Goal: Task Accomplishment & Management: Use online tool/utility

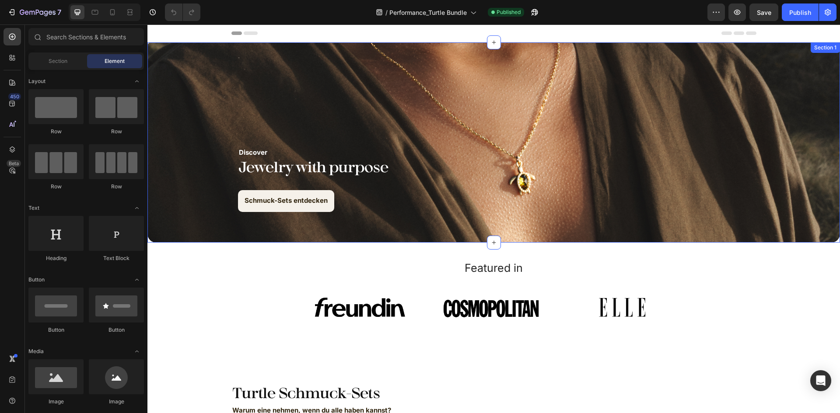
click at [192, 49] on div "Discover Text Block Jewelry with purpose Heading Schmuck-Sets entdecken Button …" at bounding box center [493, 142] width 692 height 200
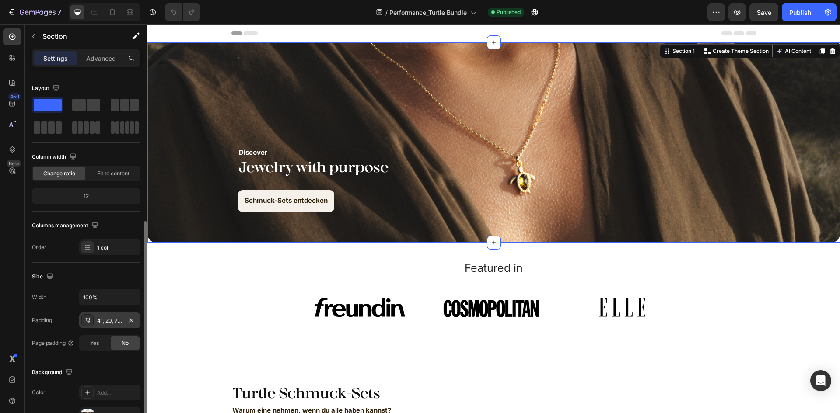
scroll to position [87, 0]
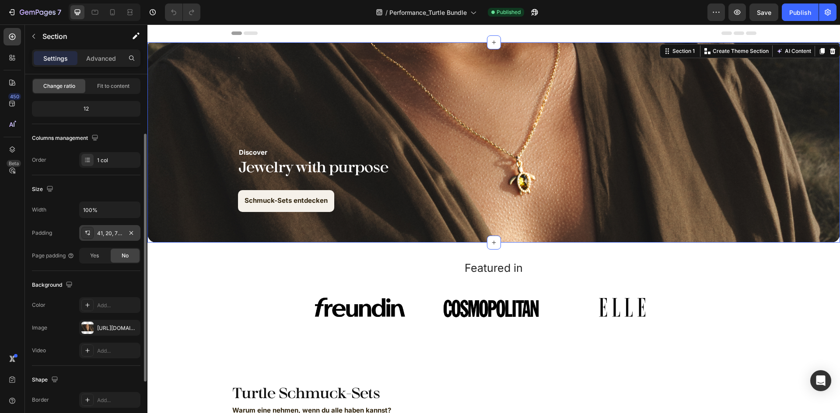
click at [110, 234] on div "41, 20, 70, 20" at bounding box center [109, 234] width 25 height 8
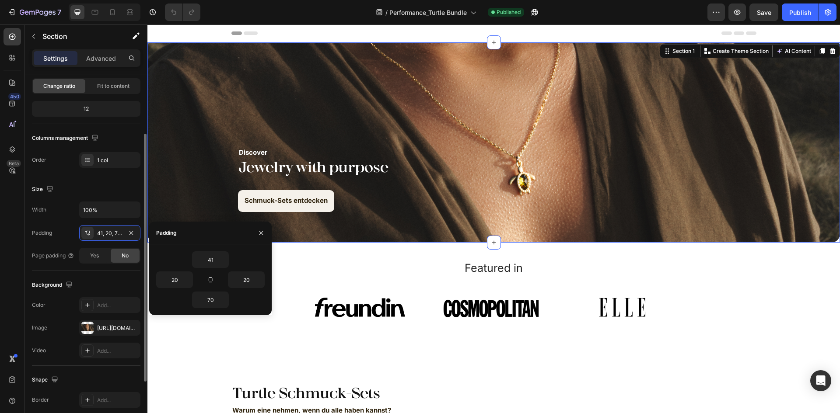
scroll to position [170, 0]
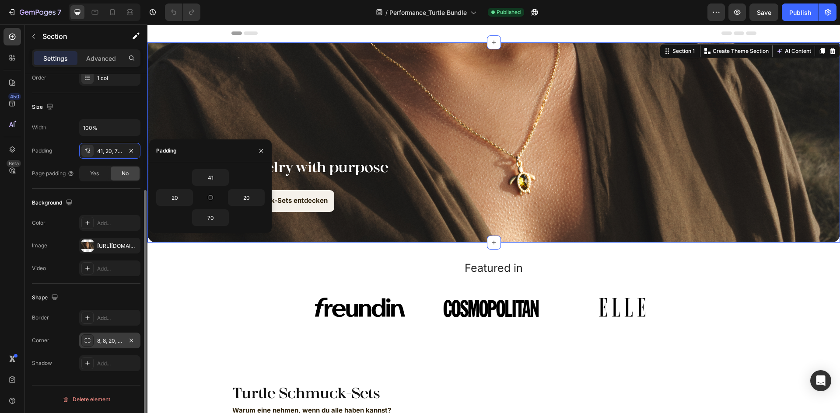
click at [104, 335] on div "8, 8, 20, 20" at bounding box center [109, 341] width 61 height 16
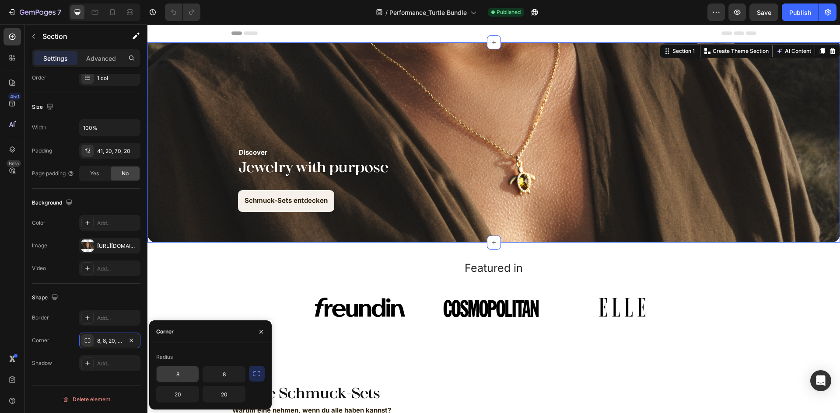
click at [188, 376] on input "8" at bounding box center [178, 375] width 42 height 16
type input "0"
click at [214, 376] on input "8" at bounding box center [224, 375] width 42 height 16
type input "0"
click at [219, 391] on input "20" at bounding box center [224, 395] width 42 height 16
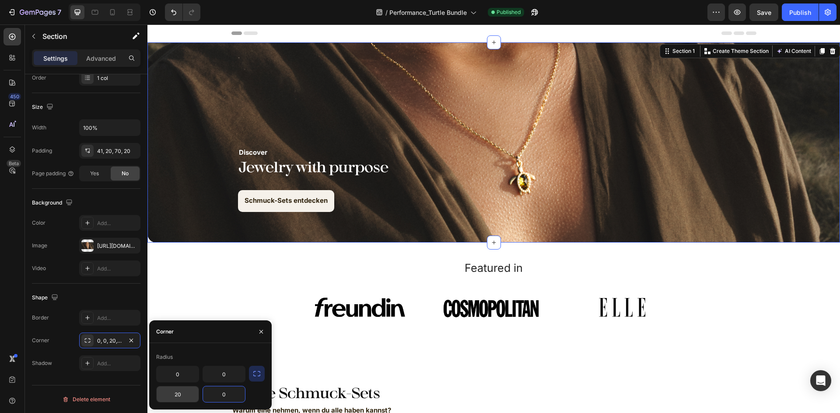
type input "0"
click at [186, 394] on input "20" at bounding box center [178, 395] width 42 height 16
type input "0"
click at [185, 262] on section "Featured in Heading Image Image Image Carousel Row Section 4" at bounding box center [493, 297] width 637 height 90
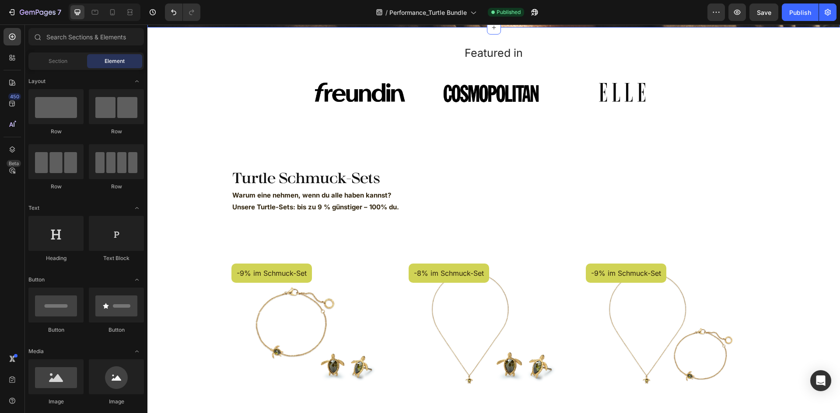
scroll to position [219, 0]
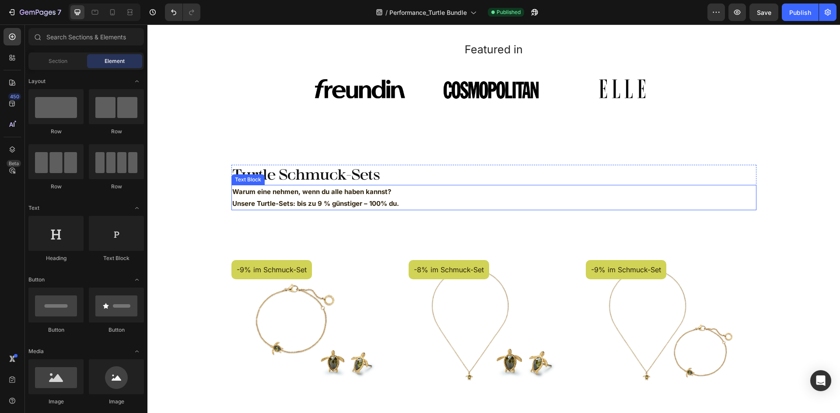
click at [362, 195] on strong "Warum eine nehmen, wenn du alle haben kannst?" at bounding box center [311, 192] width 159 height 8
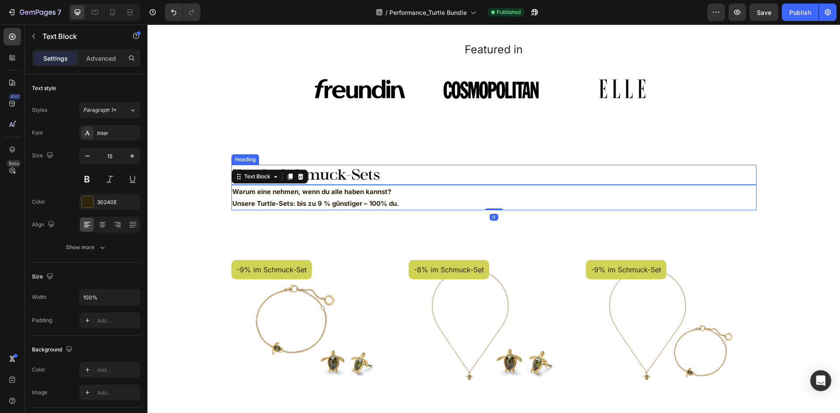
click at [376, 169] on h2 "Turtle Schmuck-Sets" at bounding box center [493, 175] width 525 height 20
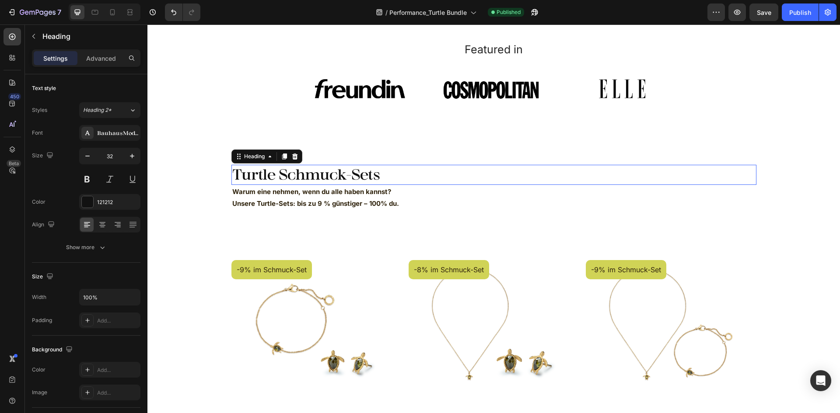
click at [376, 169] on h2 "Turtle Schmuck-Sets" at bounding box center [493, 175] width 525 height 20
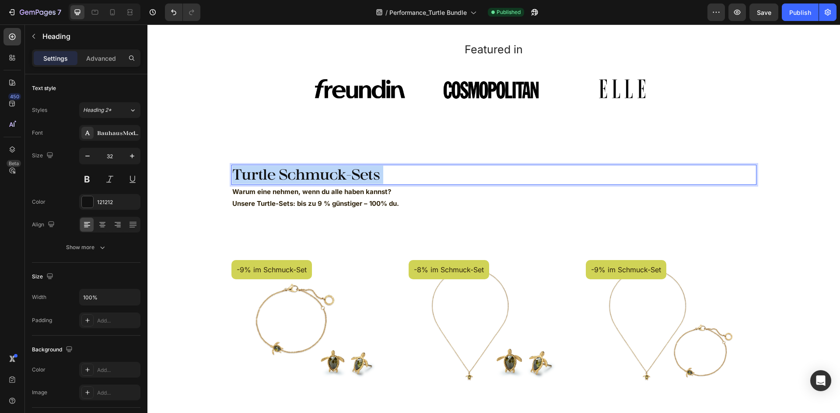
drag, startPoint x: 390, startPoint y: 173, endPoint x: 238, endPoint y: 175, distance: 151.8
click at [238, 175] on p "Turtle Schmuck-Sets" at bounding box center [493, 175] width 523 height 18
click at [391, 194] on p "Warum eine nehmen, wenn du alle haben kannst?" at bounding box center [490, 192] width 517 height 12
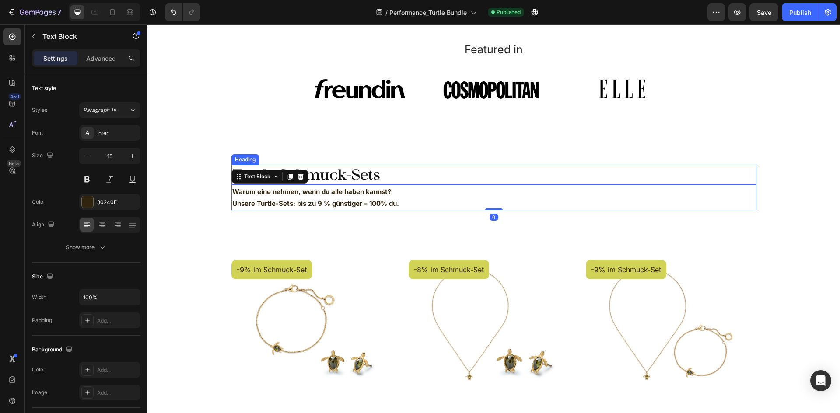
click at [392, 182] on p "Turtle Schmuck-Sets" at bounding box center [493, 175] width 523 height 18
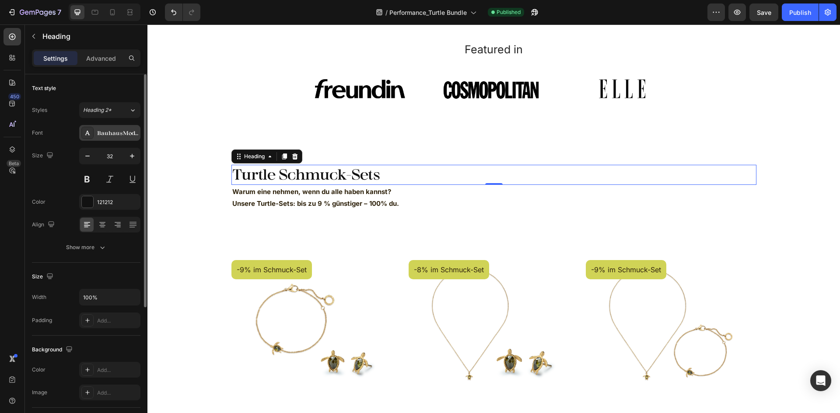
click at [107, 130] on div "BauhausModDisplay" at bounding box center [117, 133] width 41 height 8
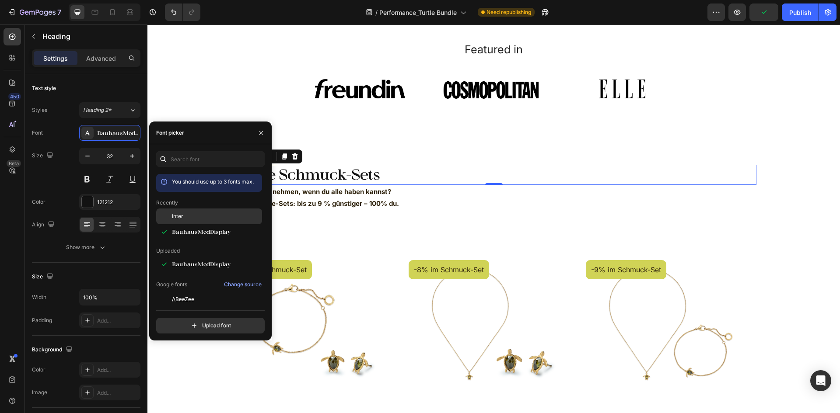
click at [184, 221] on div "Inter" at bounding box center [209, 217] width 106 height 16
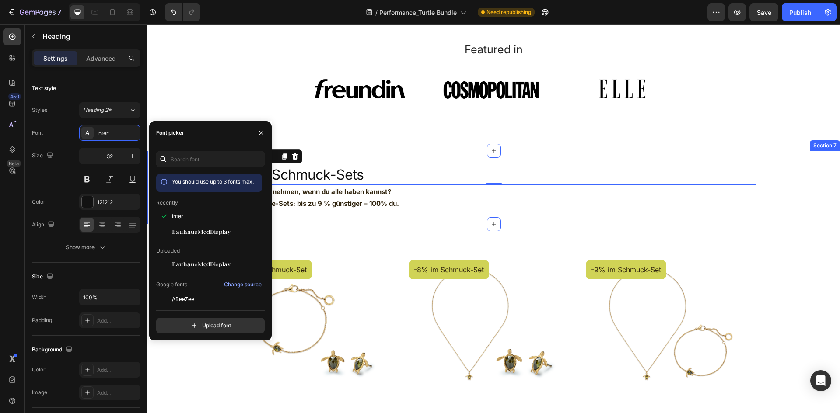
click at [382, 206] on strong "Unsere Turtle-Sets: bis zu 9 % günstiger – 100% du." at bounding box center [315, 203] width 167 height 8
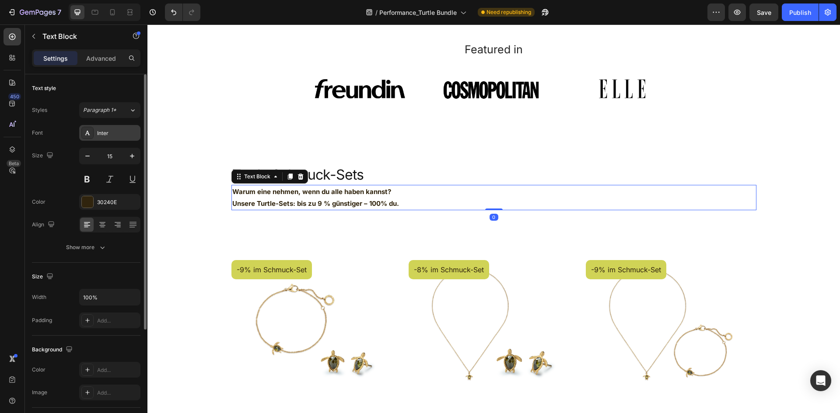
click at [110, 132] on div "Inter" at bounding box center [117, 133] width 41 height 8
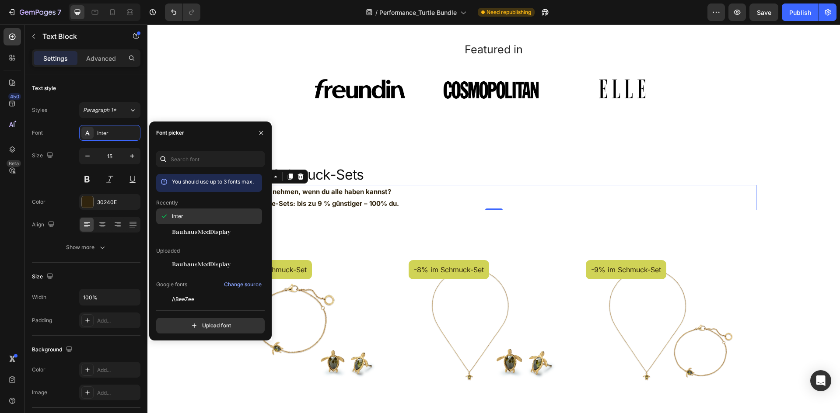
click at [224, 214] on div "Inter" at bounding box center [216, 217] width 88 height 8
click at [398, 183] on p "Turtle Schmuck-Sets" at bounding box center [493, 175] width 523 height 18
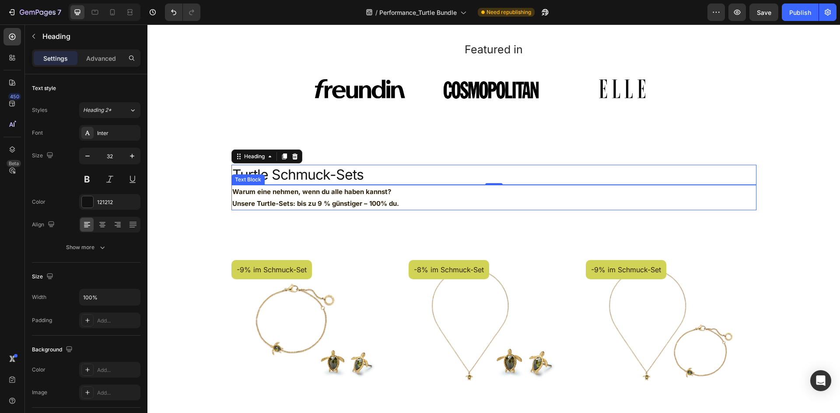
click at [398, 198] on p "Unsere Turtle-Sets: bis zu 9 % günstiger – 100% du." at bounding box center [490, 204] width 517 height 12
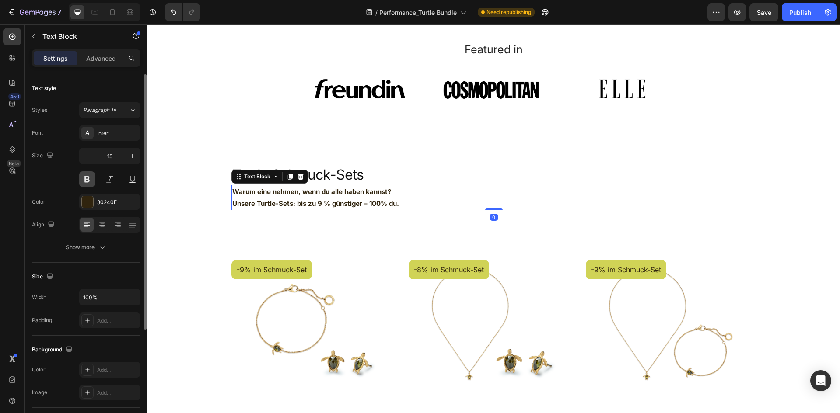
click at [89, 179] on button at bounding box center [87, 179] width 16 height 16
click at [360, 200] on strong "Unsere Turtle-Sets: bis zu 9 % günstiger – 100% du." at bounding box center [315, 203] width 167 height 8
click at [420, 202] on p "Unsere Turtle-Sets: bis zu 9 % günstiger – 100% du." at bounding box center [490, 204] width 517 height 12
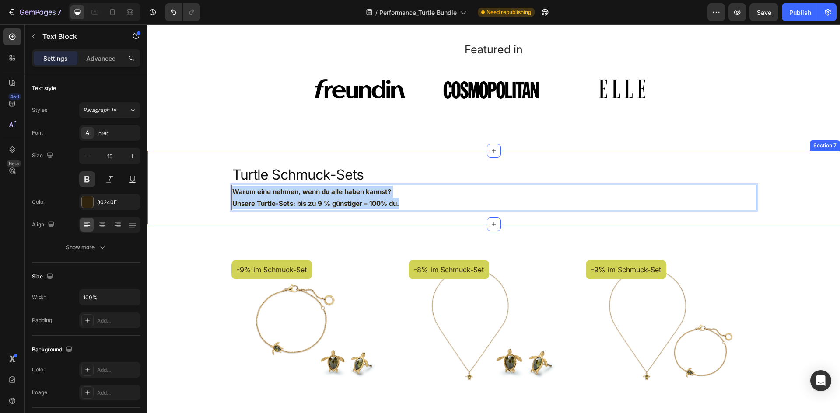
drag, startPoint x: 412, startPoint y: 202, endPoint x: 198, endPoint y: 183, distance: 215.2
click at [198, 183] on div "Turtle Schmuck-Sets Heading Warum eine nehmen, wenn du alle haben kannst? Unser…" at bounding box center [493, 187] width 692 height 45
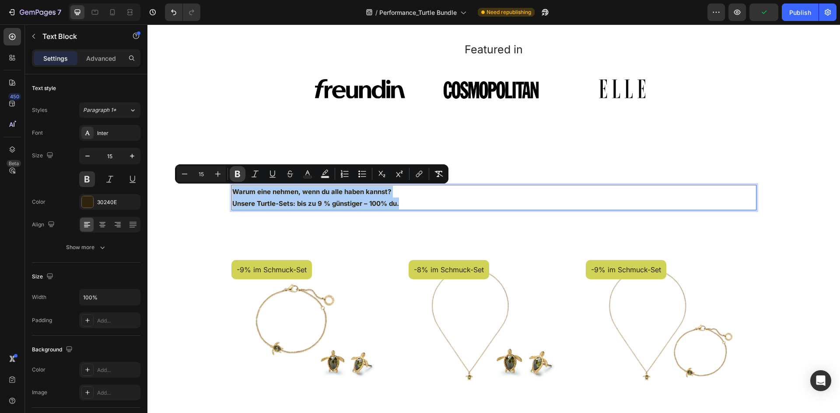
click at [235, 174] on icon "Editor contextual toolbar" at bounding box center [237, 174] width 5 height 7
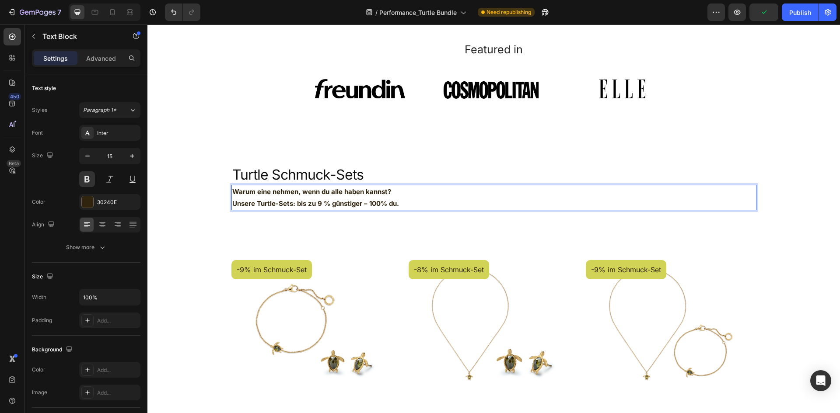
click at [307, 201] on p "Unsere Turtle-Sets: bis zu 9 % günstiger – 100% du." at bounding box center [490, 204] width 517 height 12
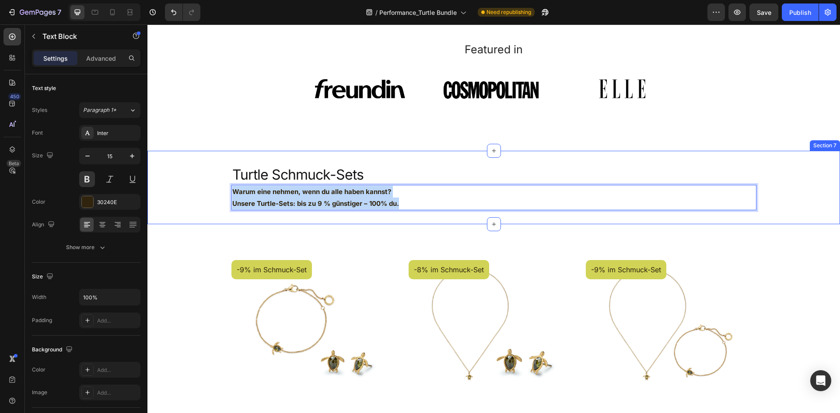
drag, startPoint x: 417, startPoint y: 203, endPoint x: 219, endPoint y: 192, distance: 199.0
click at [219, 192] on div "Turtle Schmuck-Sets Heading Warum eine nehmen, wenn du alle haben kannst? Unser…" at bounding box center [493, 187] width 692 height 45
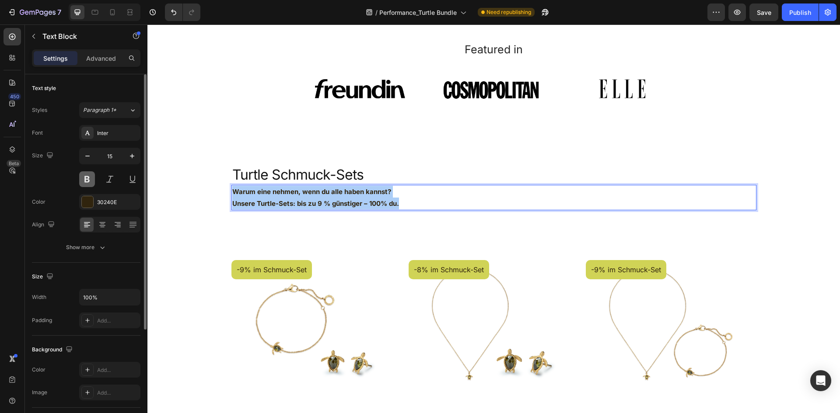
click at [87, 176] on button at bounding box center [87, 179] width 16 height 16
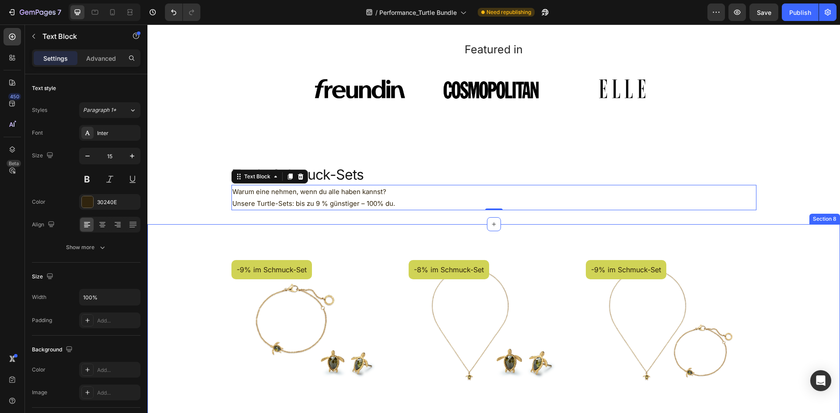
click at [810, 263] on div "-9% im Schmuck-Set Product Badge Product Images Set Turtle V Gold Product Title…" at bounding box center [493, 387] width 679 height 298
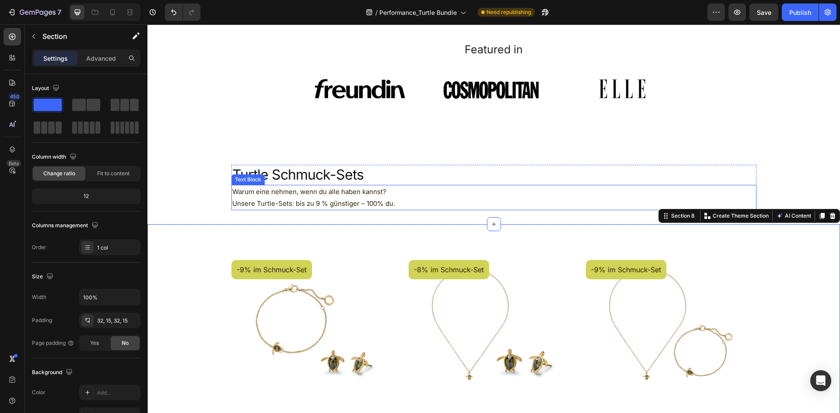
click at [303, 202] on p "Unsere Turtle-Sets: bis zu 9 % günstiger – 100% du." at bounding box center [490, 204] width 517 height 12
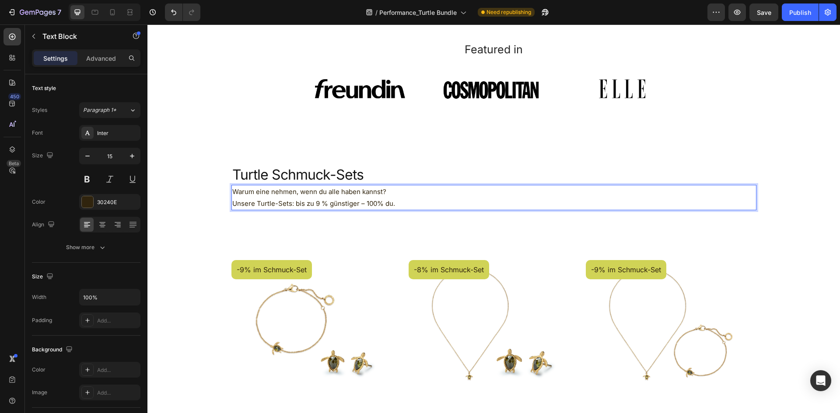
click at [309, 203] on p "Unsere Turtle-Sets: bis zu 9 % günstiger – 100% du." at bounding box center [490, 204] width 517 height 12
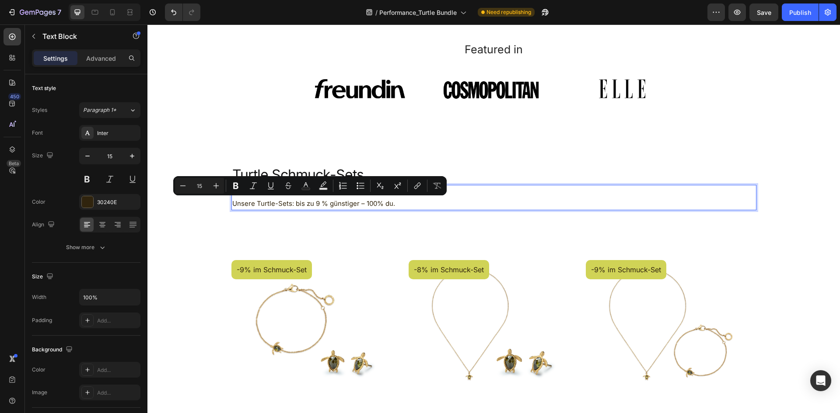
click at [314, 203] on p "Unsere Turtle-Sets: bis zu 9 % günstiger – 100% du." at bounding box center [490, 204] width 517 height 12
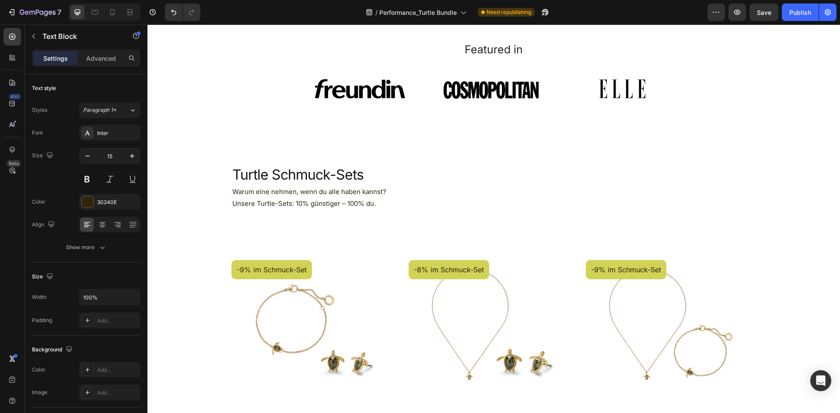
click at [791, 62] on section "Featured in Heading Image Image Image Carousel Row Section 4" at bounding box center [493, 78] width 637 height 90
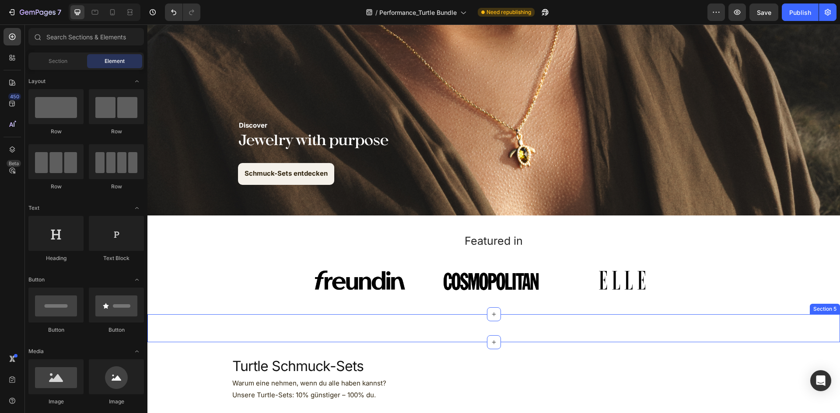
scroll to position [87, 0]
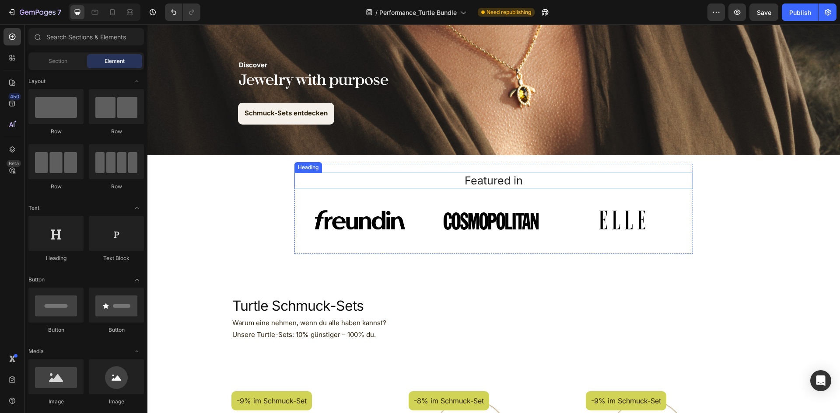
click at [504, 181] on h2 "Featured in" at bounding box center [493, 181] width 385 height 16
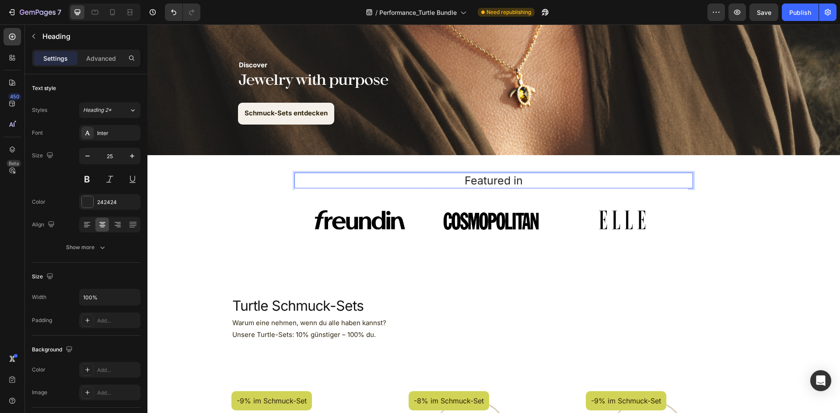
click at [528, 182] on p "Featured in" at bounding box center [494, 181] width 384 height 14
drag, startPoint x: 529, startPoint y: 182, endPoint x: 446, endPoint y: 178, distance: 83.2
click at [446, 178] on p "Featured in" at bounding box center [494, 181] width 384 height 14
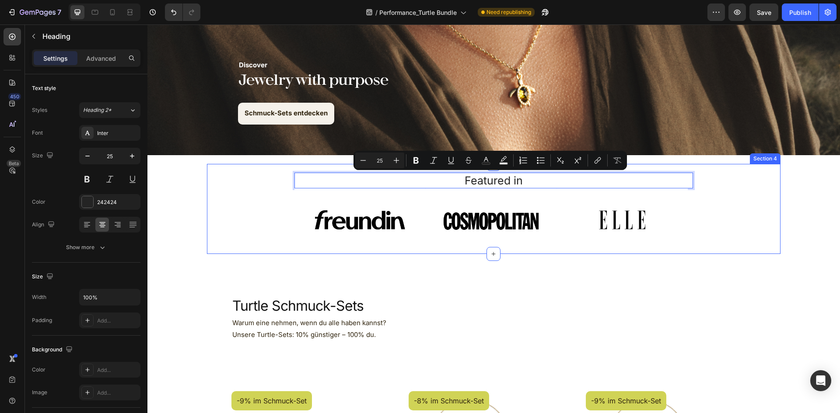
click at [218, 225] on div "Featured in Heading 0 Image Image Image Carousel Row Section 4" at bounding box center [494, 209] width 574 height 90
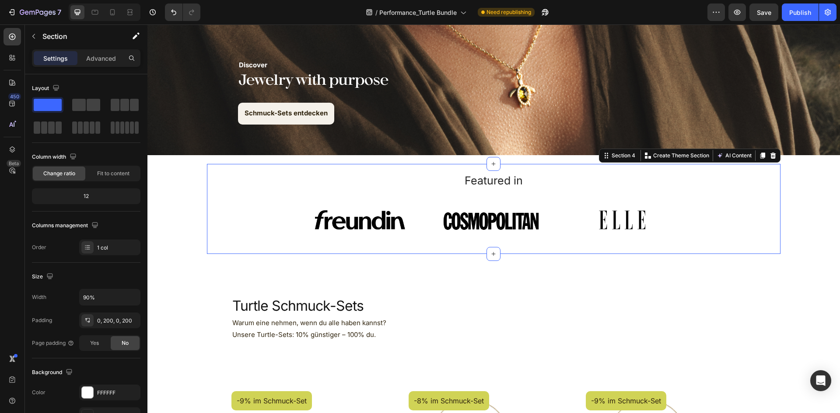
click at [235, 227] on div "Featured in Heading Image Image Image Carousel Row Section 4 Create Theme Secti…" at bounding box center [494, 209] width 574 height 90
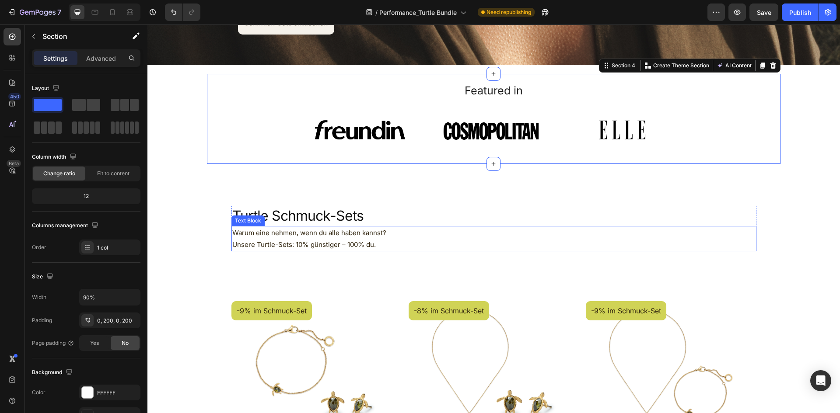
scroll to position [262, 0]
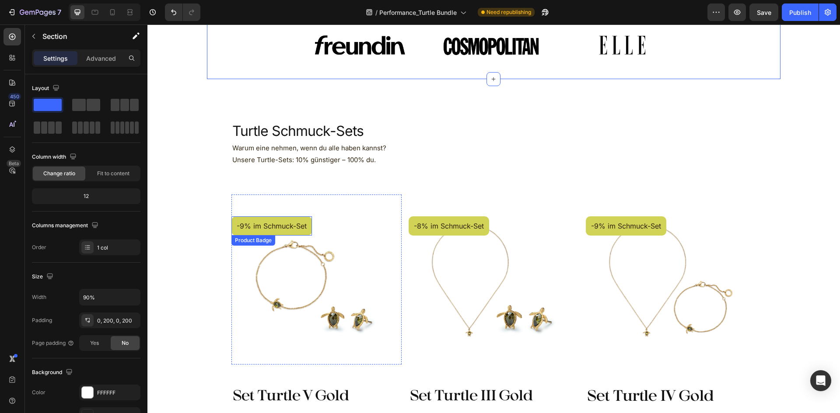
click at [301, 221] on pre "-9% im Schmuck-Set" at bounding box center [271, 227] width 80 height 20
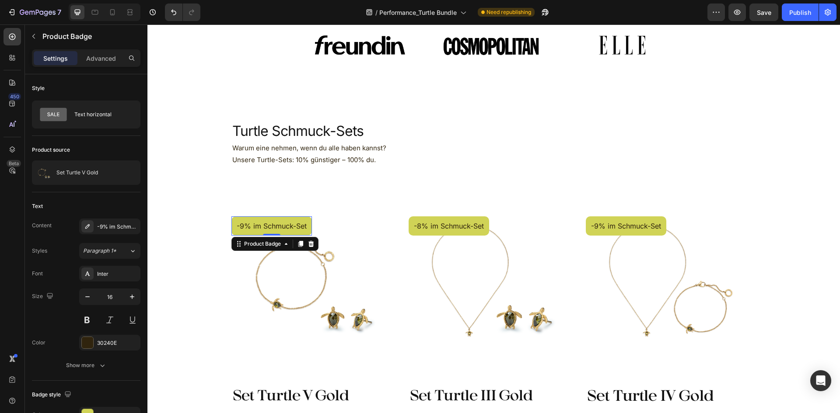
click at [295, 226] on pre "-9% im Schmuck-Set" at bounding box center [271, 227] width 80 height 20
click at [301, 227] on pre "-9% im Schmuck-Set" at bounding box center [271, 227] width 80 height 20
click at [300, 225] on pre "-9% im Schmuck-Set" at bounding box center [271, 227] width 80 height 20
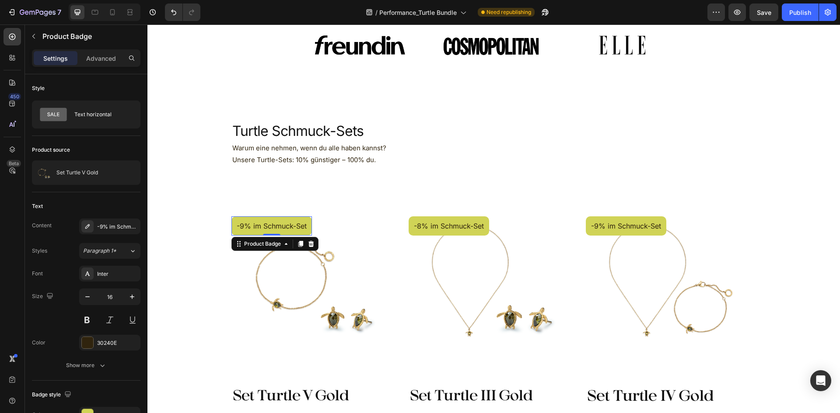
click at [300, 225] on pre "-9% im Schmuck-Set" at bounding box center [271, 227] width 80 height 20
click at [115, 224] on div "-9% im Schmuck-Set" at bounding box center [117, 227] width 41 height 8
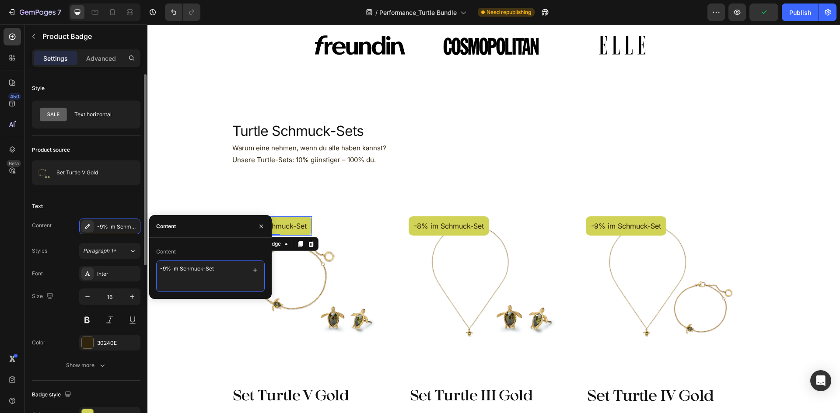
drag, startPoint x: 224, startPoint y: 269, endPoint x: 113, endPoint y: 263, distance: 110.8
click at [113, 263] on div "450 Beta Sections(18) Elements(83) Section Element Hero Section Product Detail …" at bounding box center [73, 218] width 147 height 389
type textarea "-10%"
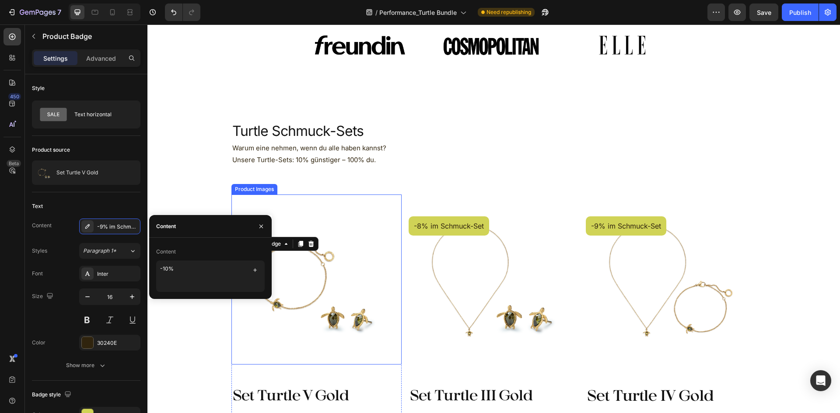
click at [535, 156] on p "Unsere Turtle-Sets: 10% günstiger – 100% du." at bounding box center [490, 160] width 517 height 12
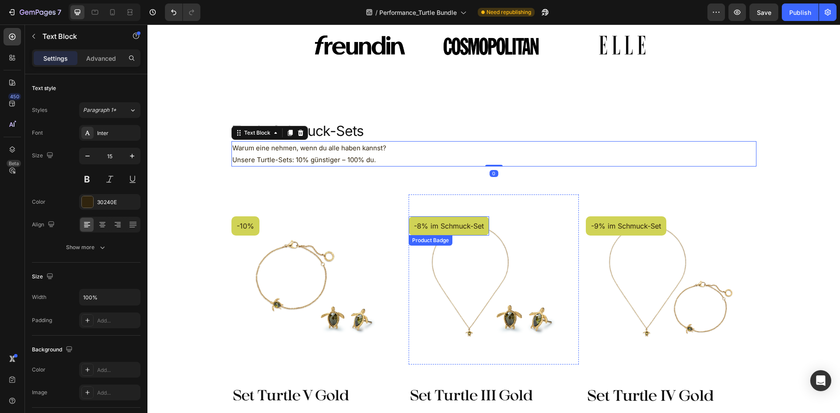
click at [475, 219] on pre "-8% im Schmuck-Set" at bounding box center [449, 227] width 80 height 20
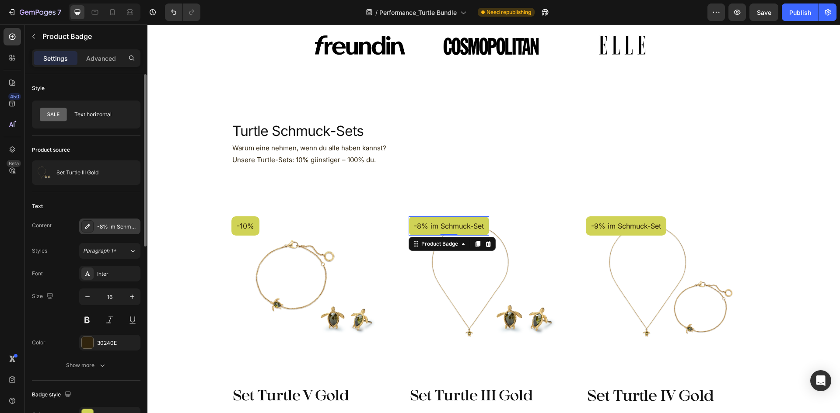
click at [113, 231] on div "-8% im Schmuck-Set" at bounding box center [109, 227] width 61 height 16
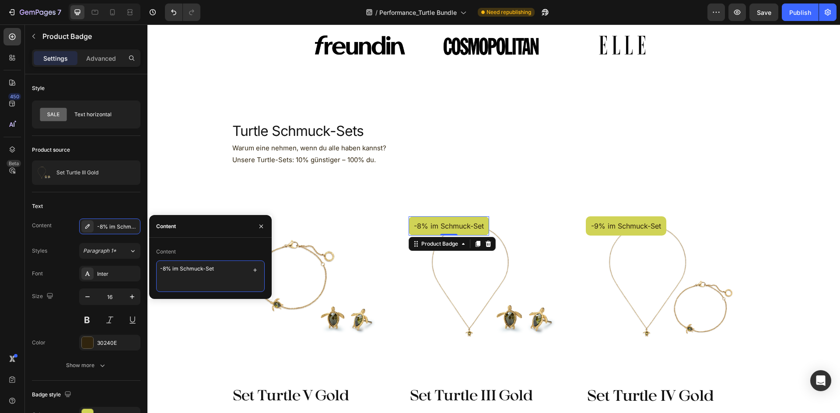
drag, startPoint x: 224, startPoint y: 268, endPoint x: 8, endPoint y: 266, distance: 215.7
click at [14, 266] on div "450 Beta Sections(18) Elements(83) Section Element Hero Section Product Detail …" at bounding box center [73, 218] width 147 height 389
type textarea "-10%"
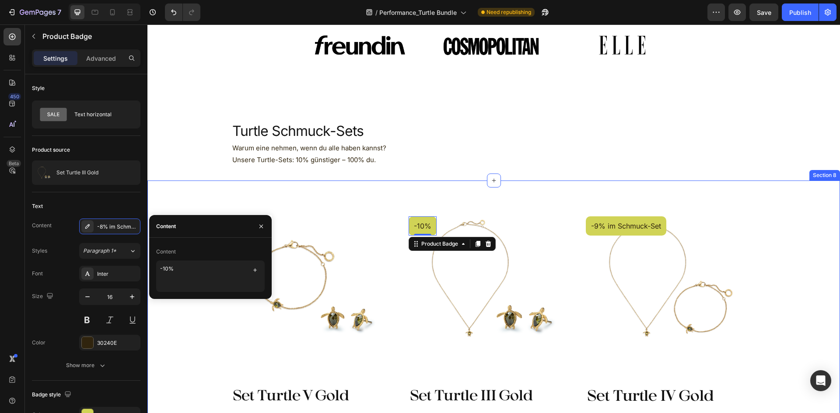
click at [534, 156] on p "Unsere Turtle-Sets: 10% günstiger – 100% du." at bounding box center [490, 160] width 517 height 12
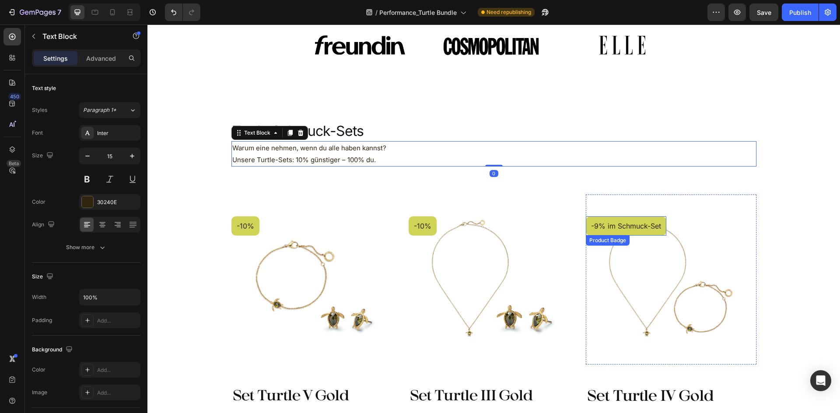
click at [652, 218] on pre "-9% im Schmuck-Set" at bounding box center [626, 227] width 80 height 20
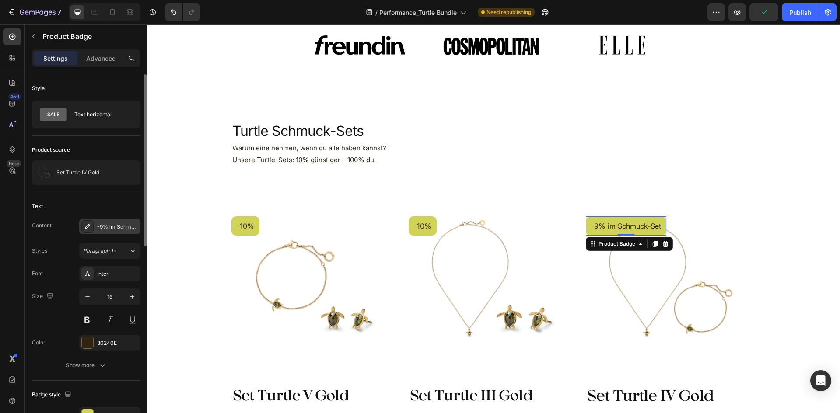
click at [112, 225] on div "-9% im Schmuck-Set" at bounding box center [117, 227] width 41 height 8
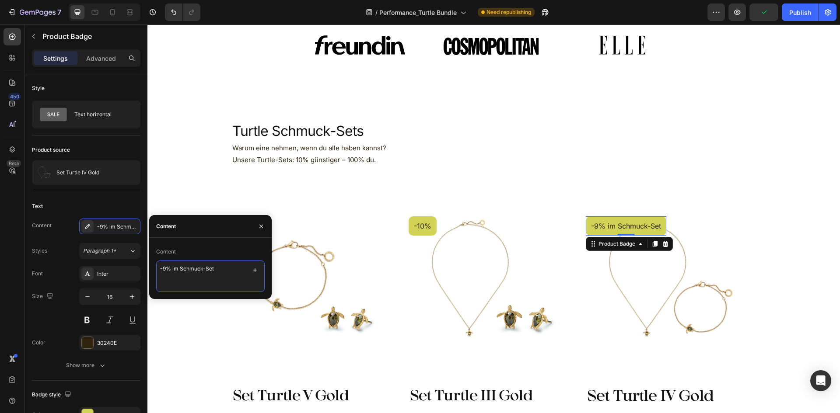
drag, startPoint x: 220, startPoint y: 270, endPoint x: 0, endPoint y: 254, distance: 220.2
click at [0, 254] on div "450 Beta Sections(18) Elements(83) Section Element Hero Section Product Detail …" at bounding box center [73, 218] width 147 height 389
type textarea "-10%"
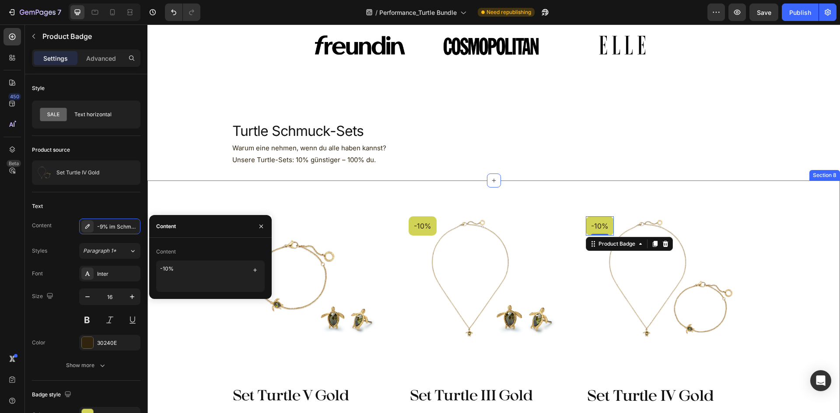
click at [542, 192] on div "-10% Product Badge Product Images Set Turtle V Gold Product Title Turtle Mono A…" at bounding box center [493, 344] width 692 height 326
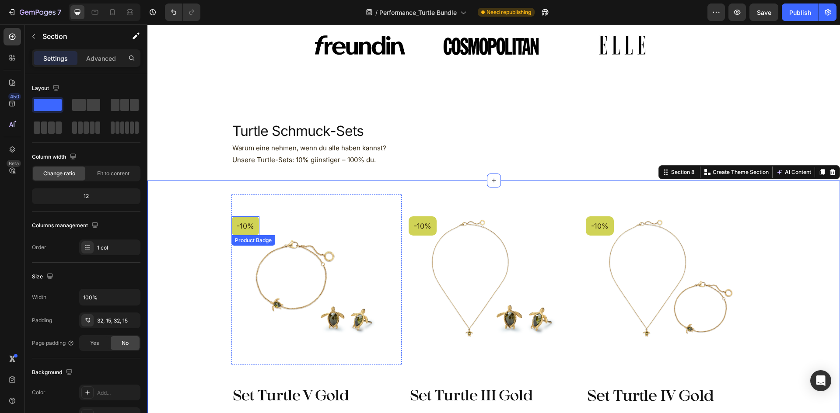
click at [251, 222] on pre "-10%" at bounding box center [245, 227] width 28 height 20
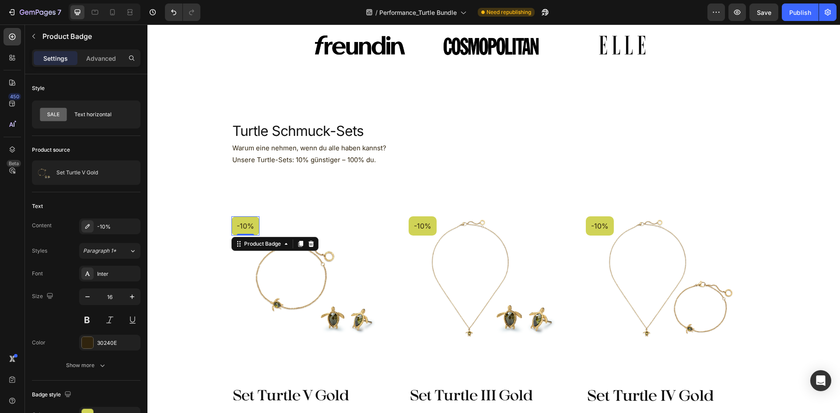
click at [254, 220] on pre "-10%" at bounding box center [245, 227] width 28 height 20
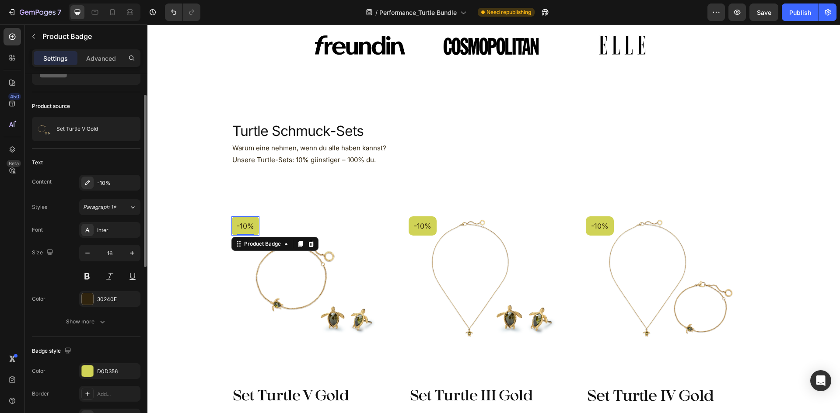
scroll to position [87, 0]
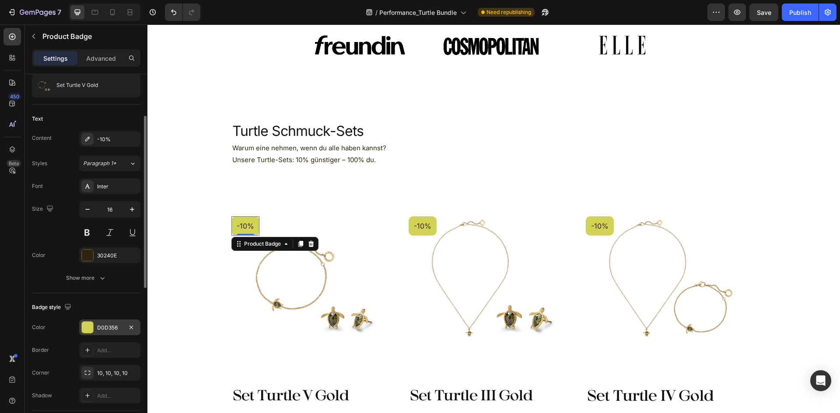
click at [84, 332] on div at bounding box center [87, 327] width 11 height 11
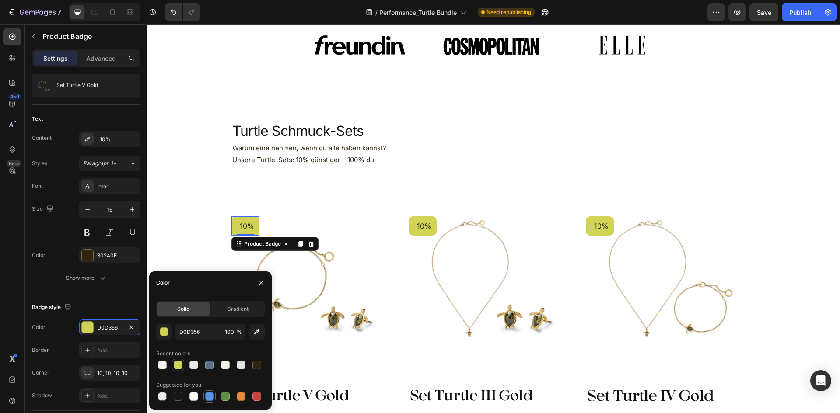
click at [213, 394] on div at bounding box center [209, 396] width 9 height 9
click at [112, 327] on div "5594E7" at bounding box center [109, 328] width 25 height 8
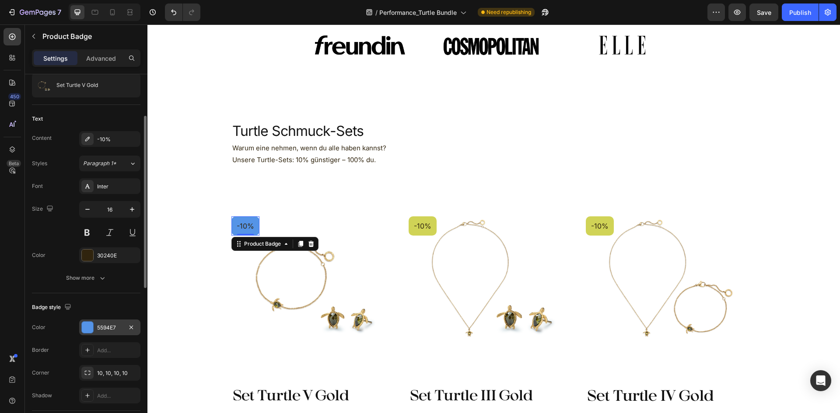
click at [115, 331] on div "5594E7" at bounding box center [109, 328] width 25 height 8
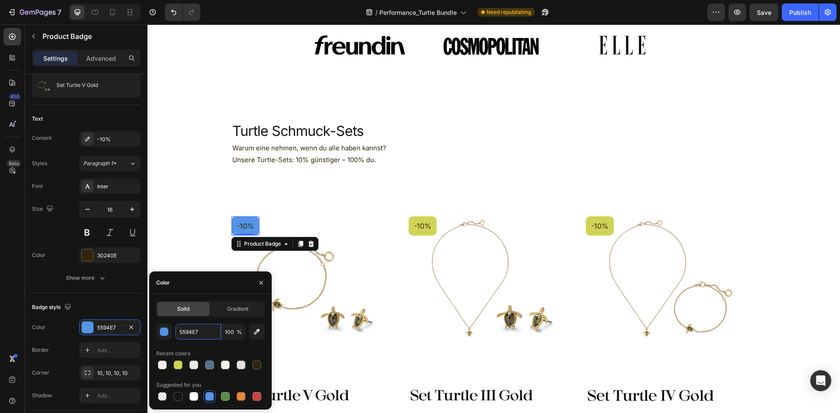
paste input "#56728B"
click at [183, 332] on input "#56728B" at bounding box center [197, 332] width 45 height 16
type input "56728B"
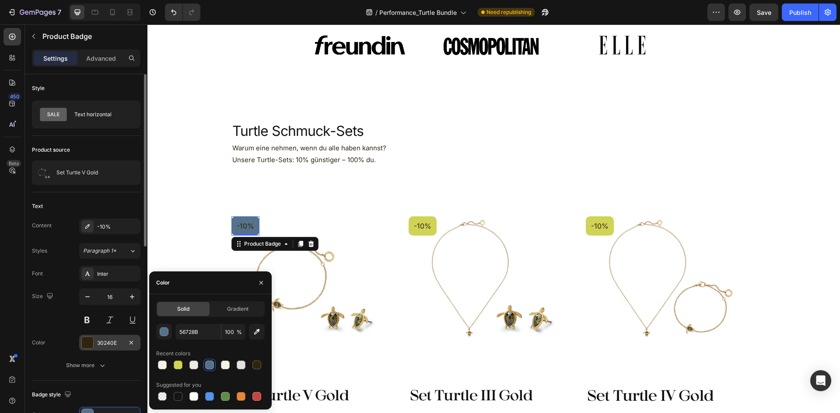
click at [102, 343] on div "30240E" at bounding box center [109, 343] width 25 height 8
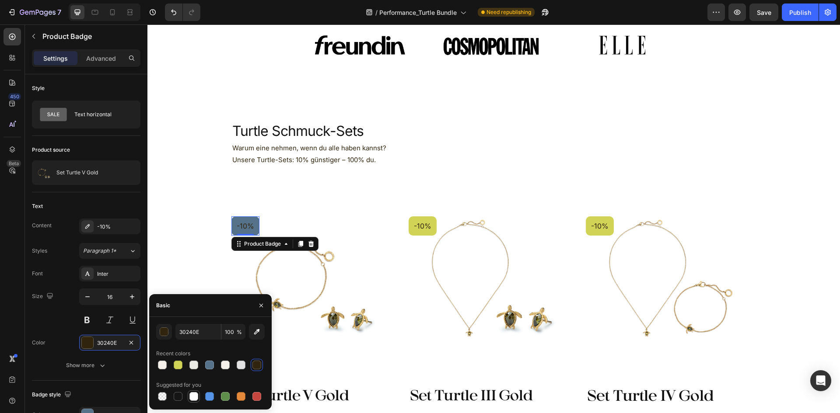
click at [196, 399] on div at bounding box center [193, 396] width 9 height 9
type input "FFFFFF"
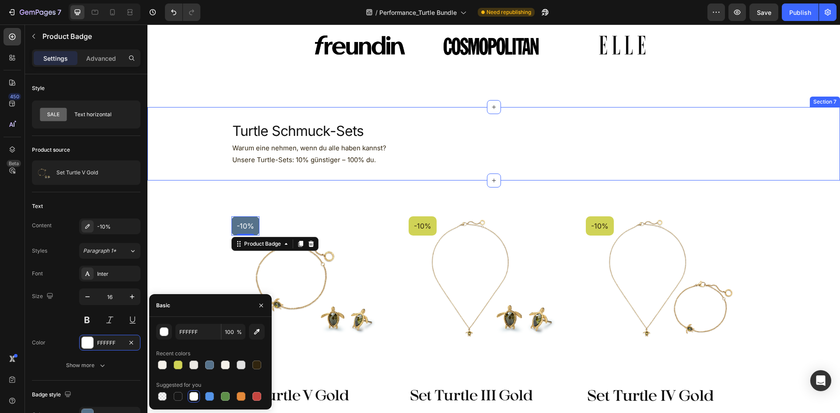
click at [458, 174] on div "Turtle Schmuck-Sets Heading Warum eine nehmen, wenn du alle haben kannst? Unser…" at bounding box center [493, 143] width 692 height 73
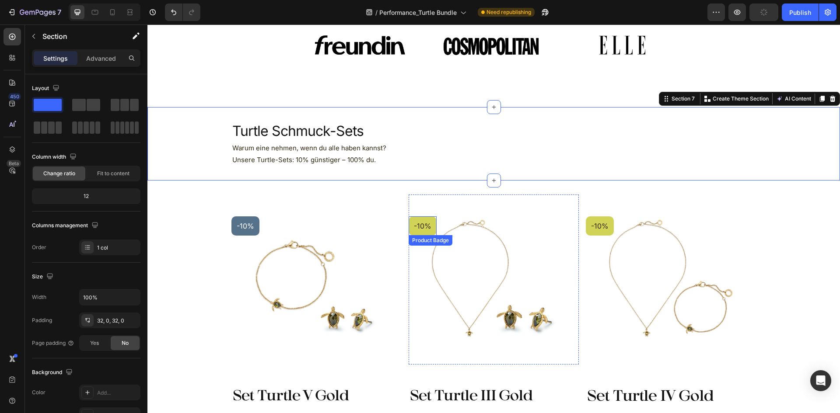
click at [428, 222] on pre "-10%" at bounding box center [423, 227] width 28 height 20
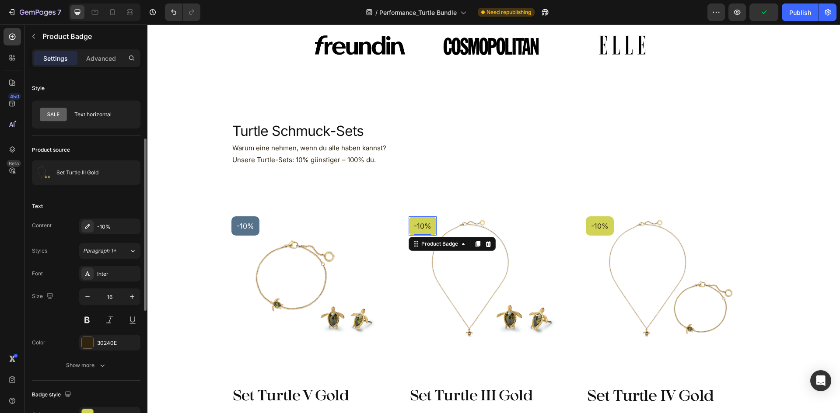
scroll to position [87, 0]
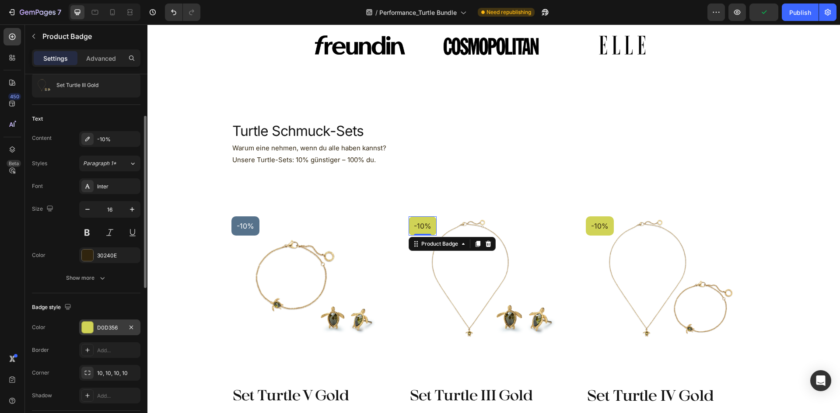
click at [89, 328] on div at bounding box center [87, 327] width 11 height 11
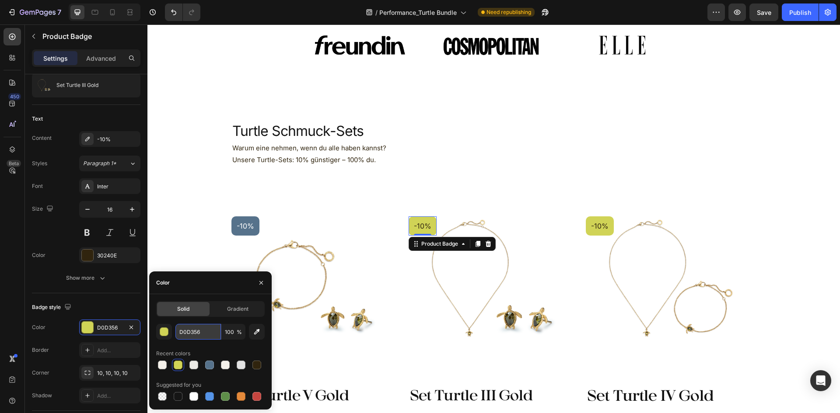
click at [202, 334] on input "D0D356" at bounding box center [197, 332] width 45 height 16
paste input "#56728B"
type input "#56728B"
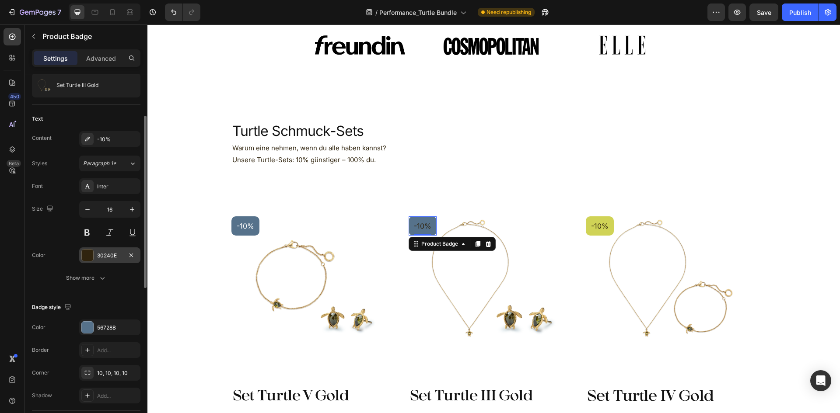
click at [100, 259] on div "30240E" at bounding box center [109, 256] width 25 height 8
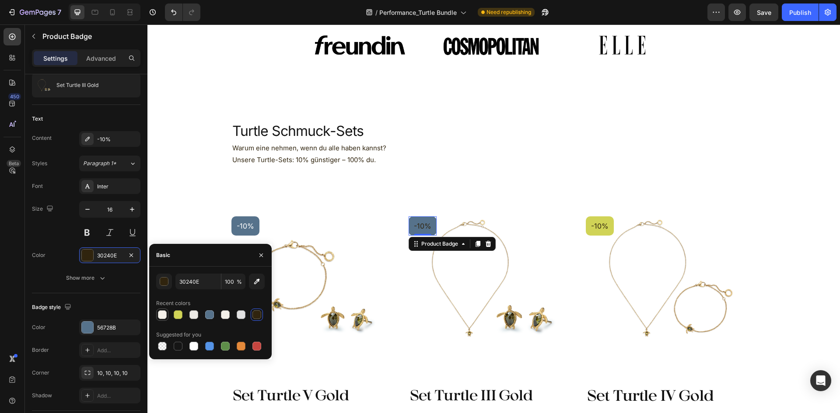
click at [160, 317] on div at bounding box center [162, 315] width 9 height 9
click at [161, 284] on div "button" at bounding box center [164, 282] width 9 height 9
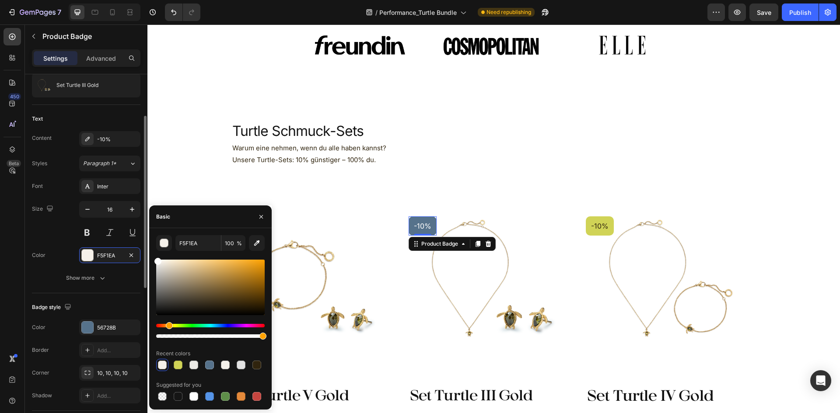
drag, startPoint x: 172, startPoint y: 290, endPoint x: 119, endPoint y: 234, distance: 77.1
click at [119, 234] on div "450 Beta Sections(18) Elements(83) Section Element Hero Section Product Detail …" at bounding box center [73, 218] width 147 height 389
type input "FFFFFF"
click at [437, 174] on div "Turtle Schmuck-Sets Heading Warum eine nehmen, wenn du alle haben kannst? Unser…" at bounding box center [493, 143] width 692 height 73
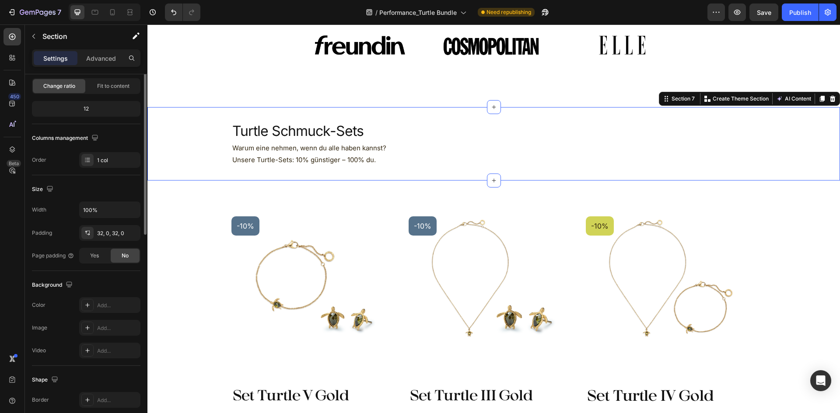
scroll to position [0, 0]
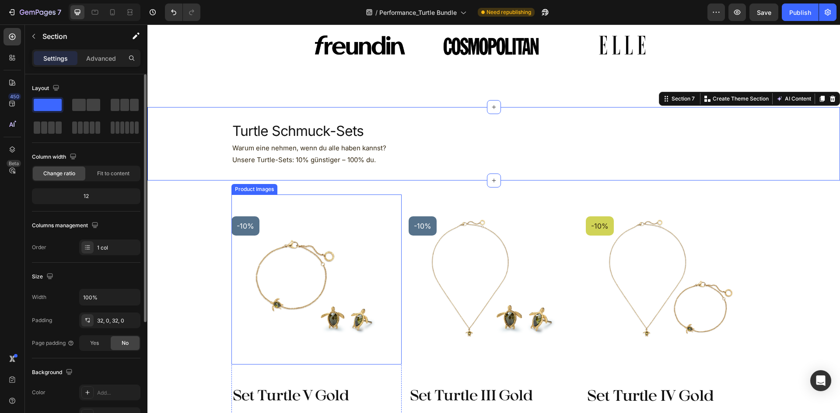
click at [245, 224] on pre "-10%" at bounding box center [245, 227] width 28 height 20
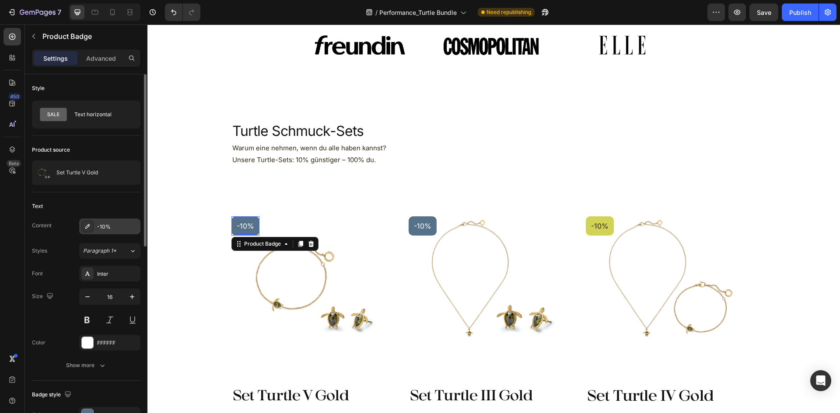
click at [115, 221] on div "-10%" at bounding box center [109, 227] width 61 height 16
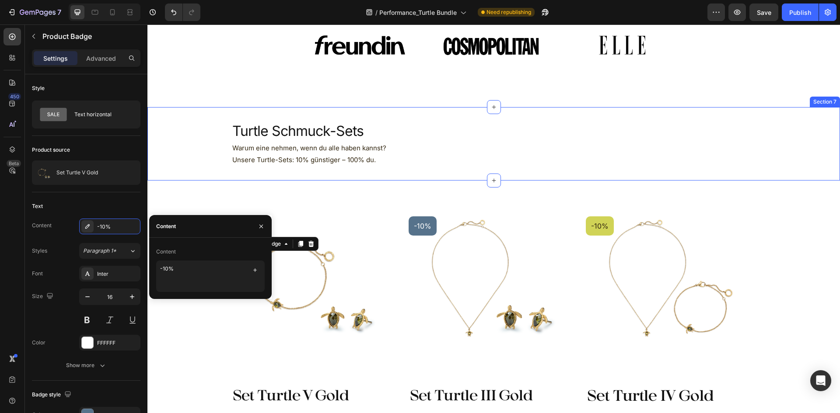
click at [550, 173] on div "Turtle Schmuck-Sets Heading Warum eine nehmen, wenn du alle haben kannst? Unser…" at bounding box center [493, 143] width 692 height 73
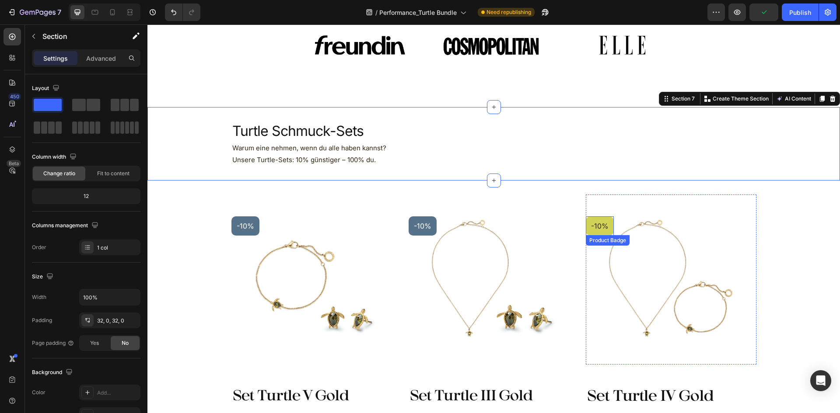
click at [605, 217] on pre "-10%" at bounding box center [600, 227] width 28 height 20
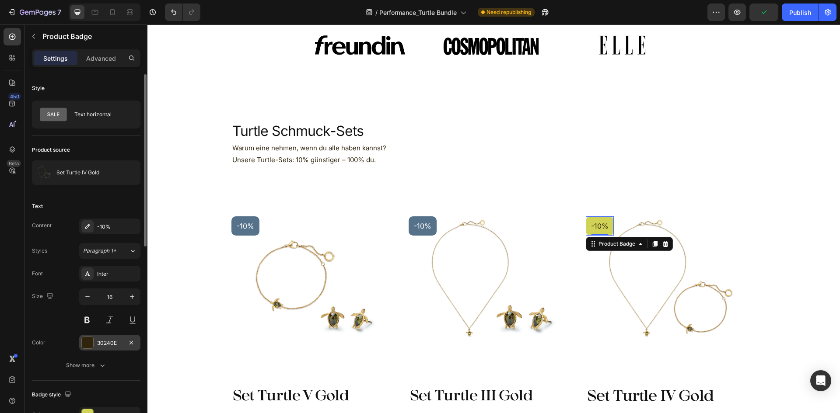
click at [101, 342] on div "30240E" at bounding box center [109, 343] width 25 height 8
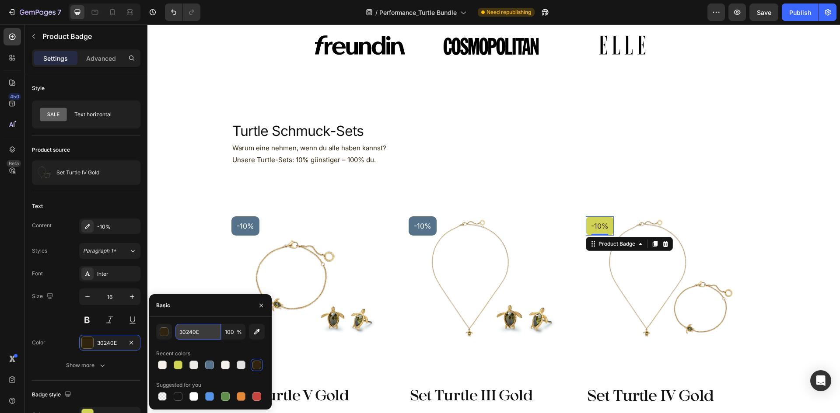
click at [196, 332] on input "30240E" at bounding box center [197, 332] width 45 height 16
paste input "#56728B"
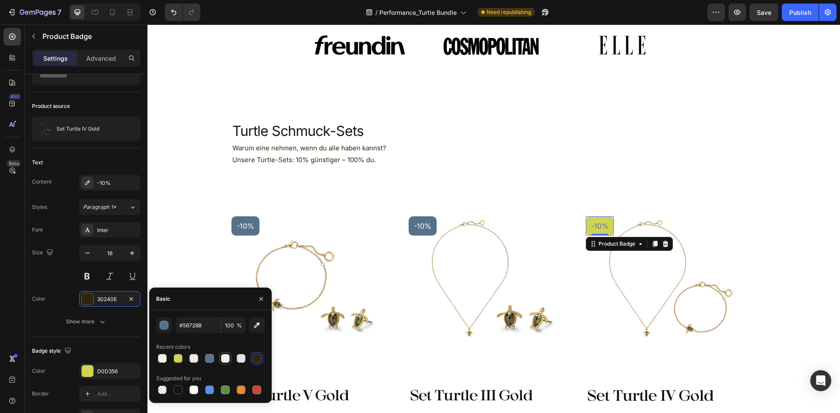
click at [227, 362] on div at bounding box center [225, 358] width 9 height 9
type input "F4F1EA"
click at [127, 373] on button "button" at bounding box center [131, 371] width 10 height 10
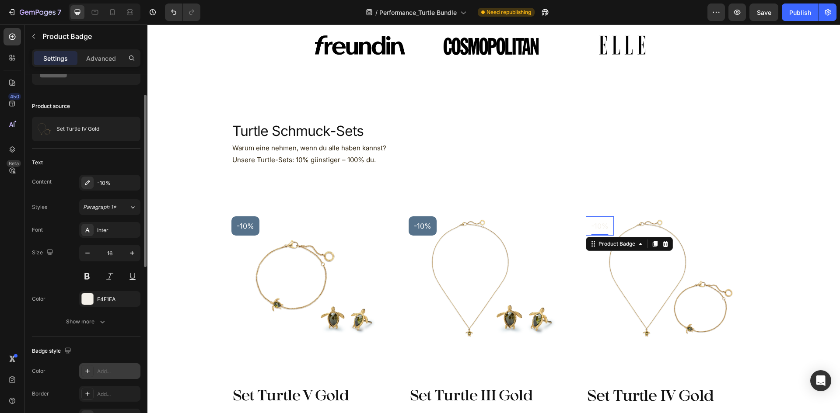
click at [115, 371] on div "Add..." at bounding box center [117, 372] width 41 height 8
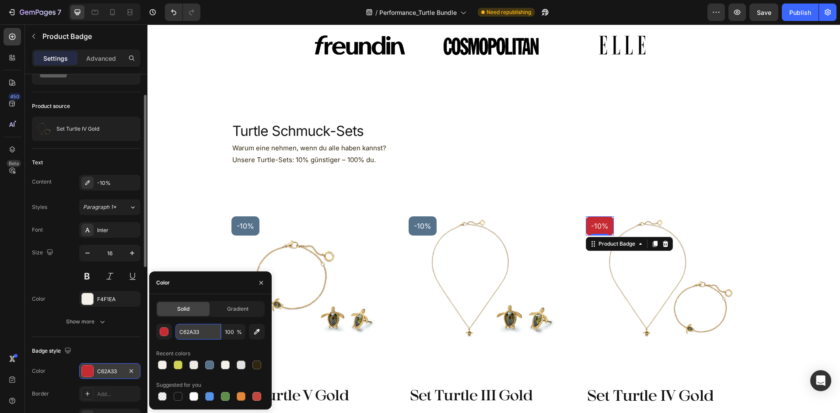
click at [0, 0] on input "C62A33" at bounding box center [0, 0] width 0 height 0
paste input "#56728B"
type input "#56728B"
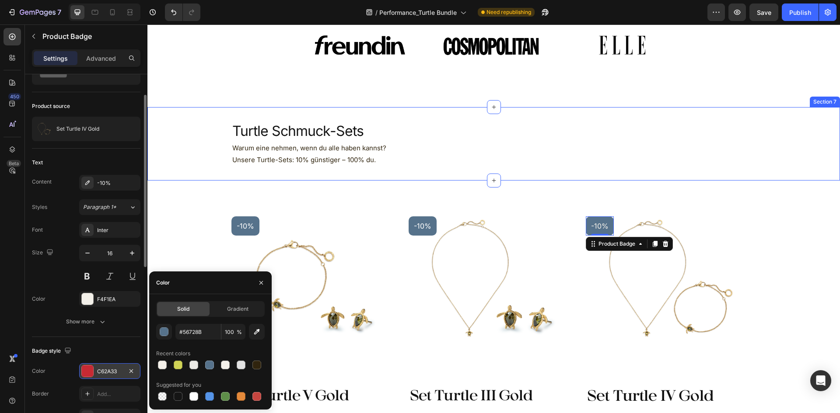
click at [710, 130] on p "Turtle Schmuck-Sets" at bounding box center [493, 131] width 523 height 18
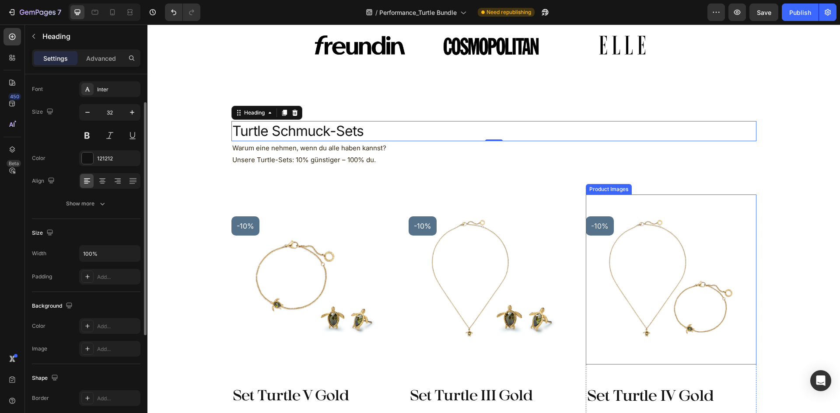
scroll to position [0, 0]
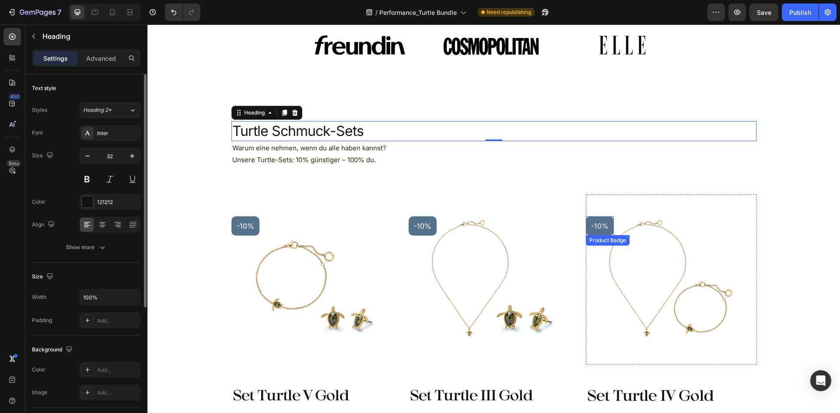
click at [598, 224] on pre "-10%" at bounding box center [600, 227] width 28 height 20
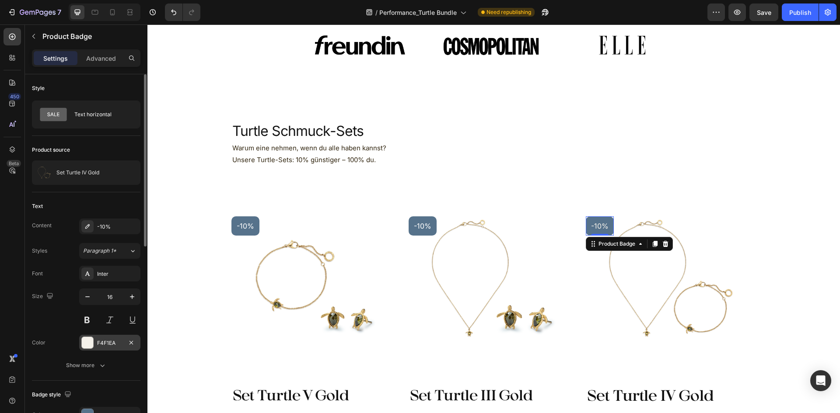
click at [94, 344] on div "F4F1EA" at bounding box center [109, 343] width 61 height 16
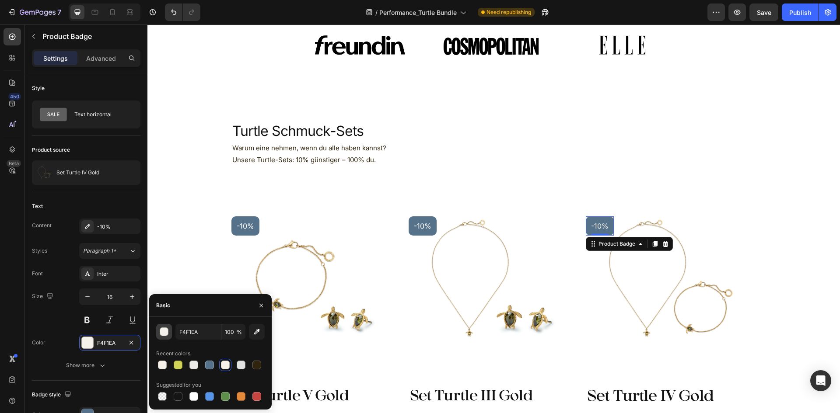
click at [170, 331] on button "button" at bounding box center [164, 332] width 16 height 16
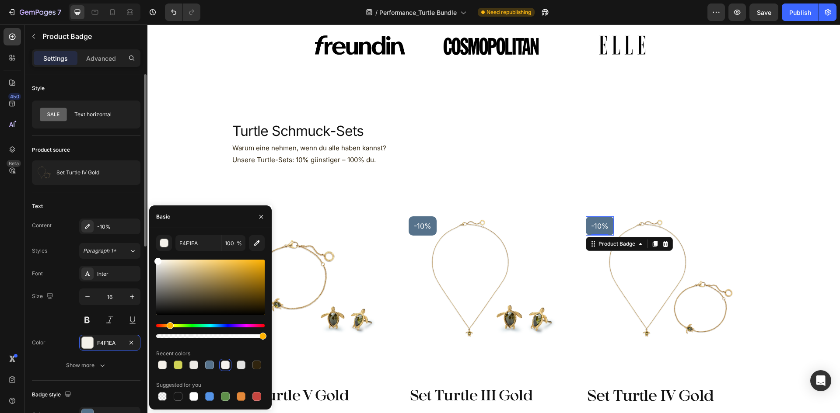
drag, startPoint x: 195, startPoint y: 263, endPoint x: 102, endPoint y: 196, distance: 114.6
click at [83, 202] on div "450 Beta Sections(18) Elements(83) Section Element Hero Section Product Detail …" at bounding box center [73, 218] width 147 height 389
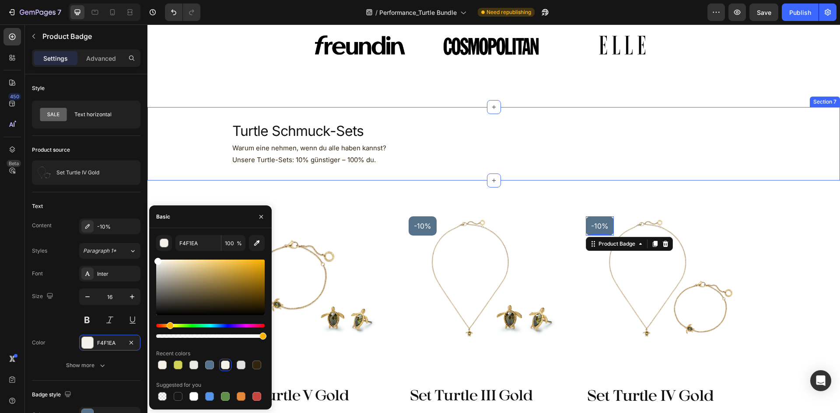
type input "FFFFFF"
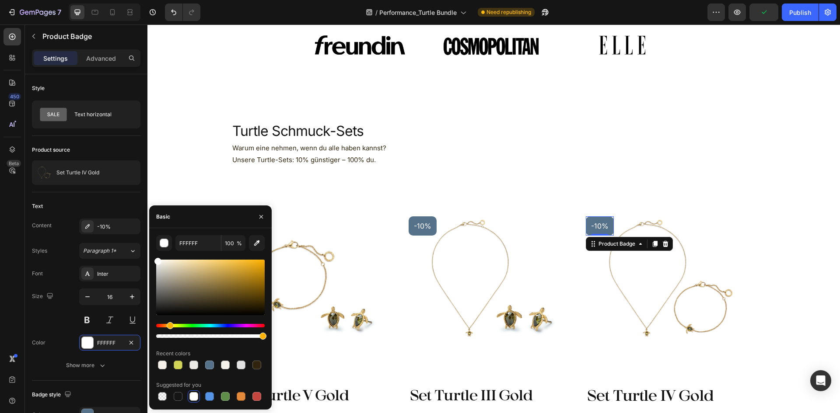
drag, startPoint x: 246, startPoint y: 334, endPoint x: 164, endPoint y: 337, distance: 82.3
click at [164, 337] on div at bounding box center [210, 331] width 108 height 14
drag, startPoint x: 409, startPoint y: 364, endPoint x: 347, endPoint y: 338, distance: 67.8
type input "96"
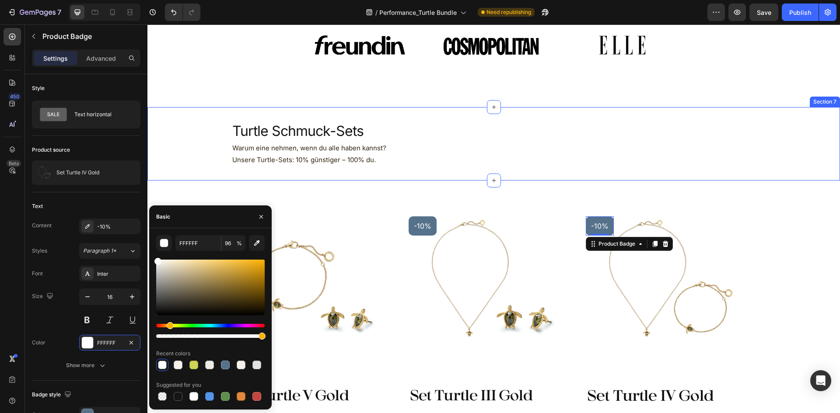
click at [666, 174] on div "Turtle Schmuck-Sets Heading Warum eine nehmen, wenn du alle haben kannst? Unser…" at bounding box center [493, 143] width 692 height 73
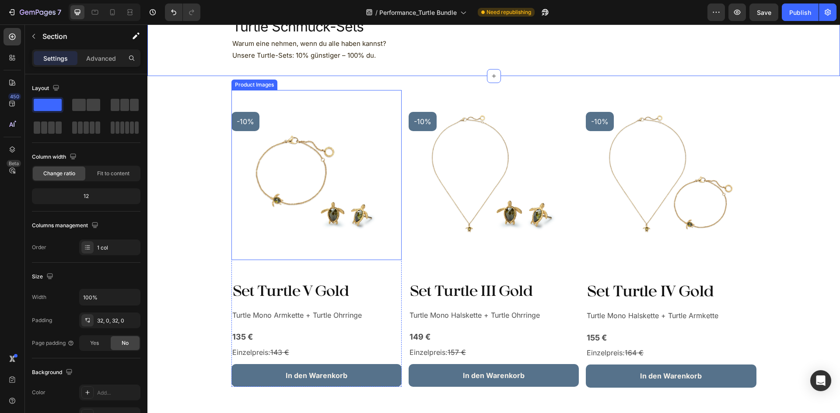
scroll to position [437, 0]
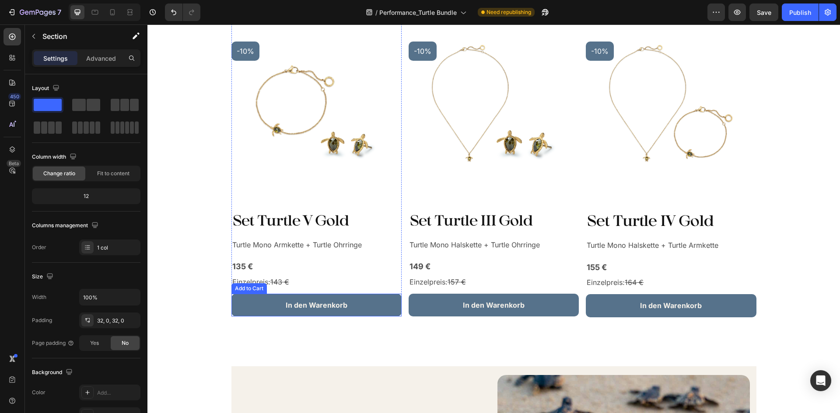
click at [387, 305] on button "In den Warenkorb" at bounding box center [316, 305] width 170 height 23
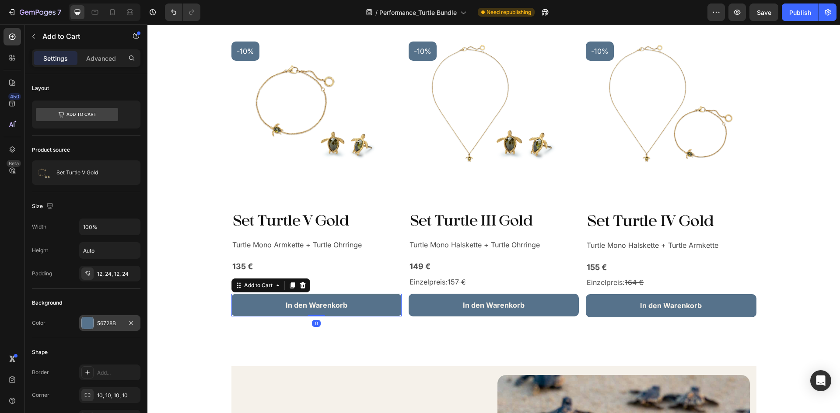
click at [86, 321] on div at bounding box center [87, 323] width 11 height 11
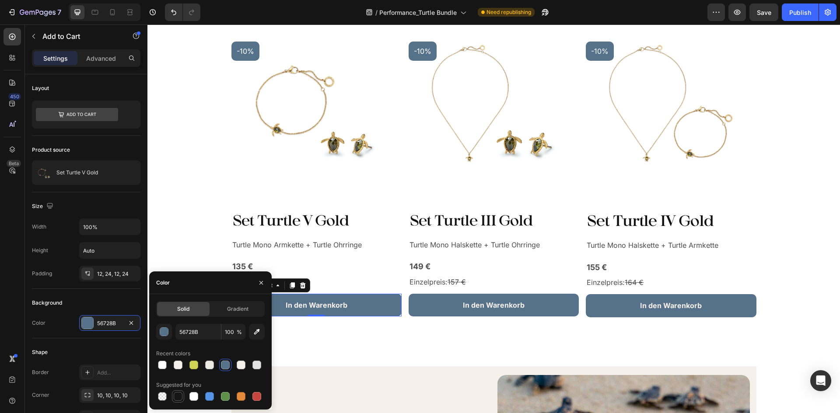
click at [182, 399] on div at bounding box center [178, 396] width 9 height 9
type input "151515"
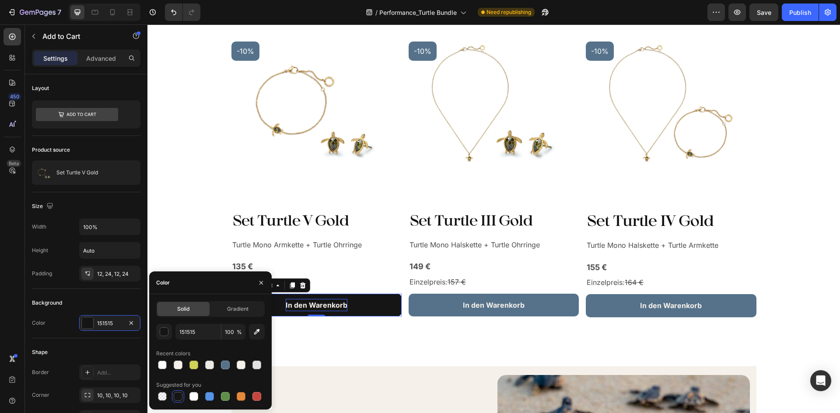
click at [333, 301] on div "In den Warenkorb" at bounding box center [317, 305] width 62 height 13
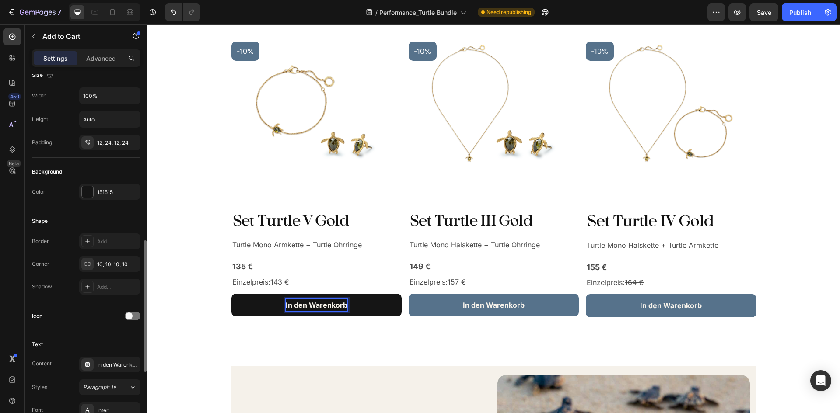
scroll to position [262, 0]
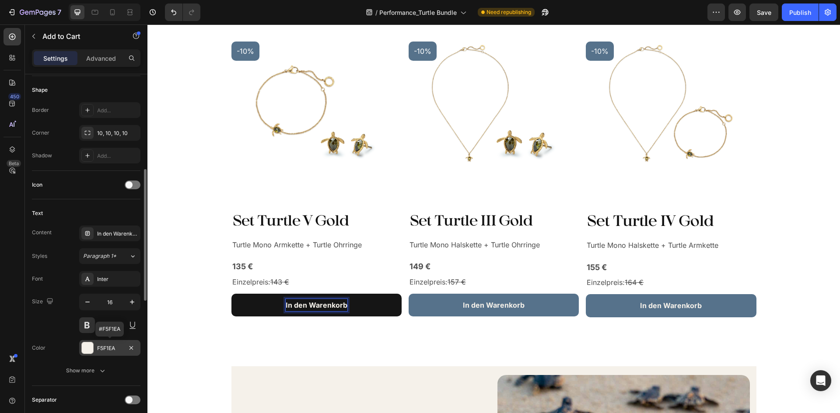
click at [107, 352] on div "F5F1EA" at bounding box center [109, 349] width 25 height 8
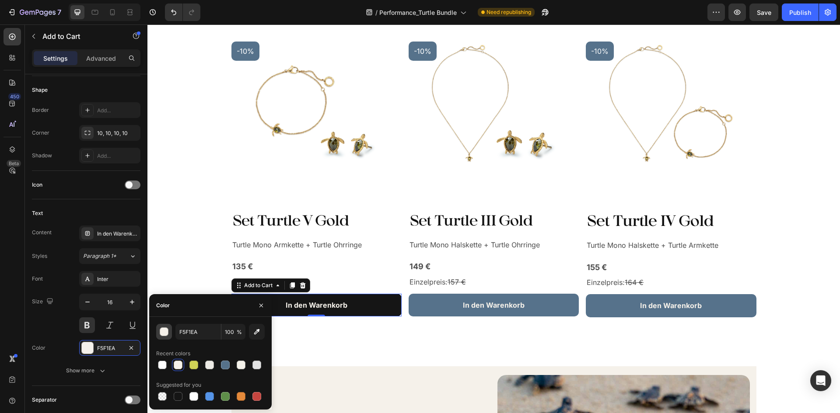
click at [167, 327] on button "button" at bounding box center [164, 332] width 16 height 16
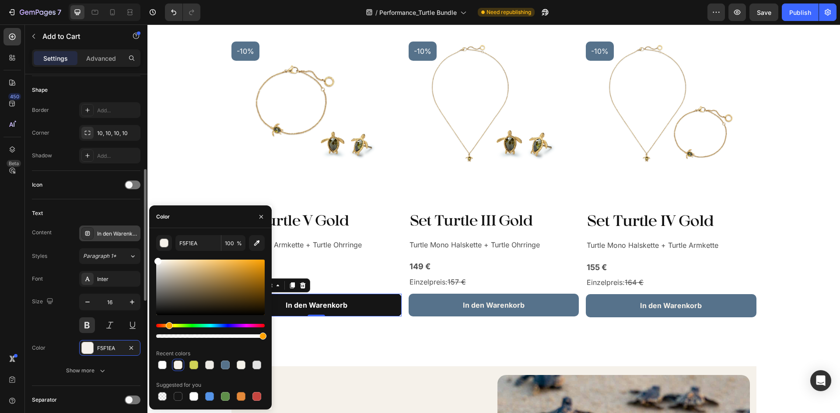
drag, startPoint x: 145, startPoint y: 242, endPoint x: 121, endPoint y: 233, distance: 25.3
click at [121, 233] on div "450 Beta Sections(18) Elements(83) Section Element Hero Section Product Detail …" at bounding box center [73, 218] width 147 height 389
type input "FFFFFF"
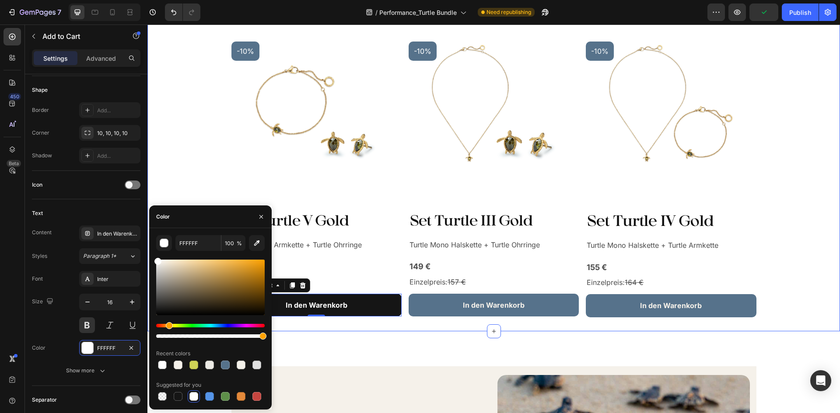
click at [790, 231] on div "-10% Product Badge Product Images Set Turtle V Gold Product Title Turtle Mono A…" at bounding box center [493, 169] width 679 height 298
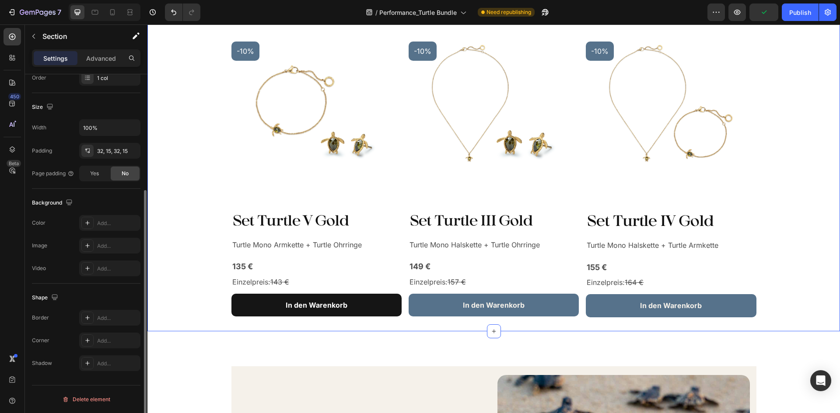
scroll to position [0, 0]
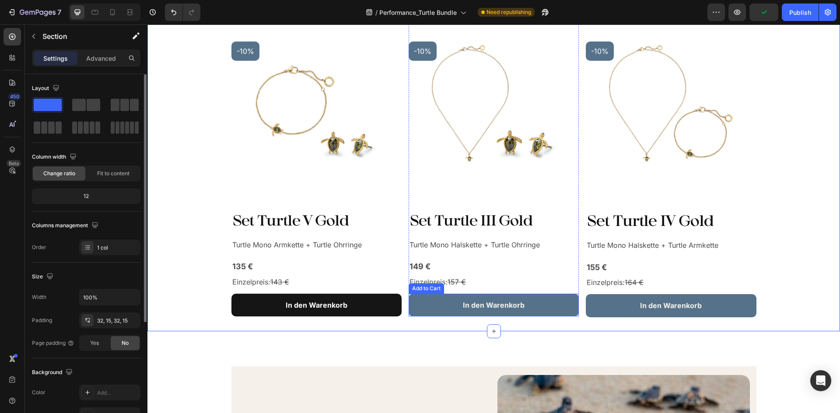
click at [540, 308] on button "In den Warenkorb" at bounding box center [494, 305] width 170 height 23
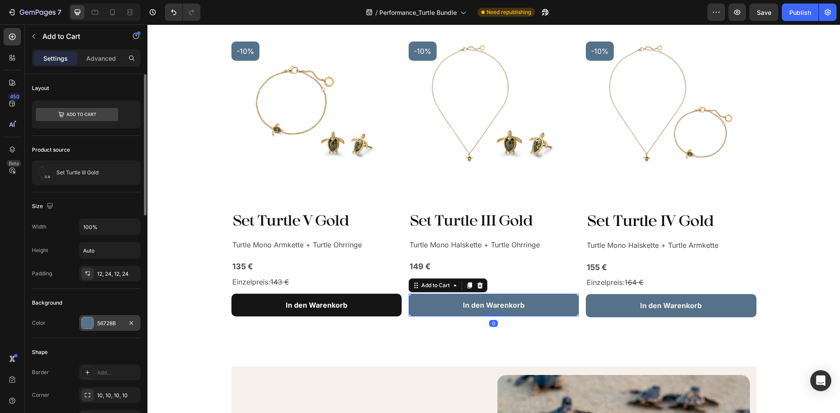
click at [108, 326] on div "56728B" at bounding box center [109, 324] width 25 height 8
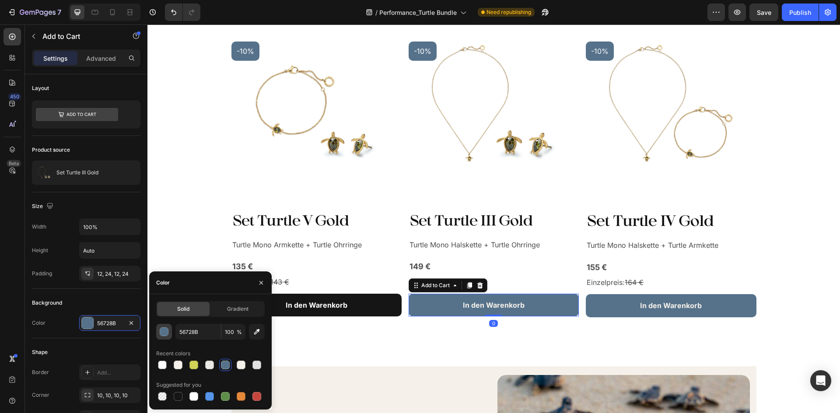
click at [171, 337] on button "button" at bounding box center [164, 332] width 16 height 16
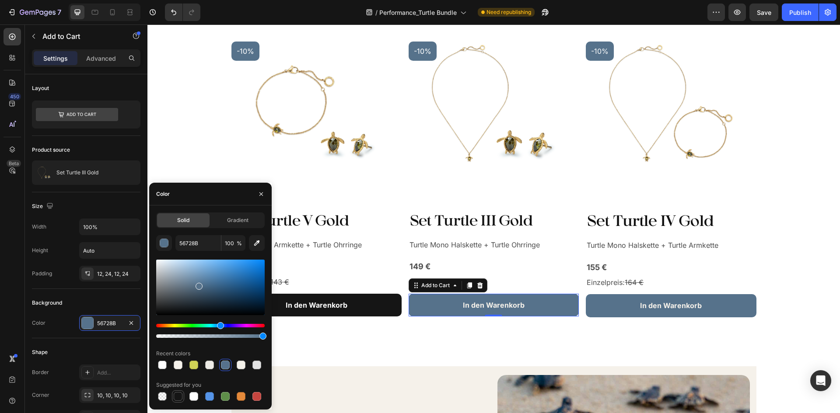
click at [178, 398] on div at bounding box center [178, 396] width 9 height 9
type input "151515"
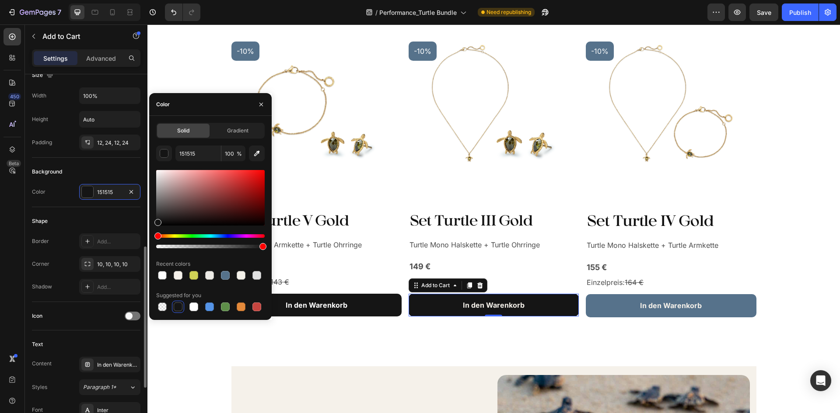
scroll to position [219, 0]
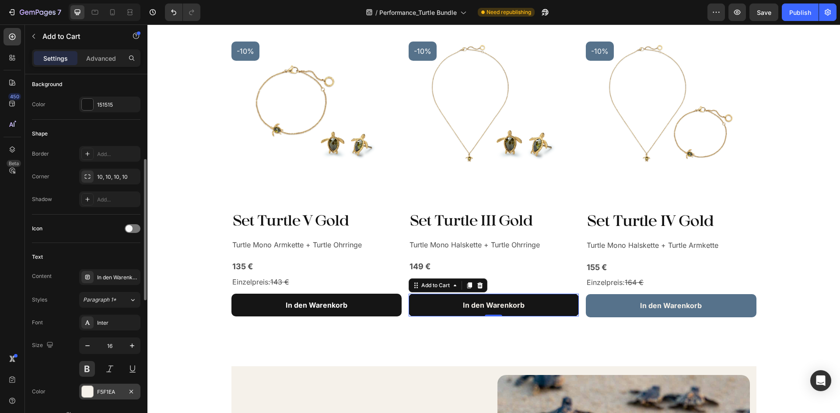
click at [103, 392] on div "F5F1EA" at bounding box center [109, 392] width 25 height 8
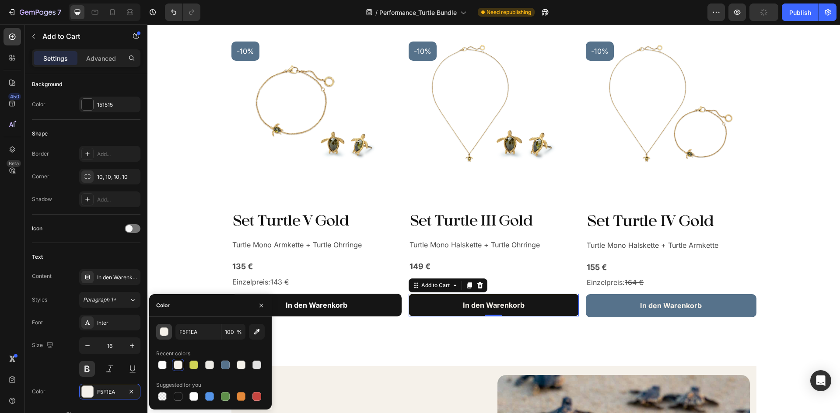
click at [169, 333] on button "button" at bounding box center [164, 332] width 16 height 16
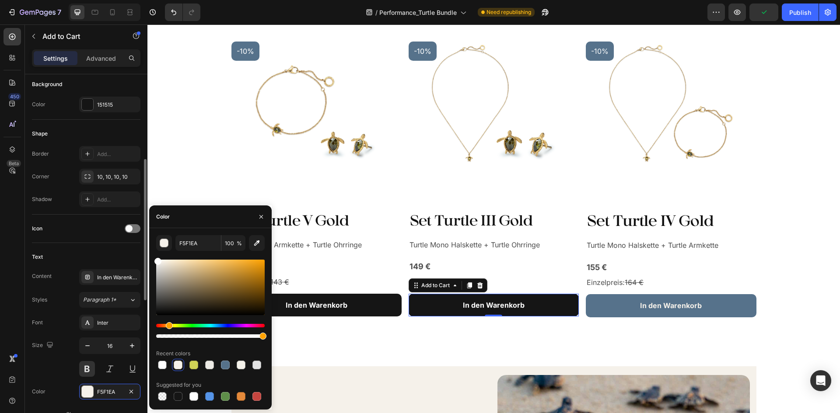
drag, startPoint x: 143, startPoint y: 255, endPoint x: 124, endPoint y: 245, distance: 21.9
click at [124, 245] on div "450 Beta Sections(18) Elements(83) Section Element Hero Section Product Detail …" at bounding box center [73, 218] width 147 height 389
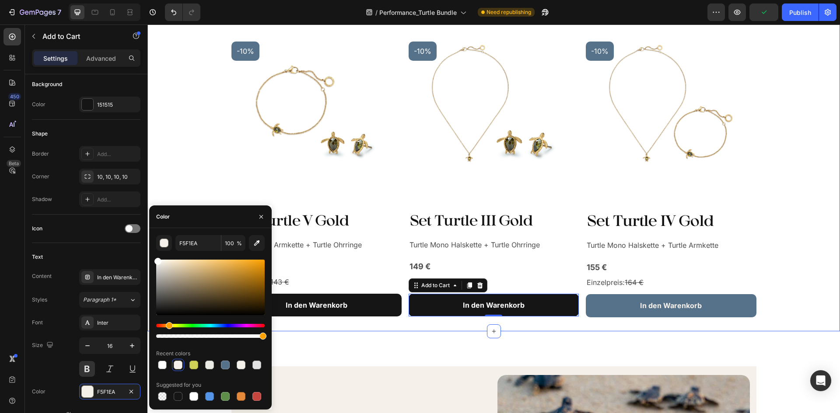
type input "FFFFFF"
click at [795, 168] on div "-10% Product Badge Product Images Set Turtle V Gold Product Title Turtle Mono A…" at bounding box center [493, 169] width 679 height 298
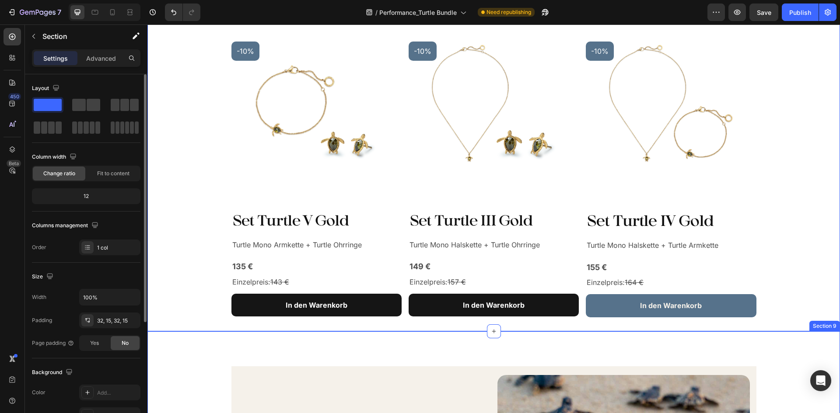
click at [622, 309] on button "In den Warenkorb" at bounding box center [671, 305] width 170 height 23
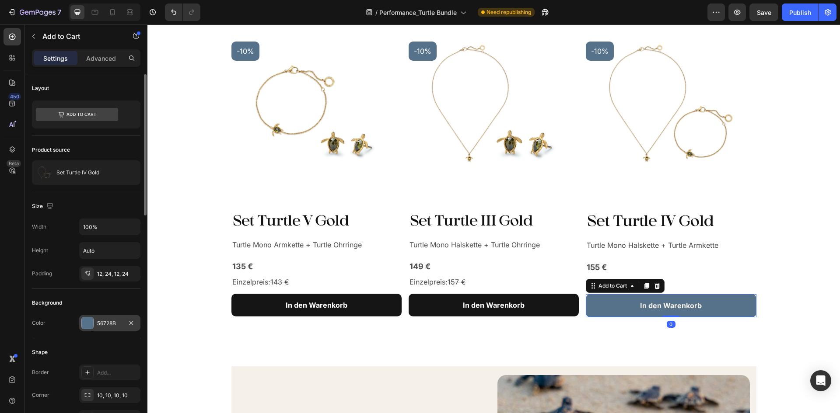
click at [124, 325] on div "56728B" at bounding box center [109, 323] width 61 height 16
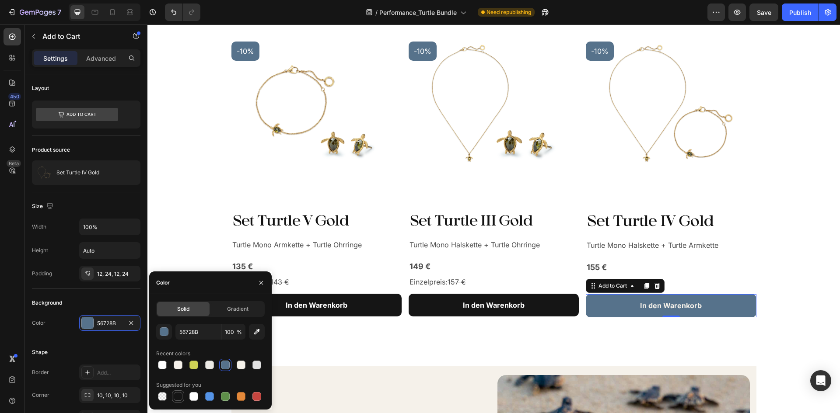
click at [179, 402] on div at bounding box center [178, 397] width 12 height 12
type input "151515"
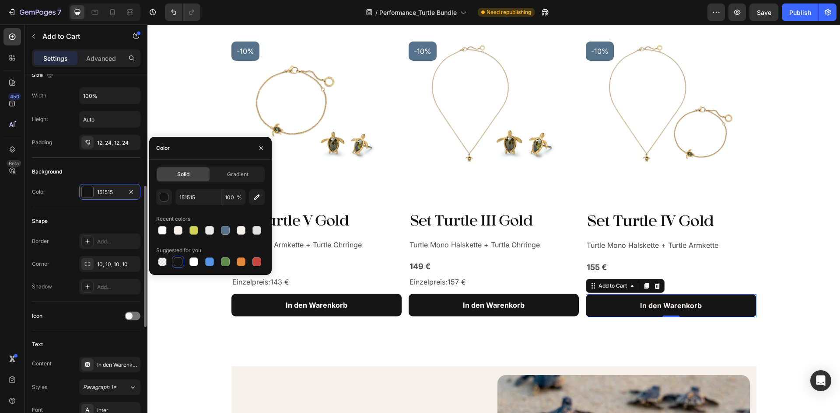
scroll to position [306, 0]
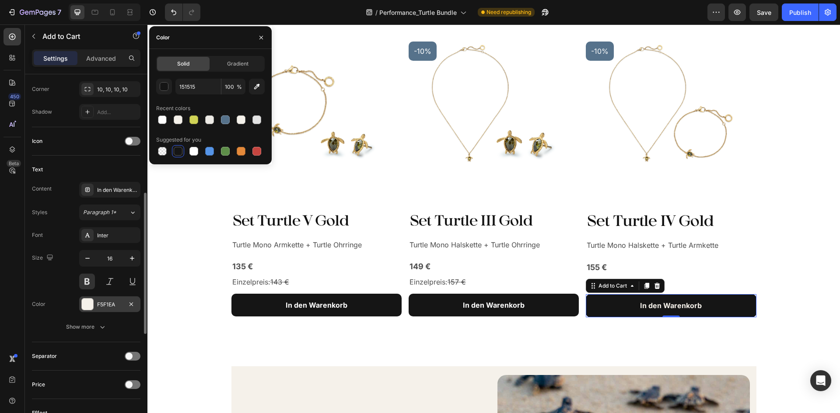
click at [104, 306] on div "F5F1EA" at bounding box center [109, 305] width 25 height 8
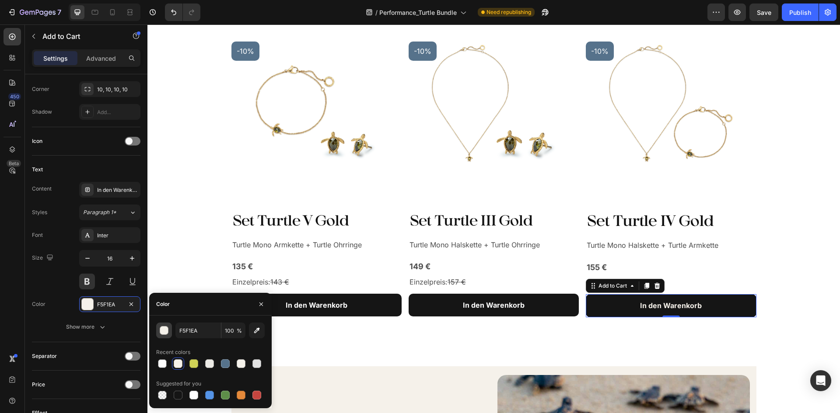
click at [169, 332] on button "button" at bounding box center [164, 331] width 16 height 16
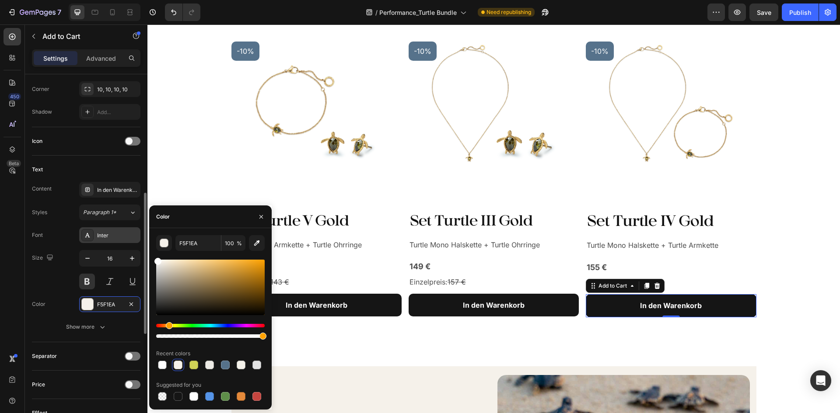
drag, startPoint x: 177, startPoint y: 276, endPoint x: 119, endPoint y: 231, distance: 73.3
click at [118, 231] on div "450 Beta Sections(18) Elements(83) Section Element Hero Section Product Detail …" at bounding box center [73, 218] width 147 height 389
type input "FFFFFF"
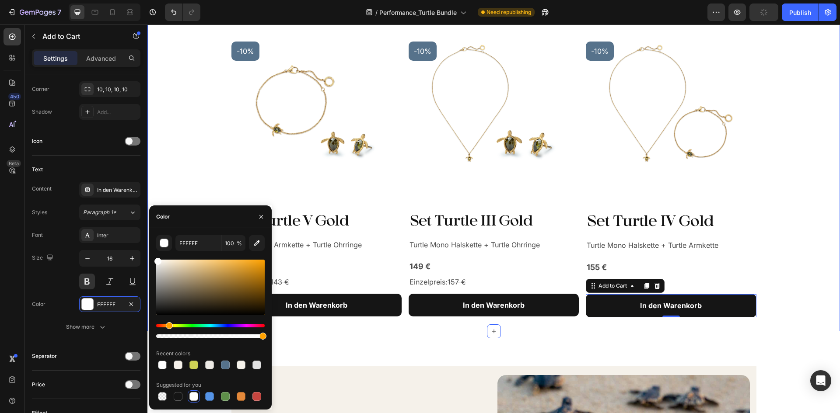
click at [791, 293] on div "-10% Product Badge Product Images Set Turtle V Gold Product Title Turtle Mono A…" at bounding box center [493, 169] width 679 height 298
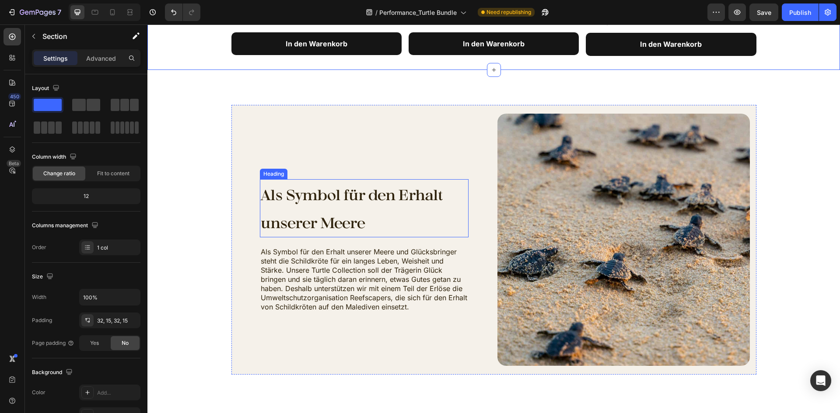
scroll to position [700, 0]
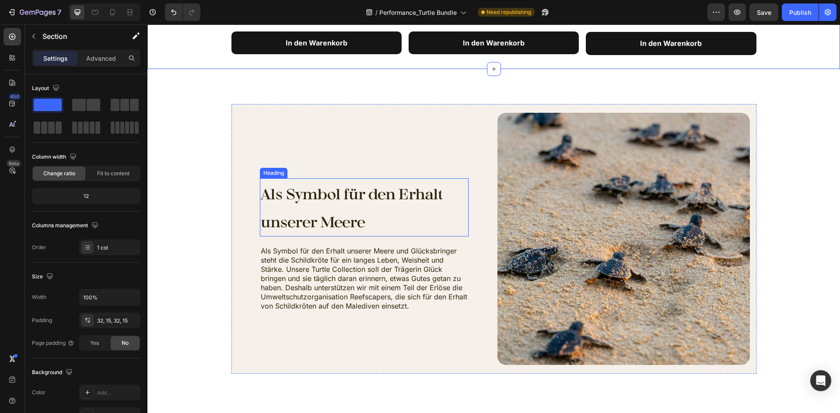
click at [361, 226] on span "Als Symbol für den Erhalt unserer Meere" at bounding box center [352, 208] width 182 height 46
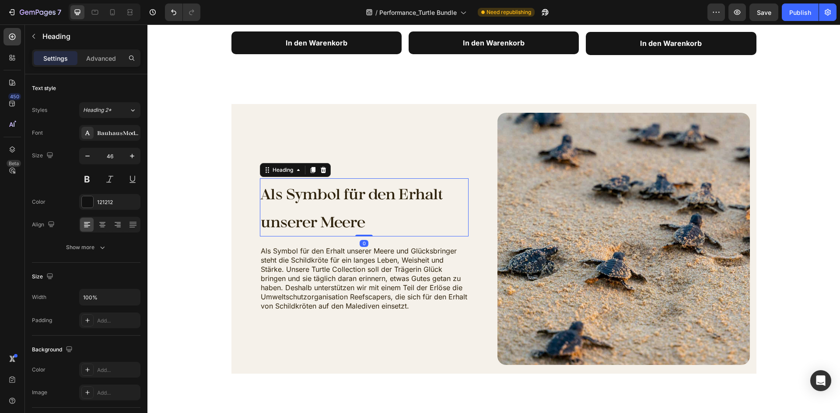
click at [381, 227] on h2 "Als Symbol für den Erhalt unserer Meere" at bounding box center [364, 207] width 209 height 59
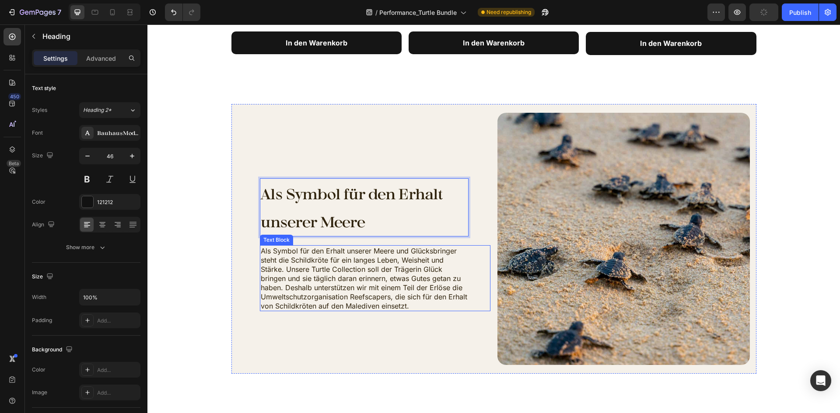
click at [337, 296] on span "Als Symbol für den Erhalt unserer Meere und Glücksbringer steht die Schildkröte…" at bounding box center [364, 279] width 206 height 64
click at [350, 207] on p "⁠⁠⁠⁠⁠⁠⁠ Als Symbol für den Erhalt unserer Meere" at bounding box center [364, 207] width 207 height 57
drag, startPoint x: 335, startPoint y: 209, endPoint x: 292, endPoint y: 303, distance: 103.0
click at [292, 303] on span "Als Symbol für den Erhalt unserer Meere und Glücksbringer steht die Schildkröte…" at bounding box center [364, 279] width 206 height 64
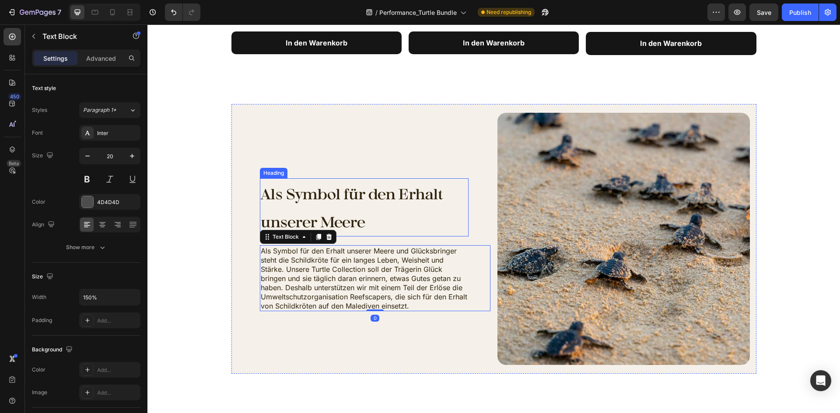
click at [345, 204] on p "⁠⁠⁠⁠⁠⁠⁠ Als Symbol für den Erhalt unserer Meere" at bounding box center [364, 207] width 207 height 57
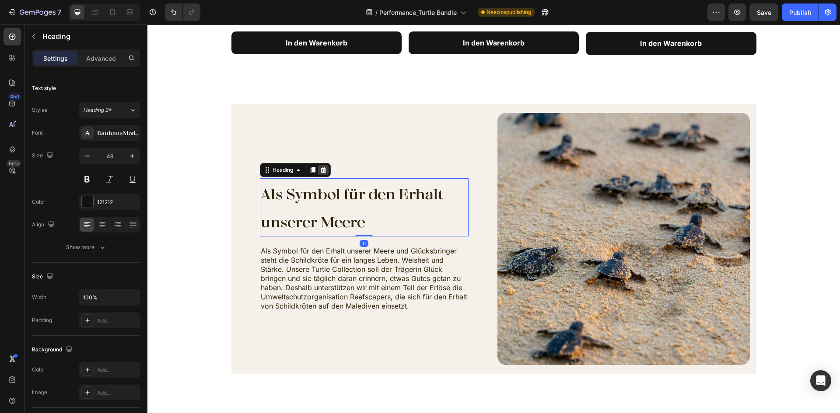
click at [318, 166] on div at bounding box center [323, 170] width 10 height 10
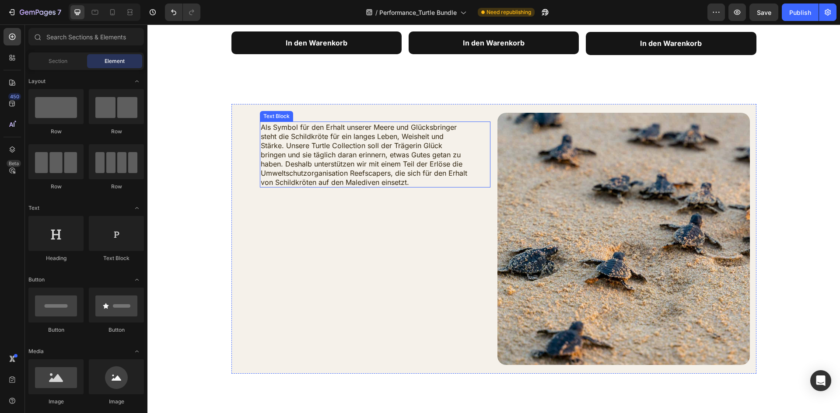
click at [333, 174] on span "Als Symbol für den Erhalt unserer Meere und Glücksbringer steht die Schildkröte…" at bounding box center [364, 155] width 206 height 64
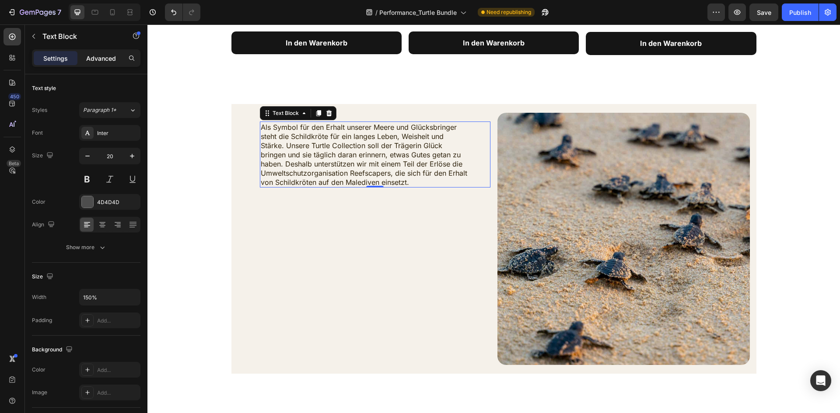
click at [102, 56] on p "Advanced" at bounding box center [101, 58] width 30 height 9
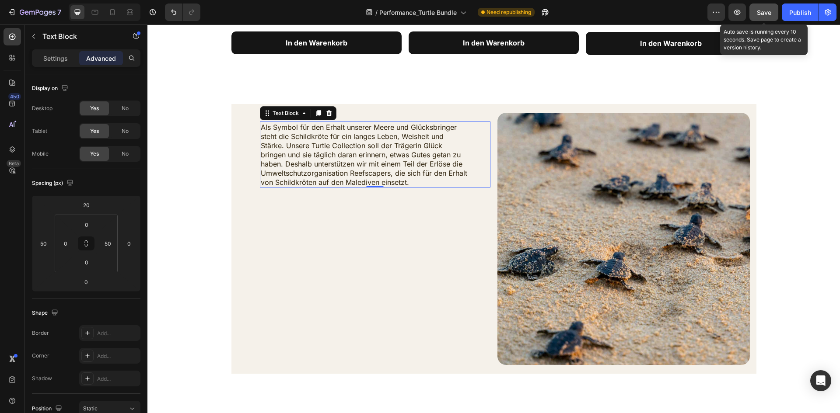
click at [759, 19] on button "Save" at bounding box center [763, 11] width 29 height 17
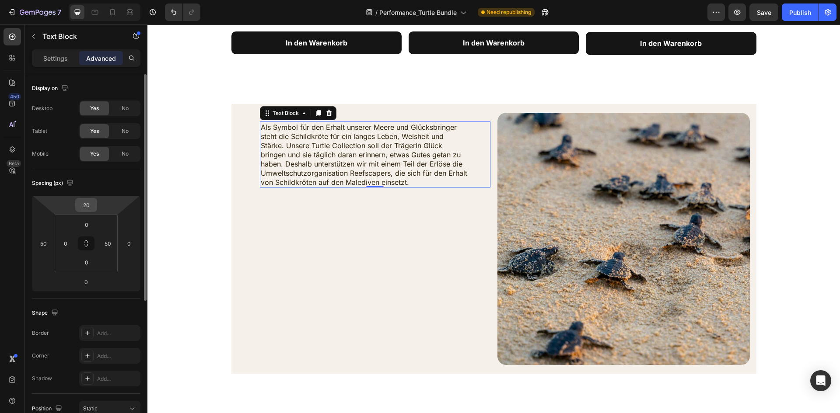
click at [82, 209] on input "20" at bounding box center [85, 205] width 17 height 13
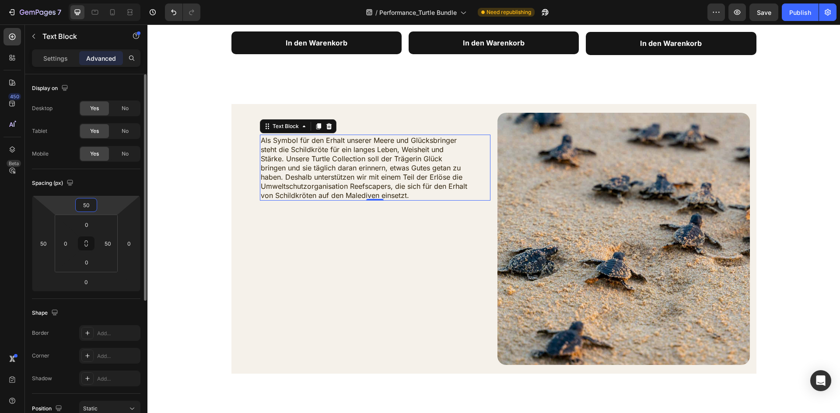
type input "5"
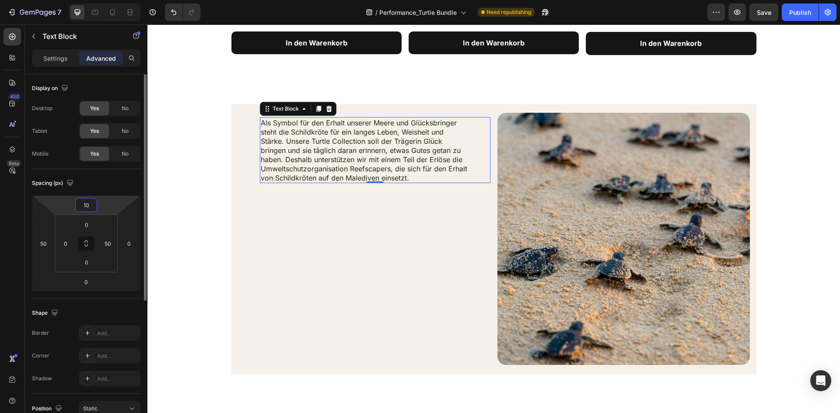
type input "1"
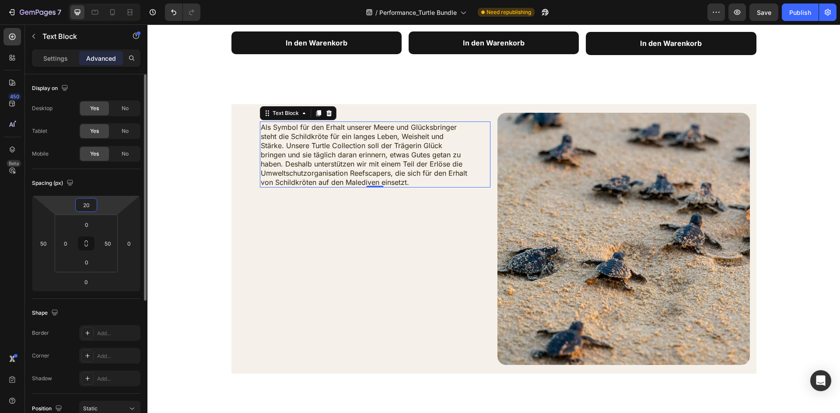
type input "2"
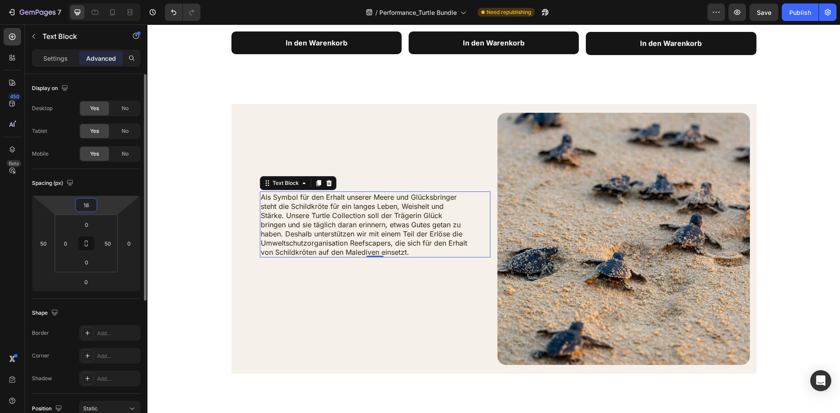
type input "1"
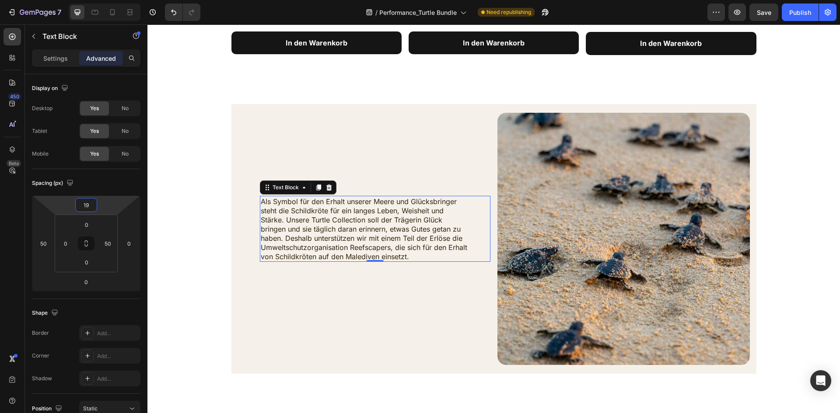
type input "1"
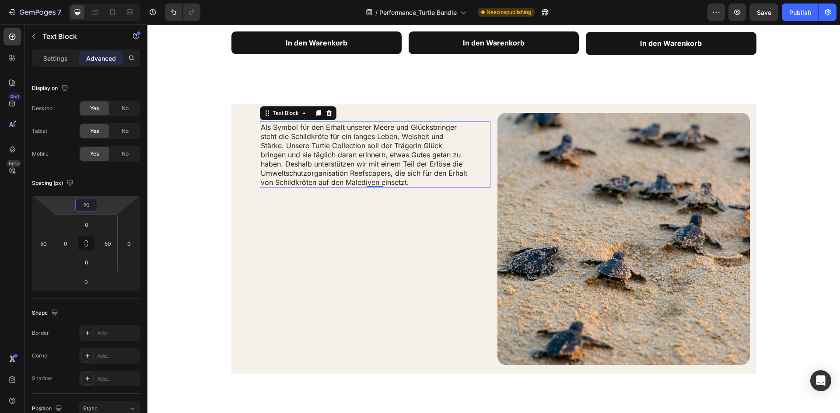
type input "200"
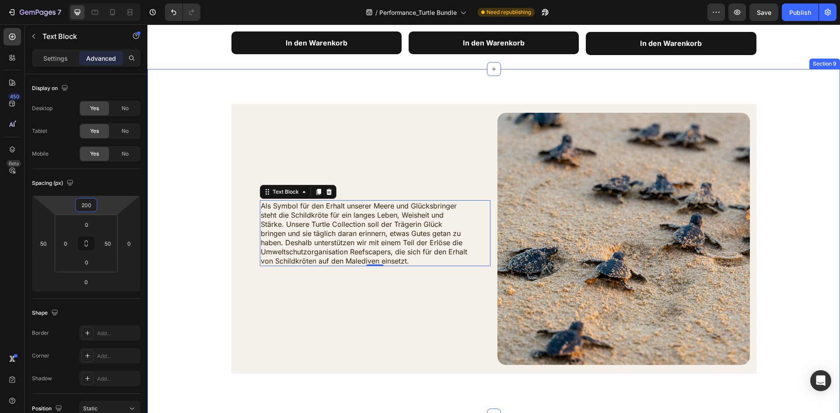
click at [780, 162] on div "Als Symbol für den Erhalt unserer Meere und Glücksbringer steht die Schildkröte…" at bounding box center [493, 242] width 679 height 277
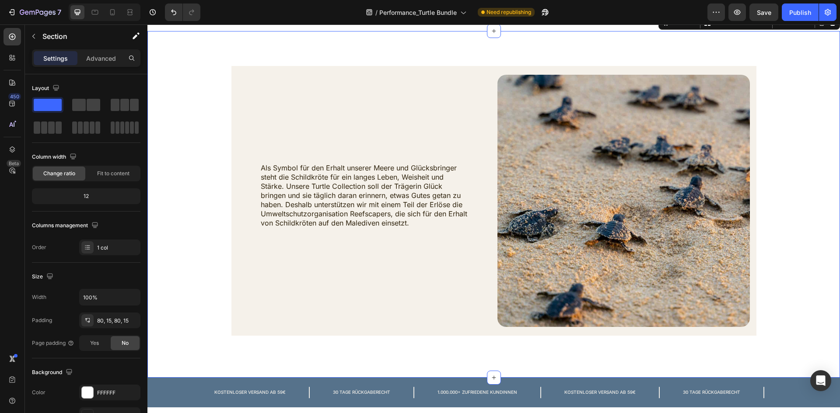
scroll to position [744, 0]
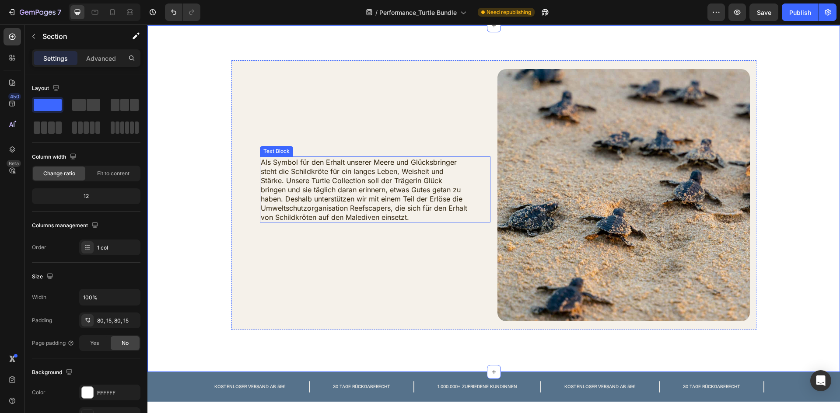
click at [371, 195] on span "Als Symbol für den Erhalt unserer Meere und Glücksbringer steht die Schildkröte…" at bounding box center [364, 190] width 206 height 64
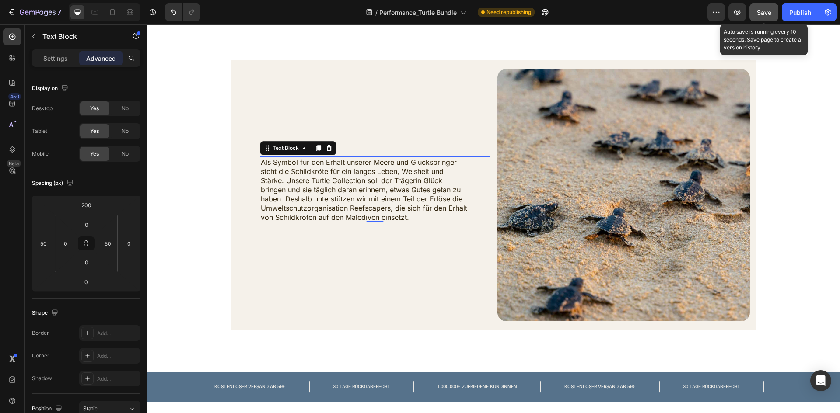
click at [758, 12] on span "Save" at bounding box center [764, 12] width 14 height 7
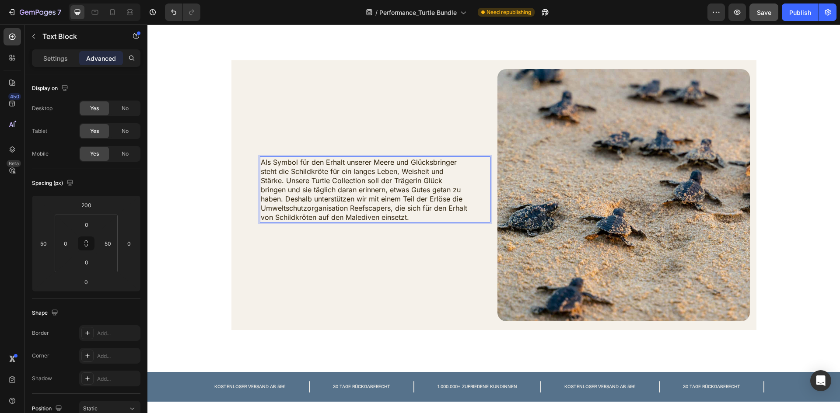
click at [305, 207] on span "Als Symbol für den Erhalt unserer Meere und Glücksbringer steht die Schildkröte…" at bounding box center [364, 190] width 206 height 64
click at [378, 202] on span "Als Symbol für den Erhalt unserer Meere und Glücksbringer steht die Schildkröte…" at bounding box center [364, 190] width 206 height 64
click at [378, 201] on span "Als Symbol für den Erhalt unserer Meere und Glücksbringer steht die Schildkröte…" at bounding box center [364, 190] width 206 height 64
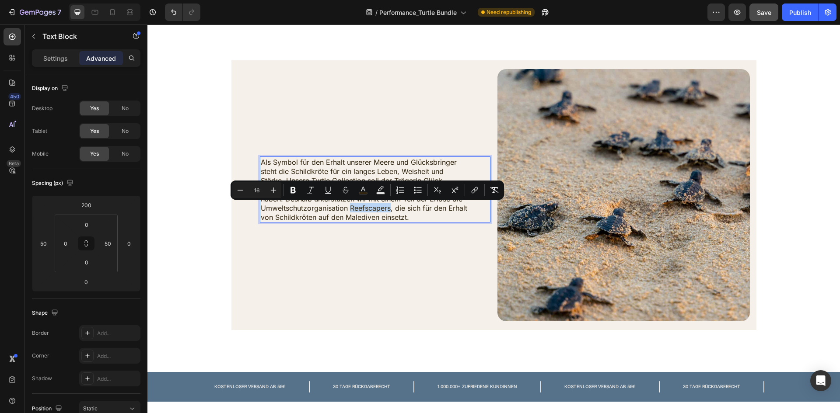
drag, startPoint x: 348, startPoint y: 209, endPoint x: 388, endPoint y: 209, distance: 40.2
click at [388, 209] on span "Als Symbol für den Erhalt unserer Meere und Glücksbringer steht die Schildkröte…" at bounding box center [364, 190] width 206 height 64
click at [390, 213] on span "Als Symbol für den Erhalt unserer Meere und Glücksbringer steht die Schildkröte…" at bounding box center [364, 190] width 206 height 64
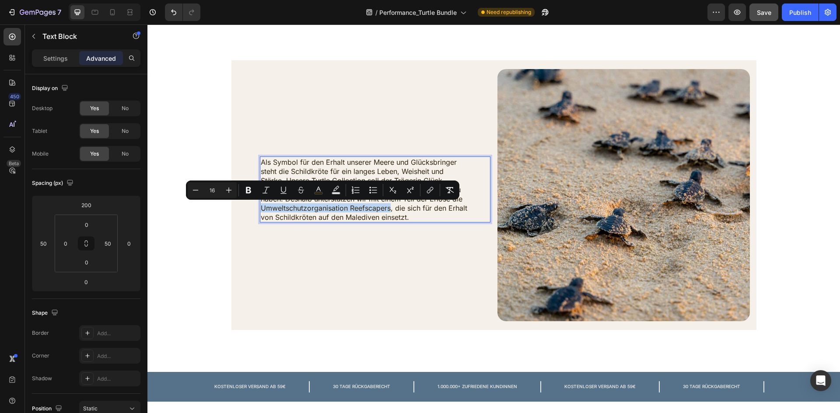
drag, startPoint x: 389, startPoint y: 208, endPoint x: 259, endPoint y: 210, distance: 129.9
click at [261, 210] on span "Als Symbol für den Erhalt unserer Meere und Glücksbringer steht die Schildkröte…" at bounding box center [364, 190] width 206 height 64
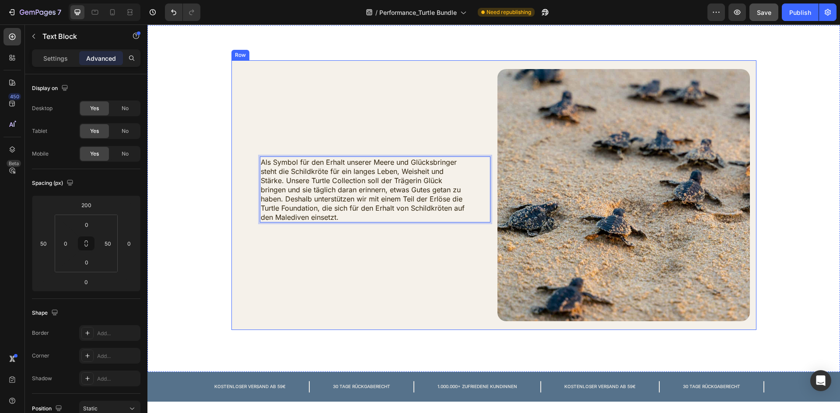
click at [315, 243] on div "Als Symbol für den Erhalt unserer Meere und Glücksbringer steht die Schildkröte…" at bounding box center [364, 195] width 252 height 252
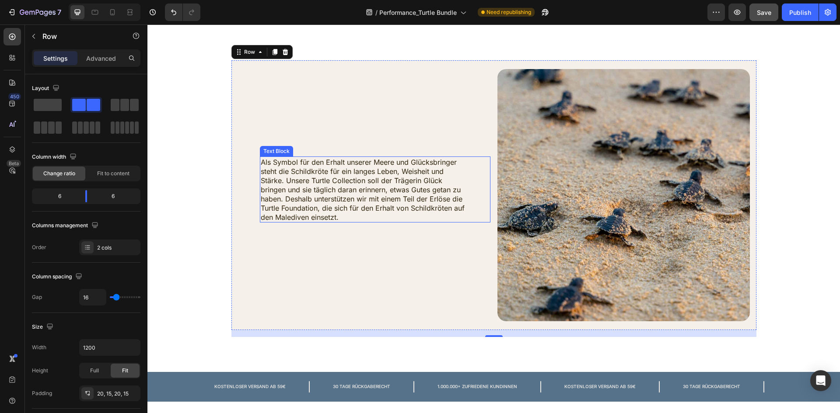
click at [395, 208] on span "Als Symbol für den Erhalt unserer Meere und Glücksbringer steht die Schildkröte…" at bounding box center [363, 190] width 204 height 64
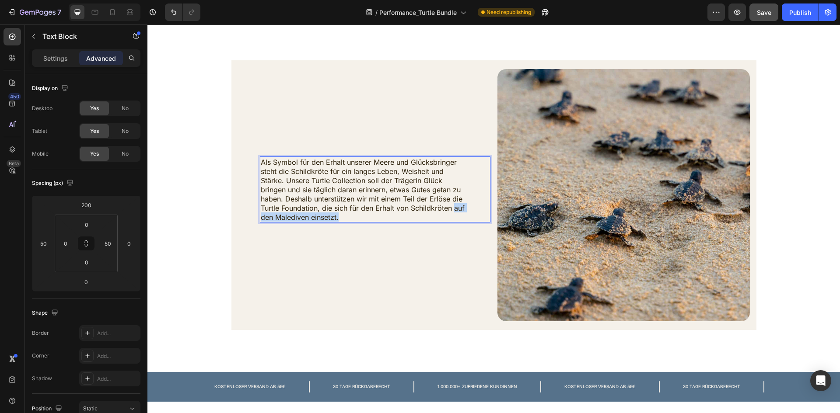
drag, startPoint x: 343, startPoint y: 219, endPoint x: 450, endPoint y: 207, distance: 108.2
click at [450, 207] on p "Als Symbol für den Erhalt unserer Meere und Glücksbringer steht die Schildkröte…" at bounding box center [364, 189] width 207 height 64
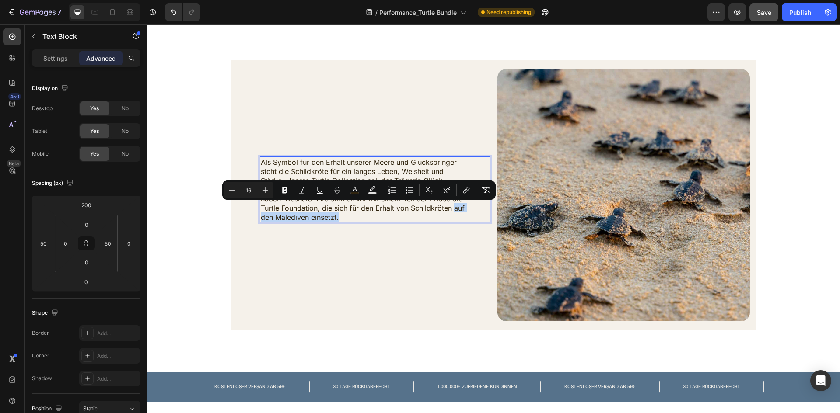
click at [301, 218] on span "Als Symbol für den Erhalt unserer Meere und Glücksbringer steht die Schildkröte…" at bounding box center [363, 190] width 204 height 64
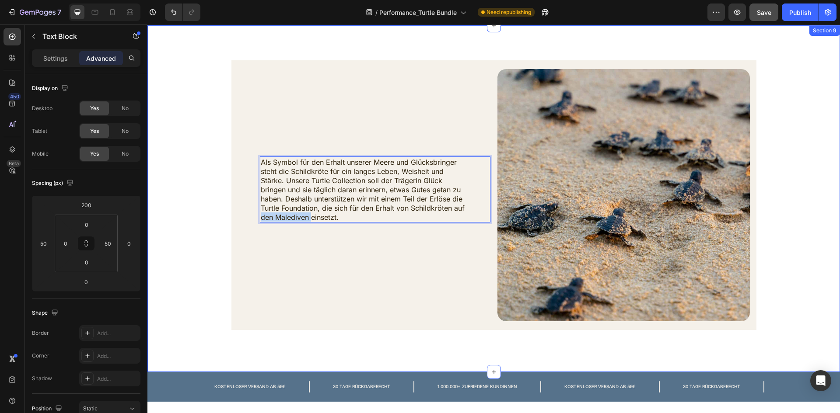
drag, startPoint x: 309, startPoint y: 217, endPoint x: 175, endPoint y: 217, distance: 133.9
click at [175, 217] on div "Als Symbol für den Erhalt unserer Meere und Glücksbringer steht die Schildkröte…" at bounding box center [493, 198] width 679 height 277
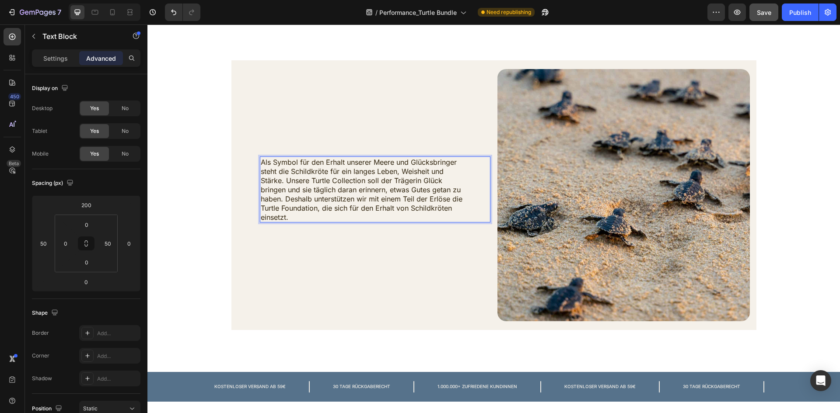
click at [408, 208] on span "Als Symbol für den Erhalt unserer Meere und Glücksbringer steht die Schildkröte…" at bounding box center [362, 190] width 202 height 64
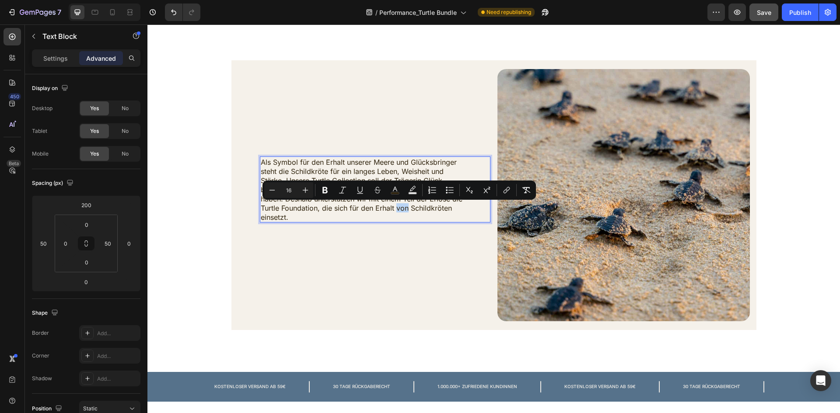
drag, startPoint x: 405, startPoint y: 208, endPoint x: 395, endPoint y: 209, distance: 10.1
click at [395, 209] on span "Als Symbol für den Erhalt unserer Meere und Glücksbringer steht die Schildkröte…" at bounding box center [362, 190] width 202 height 64
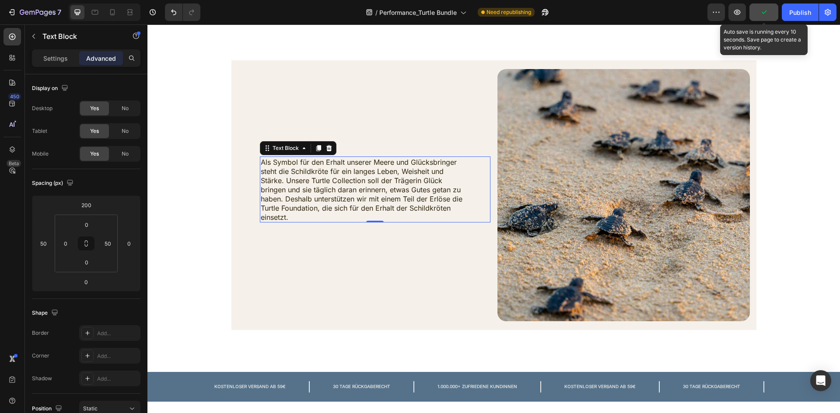
click at [762, 17] on button "button" at bounding box center [763, 11] width 29 height 17
click at [771, 10] on span "Save" at bounding box center [764, 12] width 14 height 7
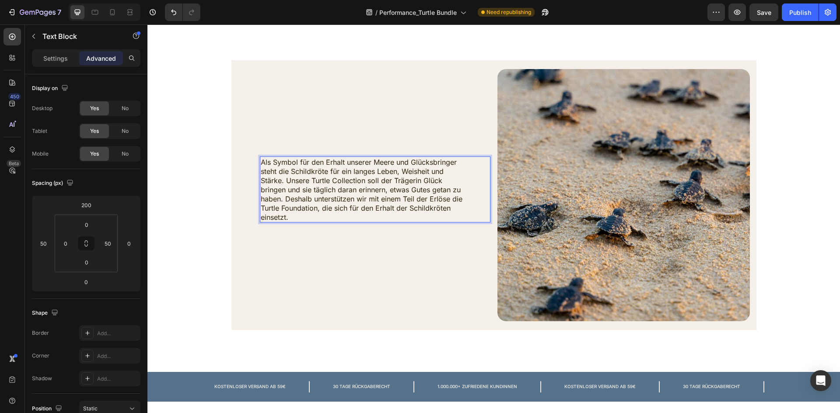
click at [403, 209] on span "Als Symbol für den Erhalt unserer Meere und Glücksbringer steht die Schildkröte…" at bounding box center [362, 190] width 202 height 64
click at [410, 209] on span "Als Symbol für den Erhalt unserer Meere und Glücksbringer steht die Schildkröte…" at bounding box center [362, 190] width 202 height 64
click at [404, 206] on span "Als Symbol für den Erhalt unserer Meere und Glücksbringer steht die Schildkröte…" at bounding box center [362, 190] width 202 height 64
click at [453, 212] on p "Als Symbol für den Erhalt unserer Meere und Glücksbringer steht die Schildkröte…" at bounding box center [364, 189] width 207 height 64
click at [362, 273] on div "Als Symbol für den Erhalt unserer Meere und Glücksbringer steht die Schildkröte…" at bounding box center [364, 195] width 252 height 252
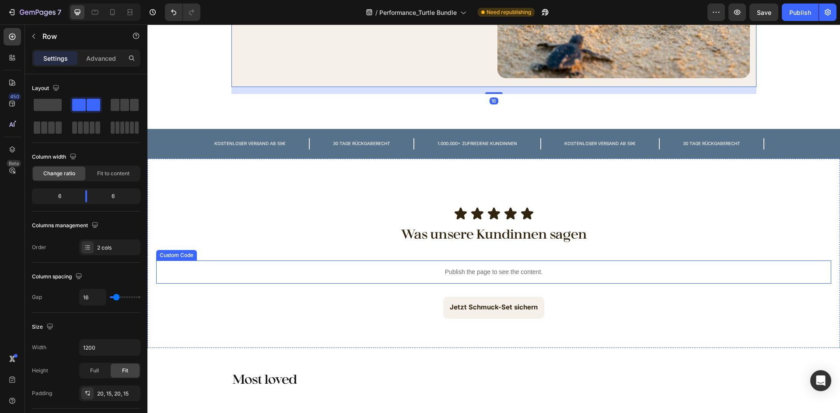
scroll to position [1050, 0]
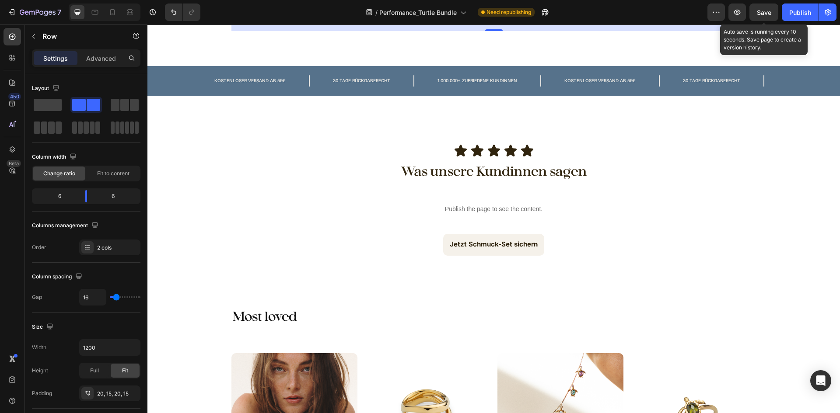
click at [759, 11] on span "Save" at bounding box center [764, 12] width 14 height 7
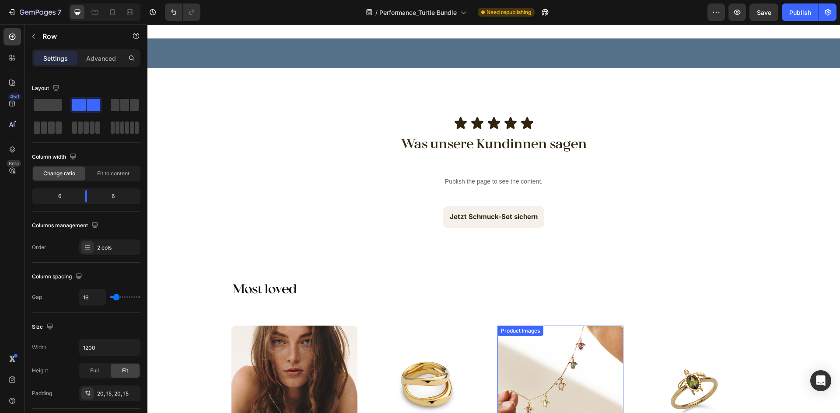
scroll to position [1384, 0]
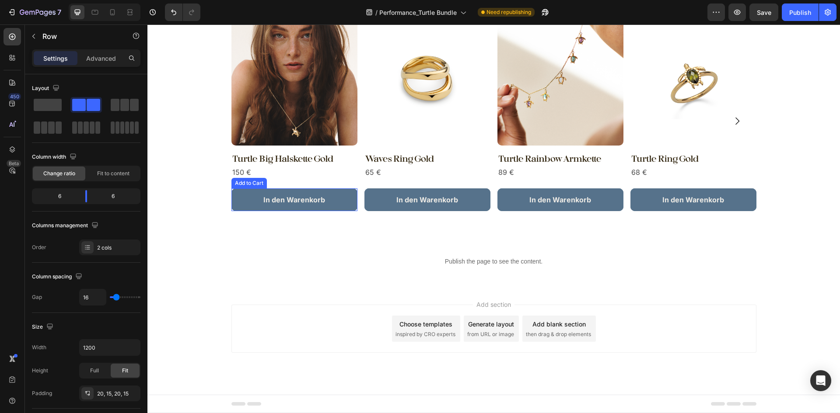
click at [347, 203] on button "In den Warenkorb" at bounding box center [294, 200] width 126 height 23
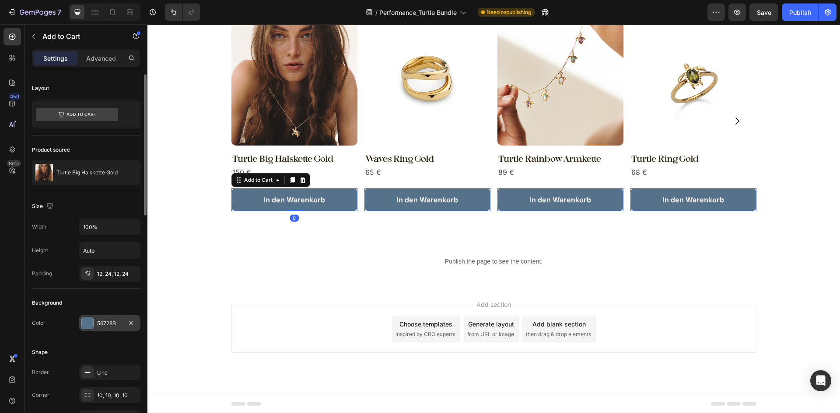
click at [104, 321] on div "56728B" at bounding box center [109, 324] width 25 height 8
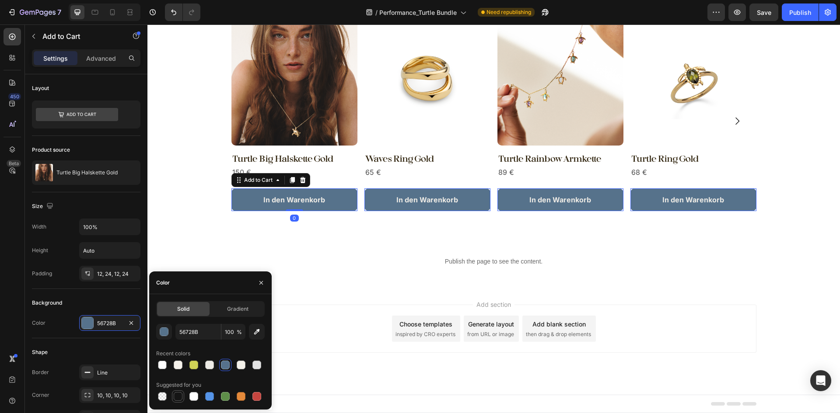
click at [180, 396] on div at bounding box center [178, 396] width 9 height 9
type input "151515"
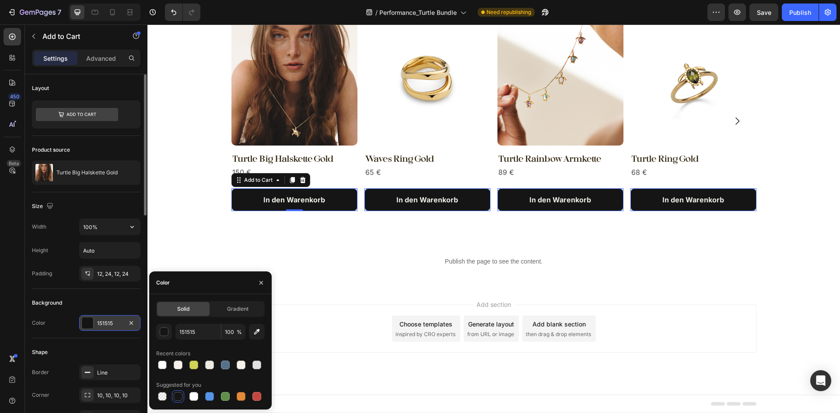
scroll to position [262, 0]
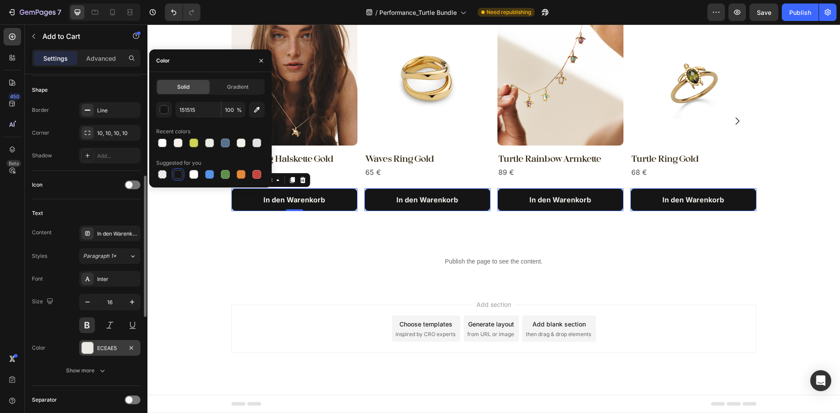
click at [110, 343] on div "ECEAE5" at bounding box center [109, 348] width 61 height 16
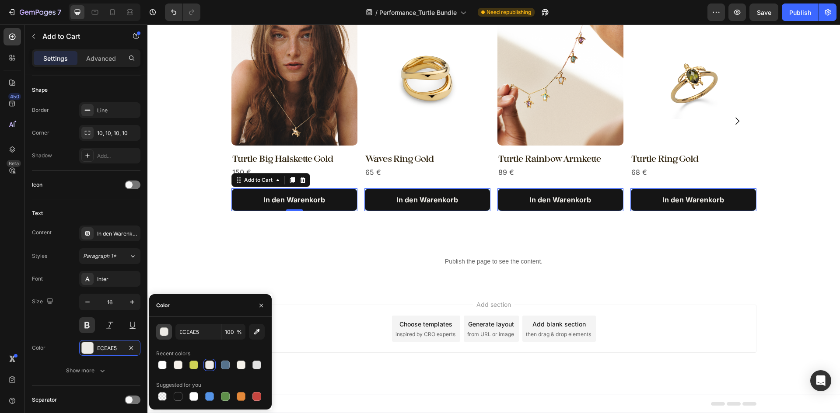
click at [168, 330] on button "button" at bounding box center [164, 332] width 16 height 16
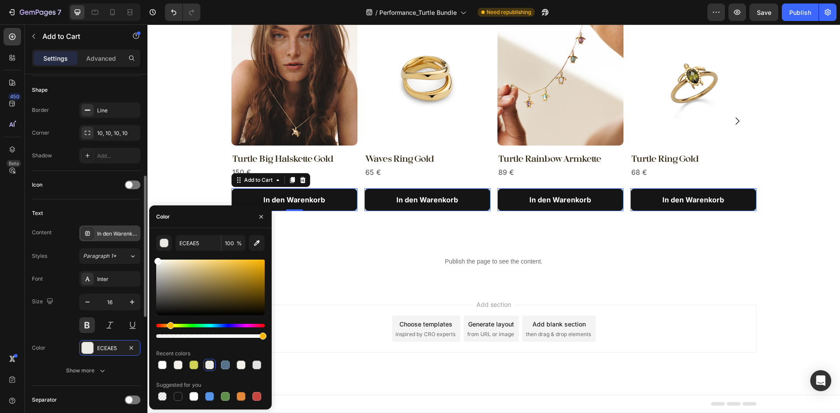
drag, startPoint x: 183, startPoint y: 271, endPoint x: 133, endPoint y: 241, distance: 58.5
click at [133, 241] on div "450 Beta Sections(18) Elements(83) Section Element Hero Section Product Detail …" at bounding box center [73, 218] width 147 height 389
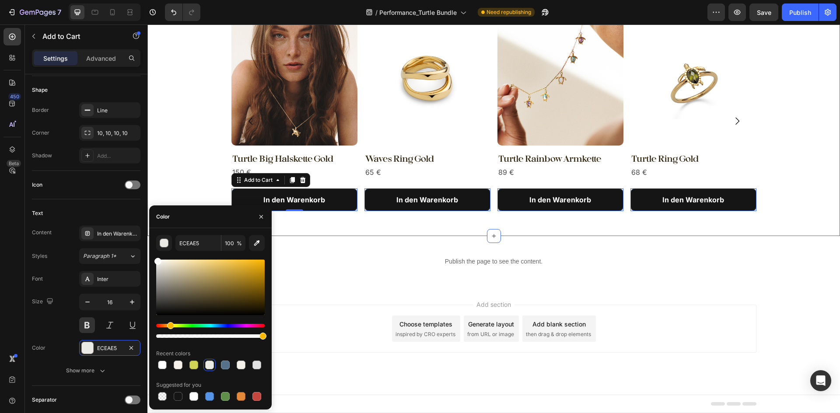
type input "FFFFFF"
click at [212, 172] on div "Product Images Turtle Big Halskette Gold Product Title 150 € Product Price Prod…" at bounding box center [493, 121] width 679 height 203
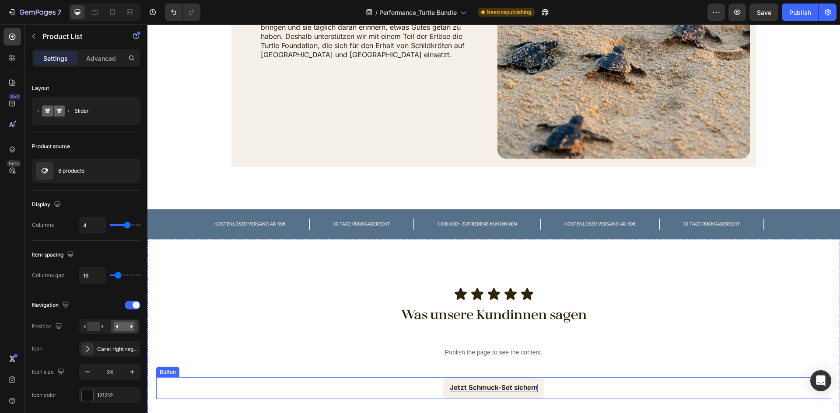
scroll to position [902, 0]
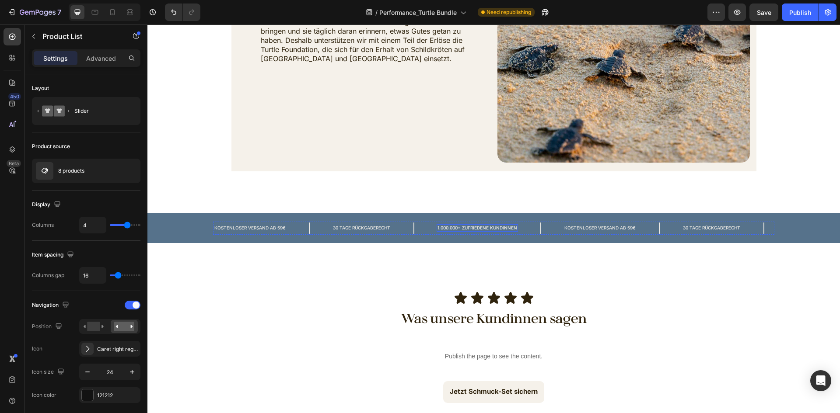
click at [497, 226] on p "1.000.000+ ZUFRIEDENE KUNDINNEN" at bounding box center [477, 228] width 80 height 6
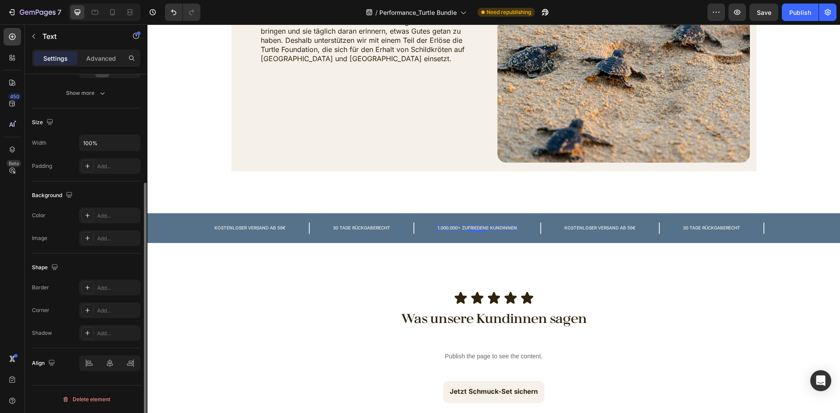
scroll to position [0, 0]
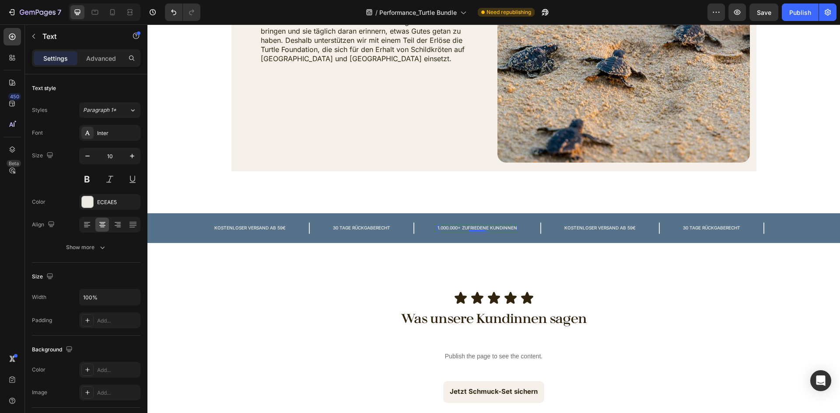
click at [495, 229] on p "1.000.000+ ZUFRIEDENE KUNDINNEN" at bounding box center [477, 228] width 80 height 6
click at [486, 229] on p "1.000.000+ ZUFRIEDENE KUNDINNEN" at bounding box center [477, 228] width 80 height 6
drag, startPoint x: 464, startPoint y: 228, endPoint x: 470, endPoint y: 228, distance: 6.6
click at [470, 228] on p "1.000.000+ ZUFRIEDENE KUNDINNEN" at bounding box center [477, 228] width 80 height 6
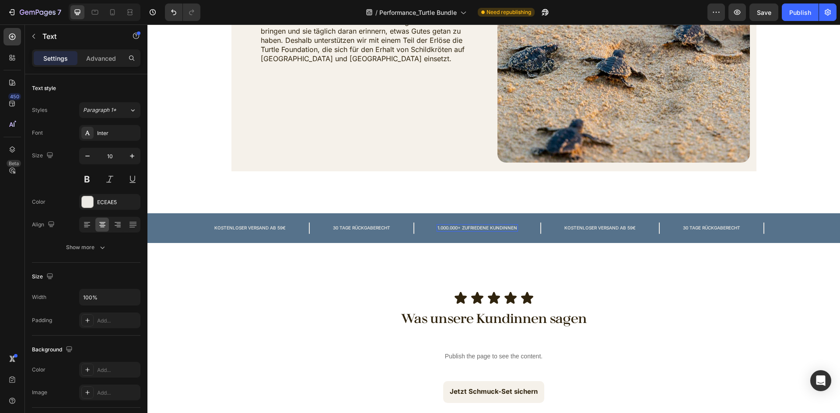
click at [437, 228] on p "1.000.000+ ZUFRIEDENE KUNDINNEN" at bounding box center [477, 228] width 80 height 6
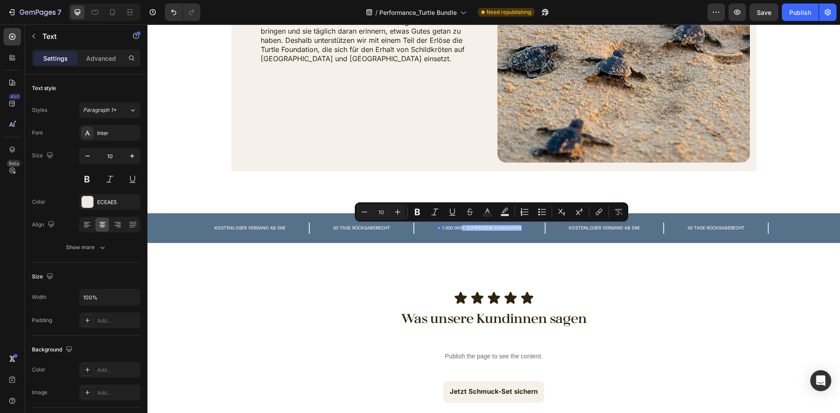
drag, startPoint x: 464, startPoint y: 227, endPoint x: 522, endPoint y: 227, distance: 58.2
click at [522, 227] on div "+ 1.000.000+ ZUFRIEDENE KUNDINNEN" at bounding box center [480, 227] width 86 height 7
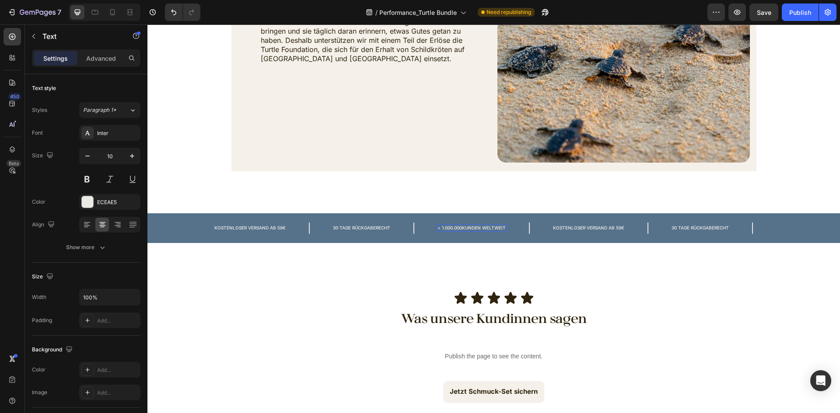
click at [463, 227] on p "+ 1.000.000KUNDEN WELTWEIT" at bounding box center [471, 228] width 68 height 6
click at [761, 18] on button "Save" at bounding box center [763, 11] width 29 height 17
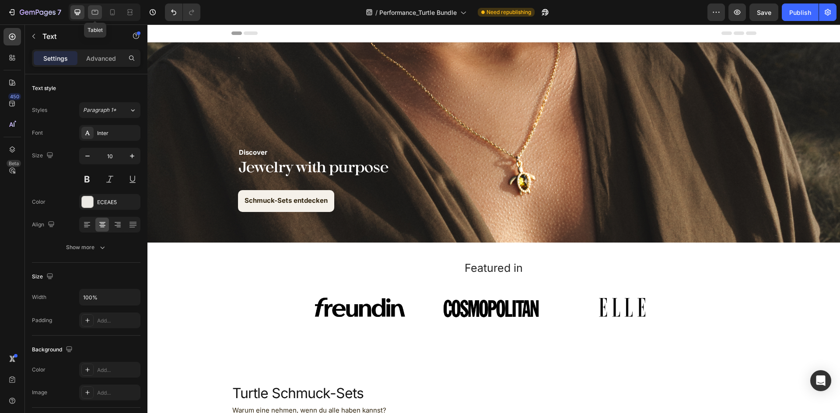
click at [94, 14] on icon at bounding box center [95, 12] width 7 height 5
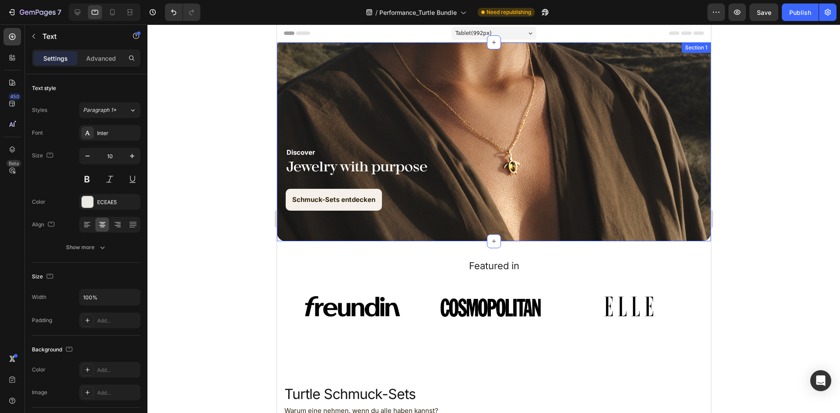
scroll to position [219, 0]
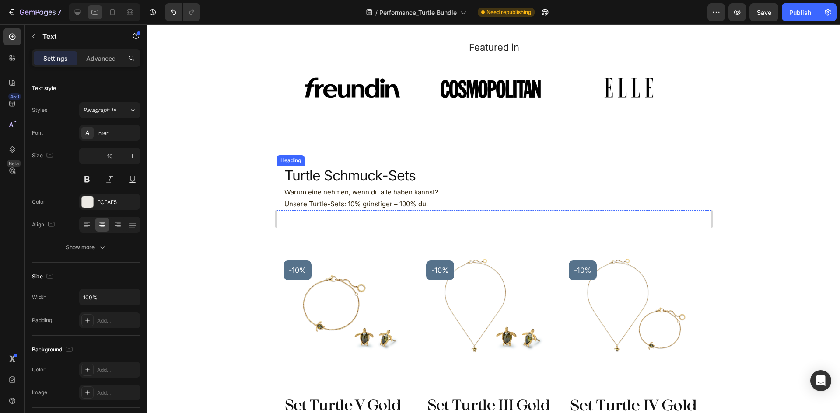
click at [414, 184] on h2 "Turtle Schmuck-Sets" at bounding box center [493, 176] width 421 height 20
click at [414, 181] on h2 "Turtle Schmuck-Sets" at bounding box center [493, 176] width 421 height 20
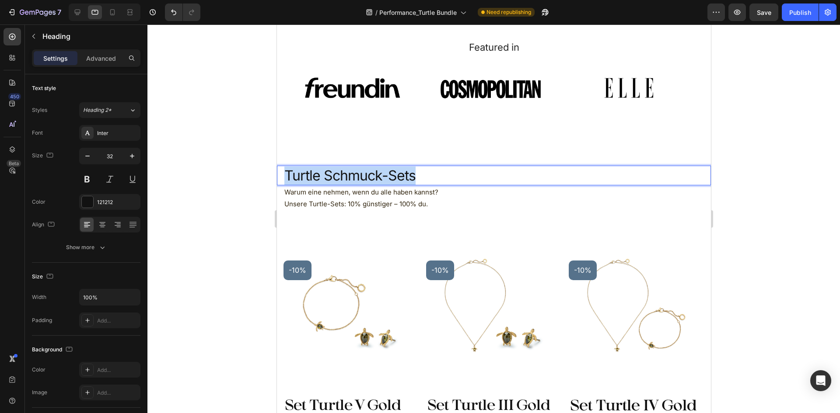
drag, startPoint x: 419, startPoint y: 179, endPoint x: 224, endPoint y: 175, distance: 195.2
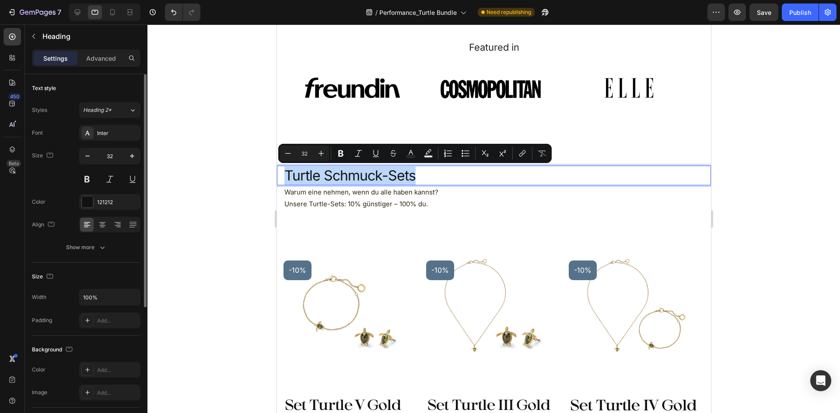
scroll to position [44, 0]
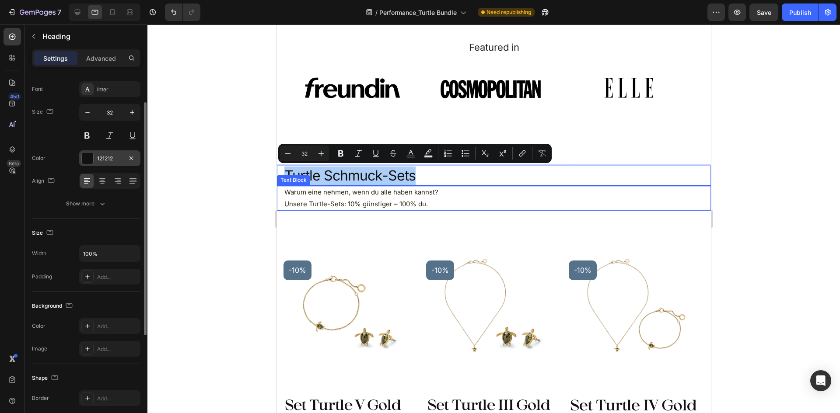
click at [110, 156] on div "121212" at bounding box center [109, 159] width 25 height 8
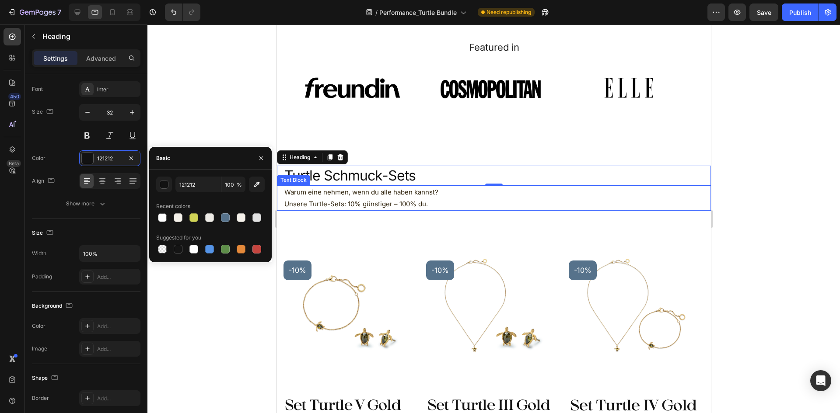
click at [390, 206] on p "Unsere Turtle-Sets: 10% günstiger – 100% du." at bounding box center [493, 204] width 419 height 12
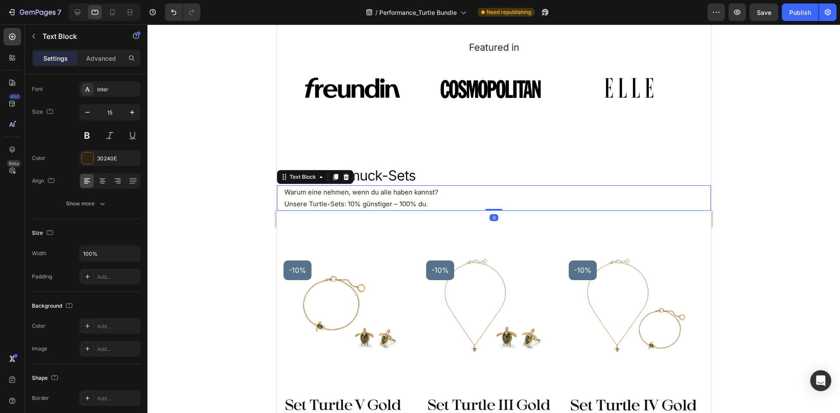
scroll to position [0, 0]
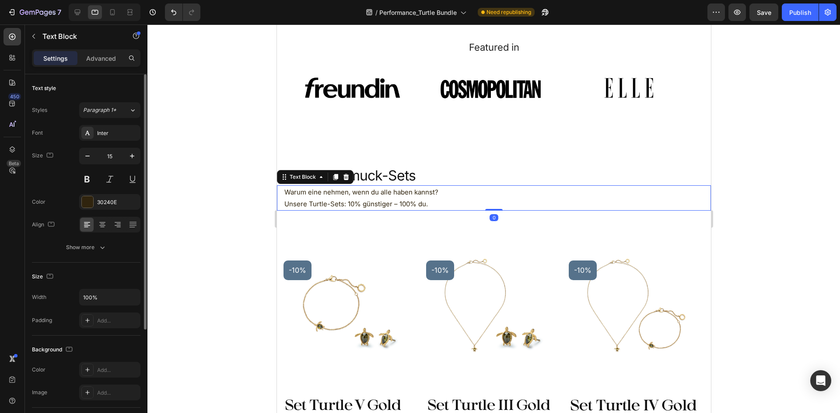
click at [407, 204] on p "Unsere Turtle-Sets: 10% günstiger – 100% du." at bounding box center [493, 204] width 419 height 12
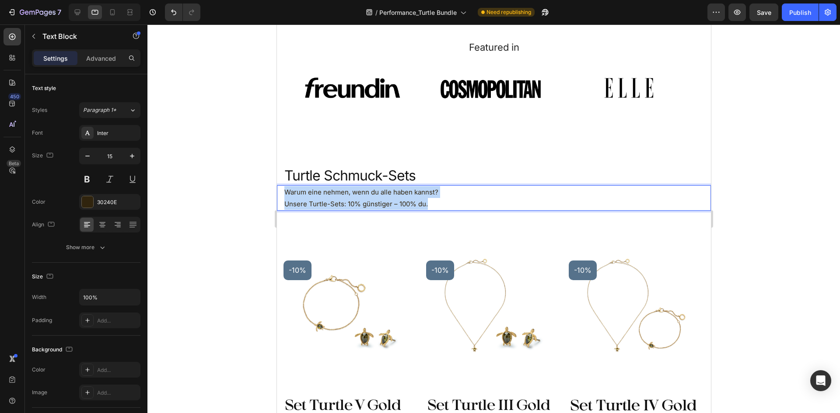
drag, startPoint x: 436, startPoint y: 204, endPoint x: 256, endPoint y: 186, distance: 180.7
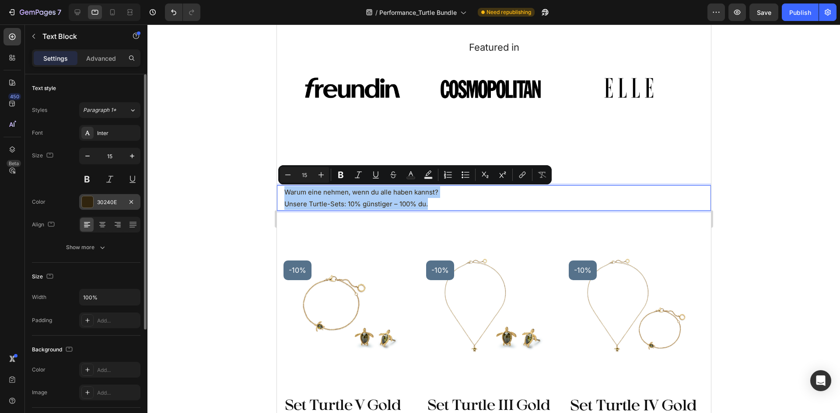
click at [102, 206] on div "30240E" at bounding box center [109, 203] width 25 height 8
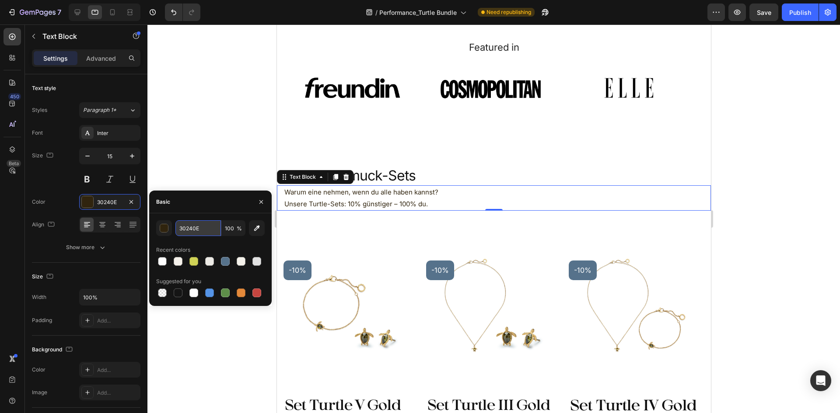
click at [194, 230] on input "30240E" at bounding box center [197, 228] width 45 height 16
click at [395, 178] on p "Turtle Schmuck-Sets" at bounding box center [493, 176] width 419 height 18
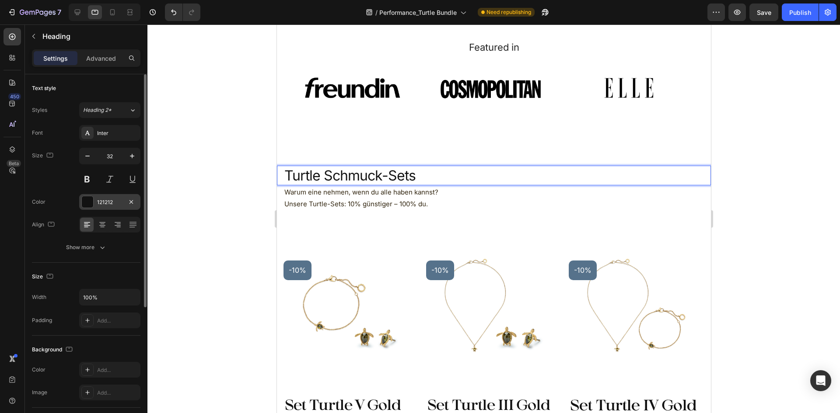
click at [129, 208] on div "121212" at bounding box center [109, 202] width 61 height 16
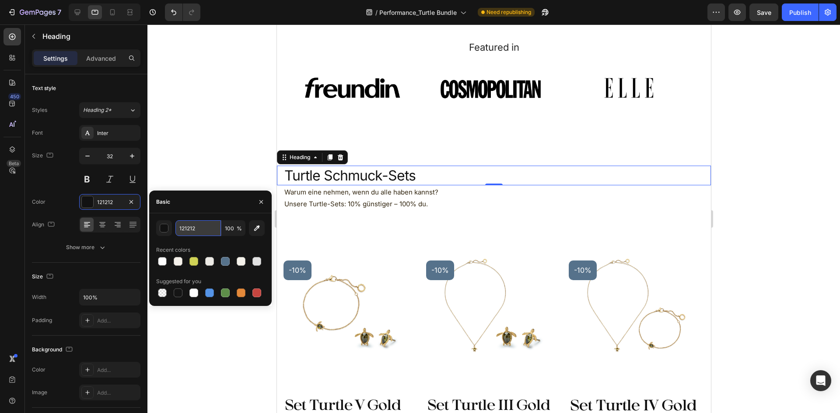
click at [199, 227] on input "121212" at bounding box center [197, 228] width 45 height 16
paste input "30240E"
type input "30240E"
click at [779, 195] on div at bounding box center [493, 218] width 692 height 389
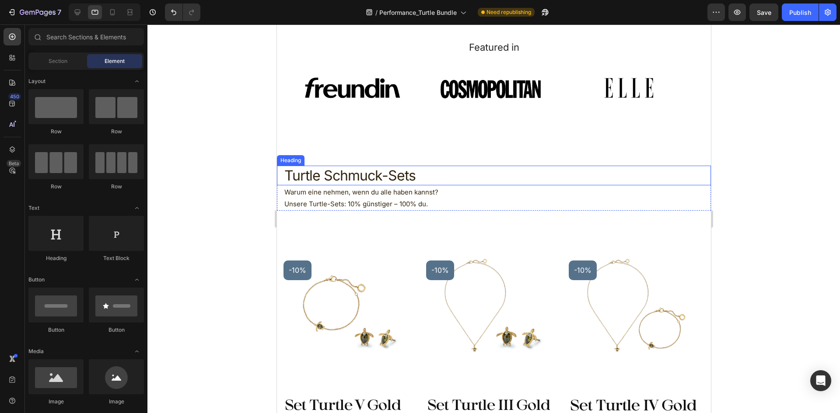
click at [469, 176] on p "Turtle Schmuck-Sets" at bounding box center [493, 176] width 419 height 18
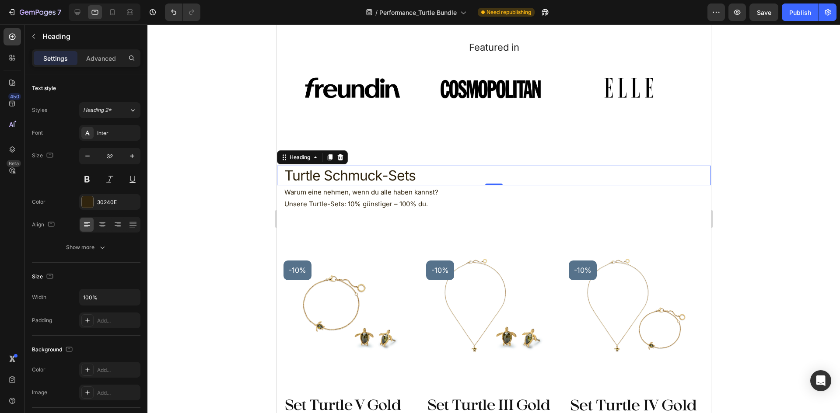
click at [410, 195] on p "Warum eine nehmen, wenn du alle haben kannst?" at bounding box center [493, 192] width 419 height 12
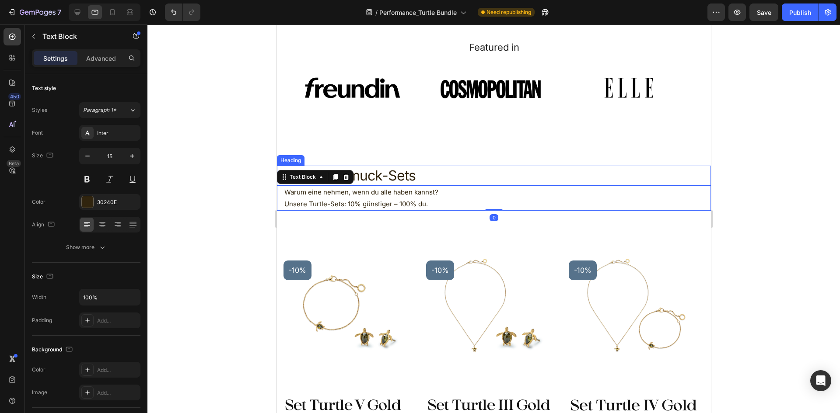
click at [416, 176] on p "Turtle Schmuck-Sets" at bounding box center [493, 176] width 419 height 18
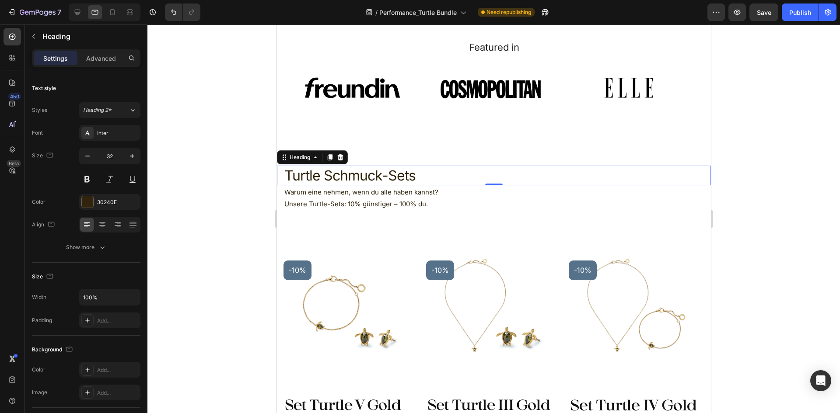
click at [409, 198] on p "Warum eine nehmen, wenn du alle haben kannst?" at bounding box center [493, 192] width 419 height 12
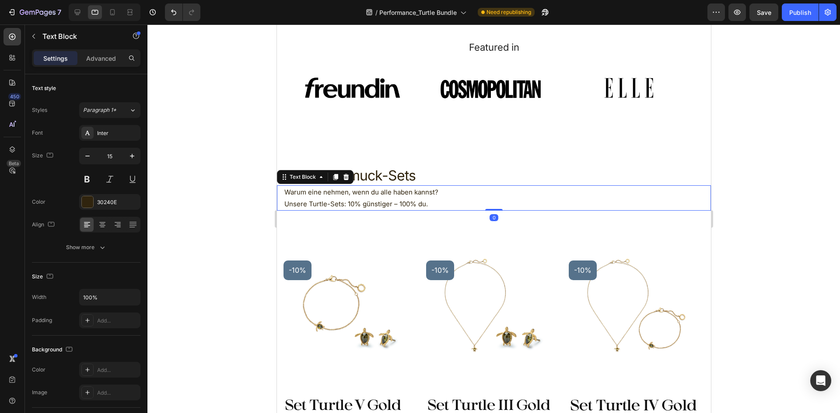
click at [416, 180] on p "Turtle Schmuck-Sets" at bounding box center [493, 176] width 419 height 18
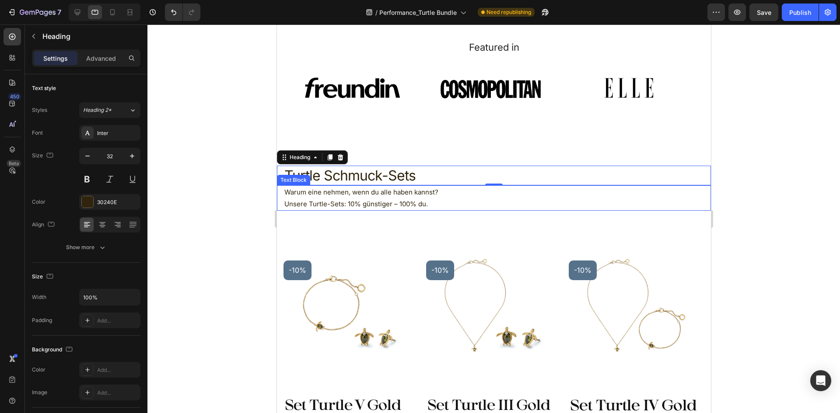
click at [404, 197] on p "Warum eine nehmen, wenn du alle haben kannst?" at bounding box center [493, 192] width 419 height 12
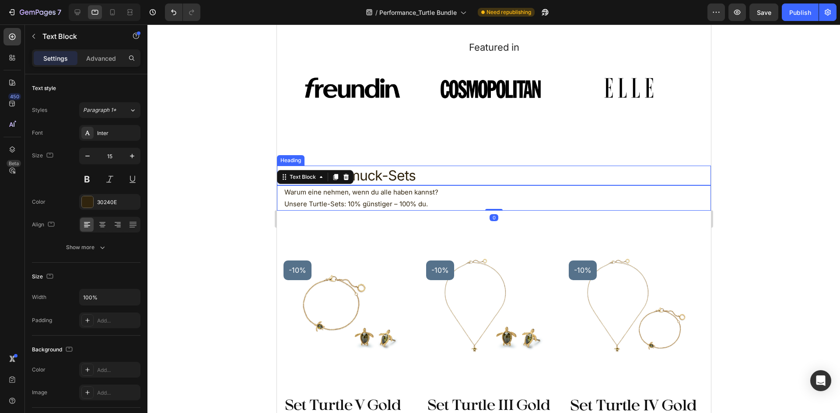
click at [411, 180] on p "Turtle Schmuck-Sets" at bounding box center [493, 176] width 419 height 18
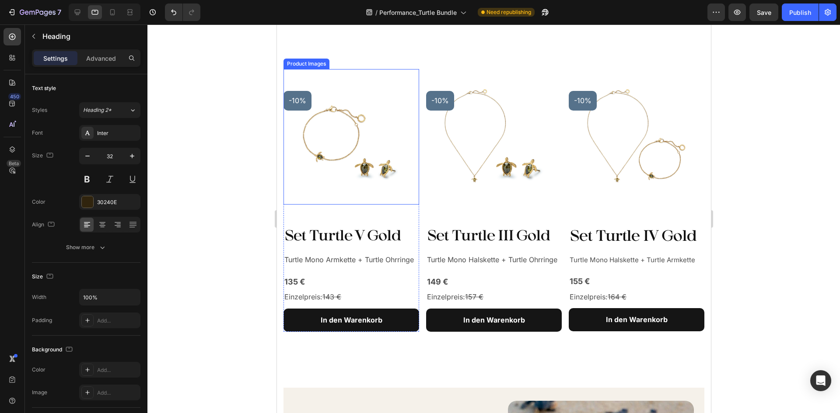
scroll to position [437, 0]
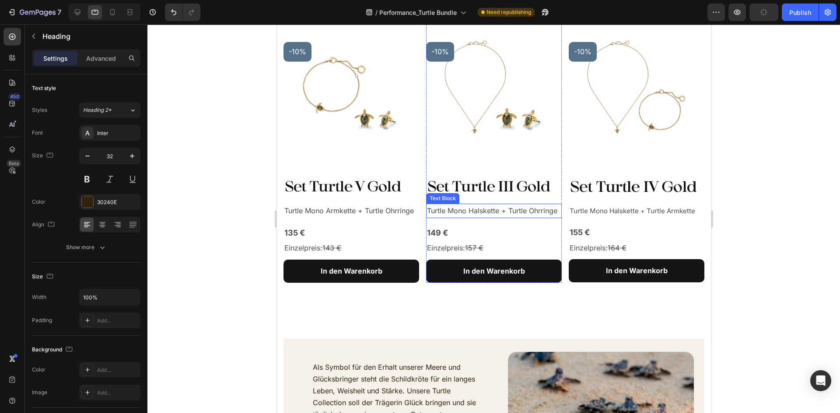
click at [482, 209] on p "Turtle Mono Halskette + Turtle Ohrringe" at bounding box center [494, 211] width 134 height 13
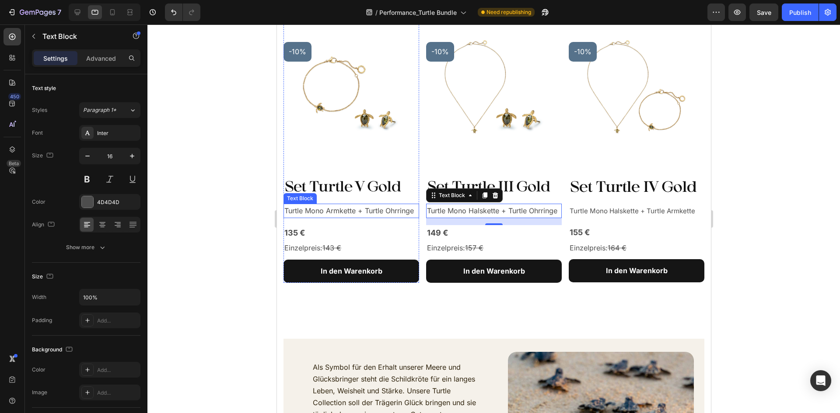
click at [354, 210] on p "Turtle Mono Armkette + Turtle Ohrringe" at bounding box center [351, 211] width 134 height 13
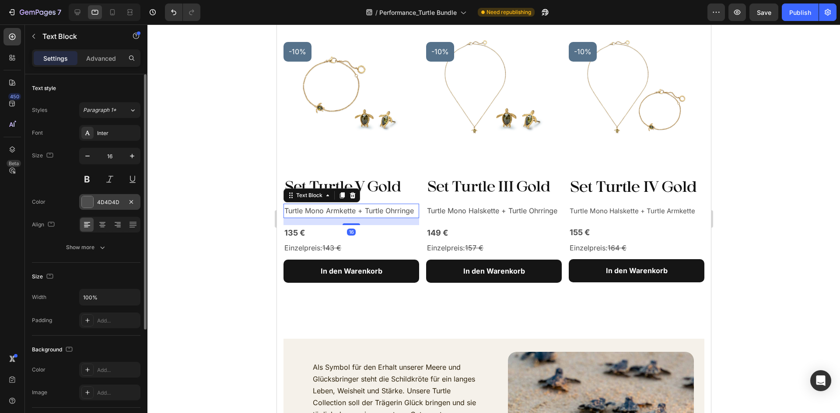
click at [110, 204] on div "4D4D4D" at bounding box center [109, 203] width 25 height 8
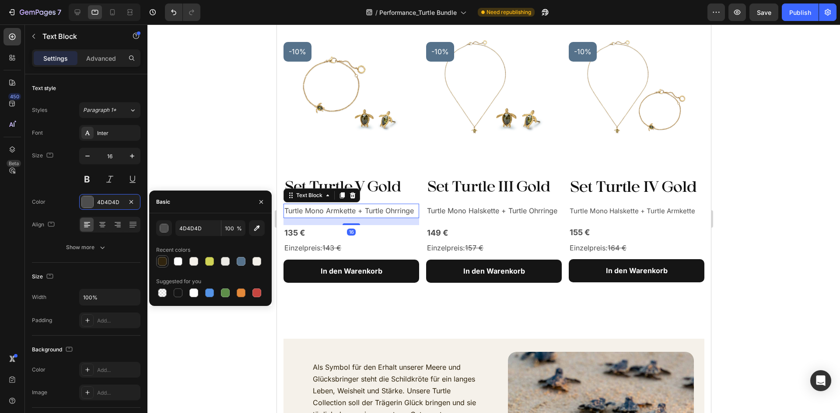
click at [165, 261] on div at bounding box center [162, 261] width 9 height 9
type input "30240E"
click at [298, 230] on div "135 €" at bounding box center [351, 233] width 136 height 16
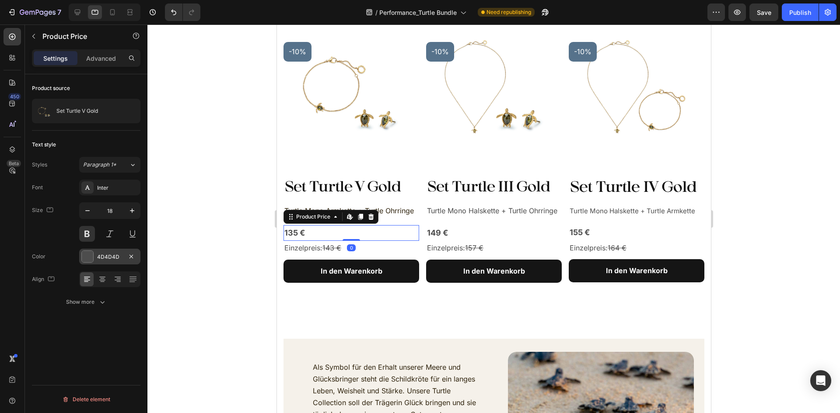
click at [107, 257] on div "4D4D4D" at bounding box center [109, 257] width 25 height 8
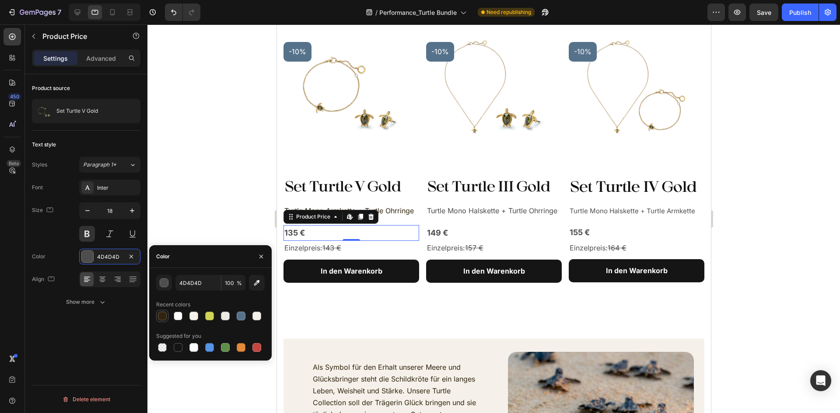
click at [158, 313] on div at bounding box center [162, 316] width 9 height 9
type input "30240E"
click at [335, 244] on s "143 €" at bounding box center [331, 248] width 19 height 9
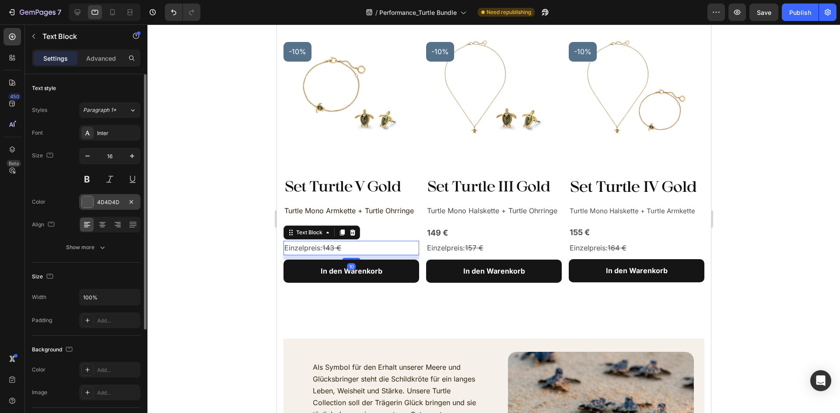
click at [102, 206] on div "4D4D4D" at bounding box center [109, 203] width 25 height 8
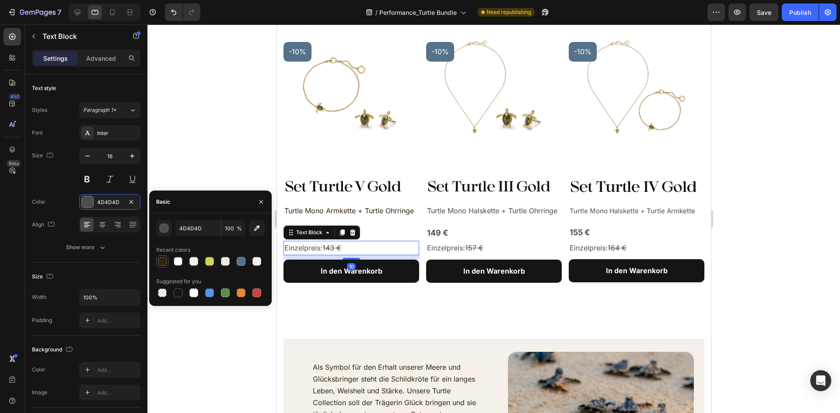
click at [161, 263] on div at bounding box center [162, 261] width 9 height 9
type input "30240E"
click at [426, 230] on div "149 €" at bounding box center [494, 233] width 136 height 16
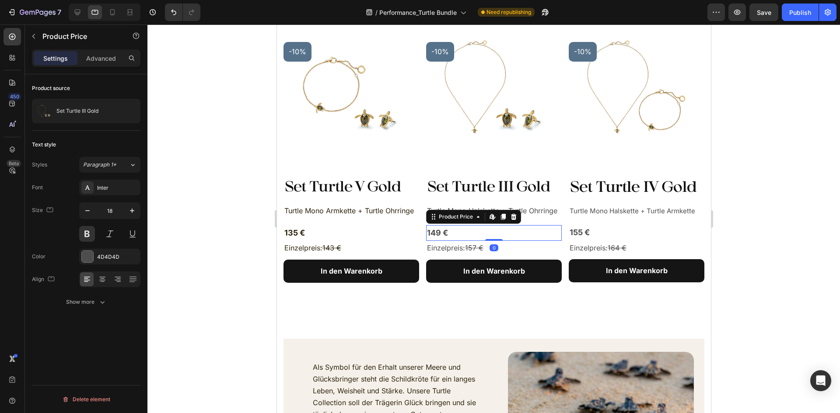
click at [433, 228] on div "149 €" at bounding box center [494, 233] width 136 height 16
click at [456, 245] on p "Einzelpreis: 157 €" at bounding box center [494, 248] width 134 height 13
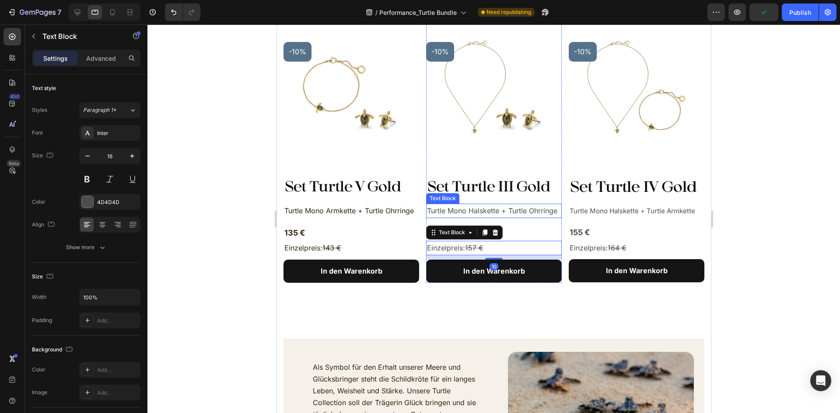
click at [472, 209] on p "Turtle Mono Halskette + Turtle Ohrringe" at bounding box center [494, 211] width 134 height 13
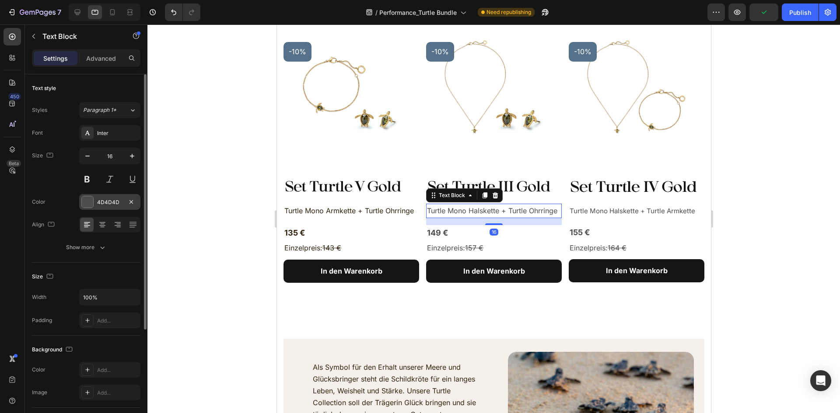
click at [100, 200] on div "4D4D4D" at bounding box center [109, 203] width 25 height 8
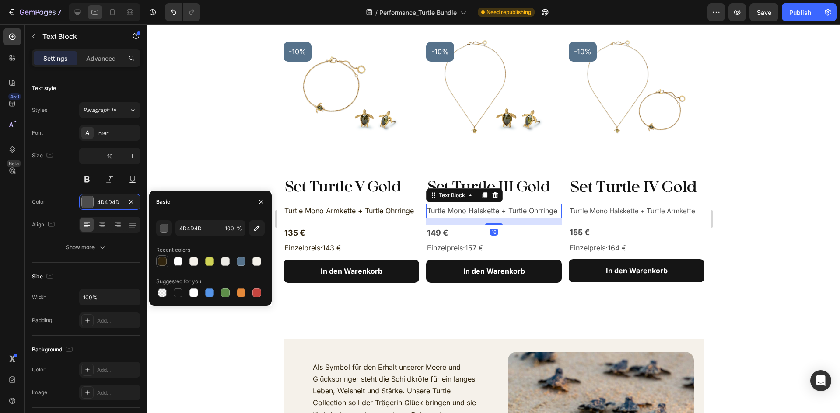
click at [163, 260] on div at bounding box center [162, 261] width 9 height 9
type input "30240E"
click at [579, 201] on div "Set Turtle IV Gold Product Title Turtle Mono Halskette + Turtle Armkette Text B…" at bounding box center [636, 230] width 136 height 106
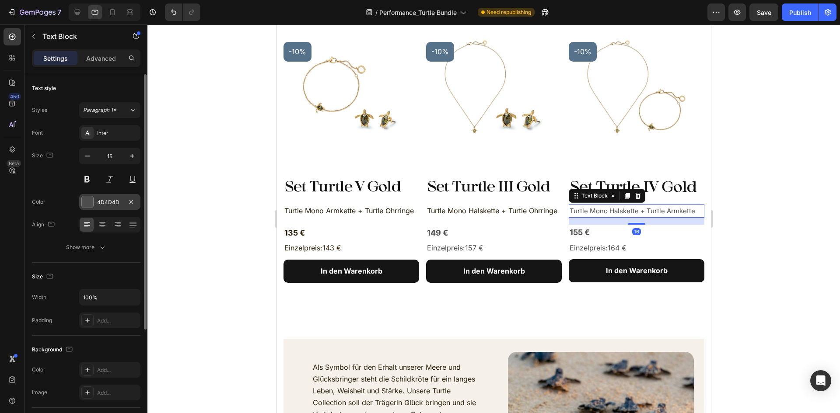
click at [106, 205] on div "4D4D4D" at bounding box center [109, 203] width 25 height 8
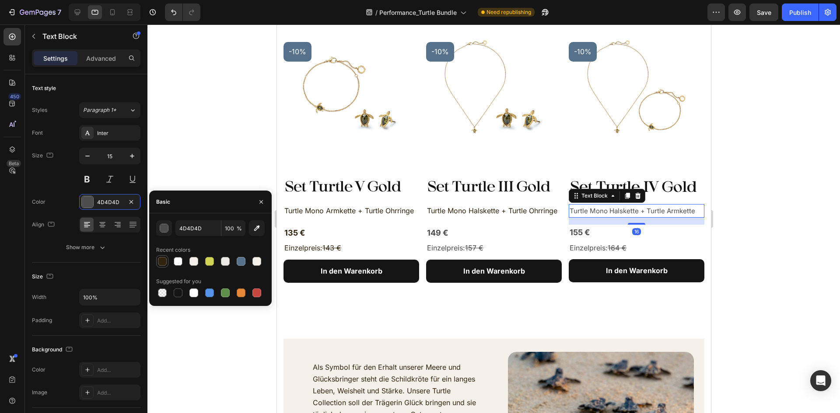
click at [162, 263] on div at bounding box center [162, 261] width 9 height 9
type input "30240E"
drag, startPoint x: 450, startPoint y: 228, endPoint x: 392, endPoint y: 229, distance: 57.7
click at [450, 229] on div "149 €" at bounding box center [494, 233] width 136 height 16
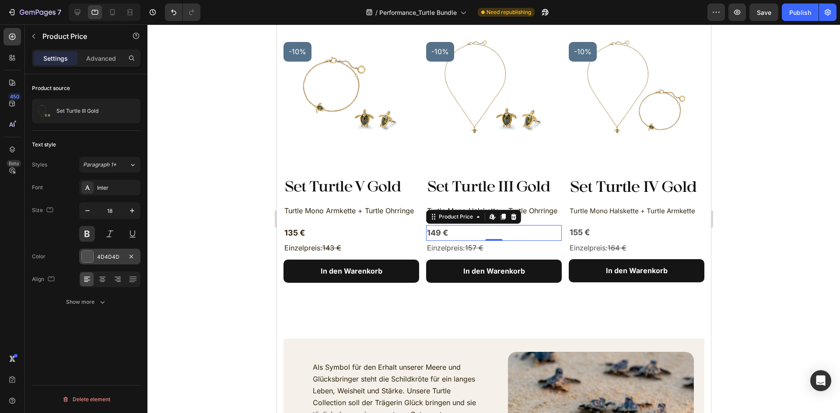
click at [112, 254] on div "4D4D4D" at bounding box center [109, 257] width 25 height 8
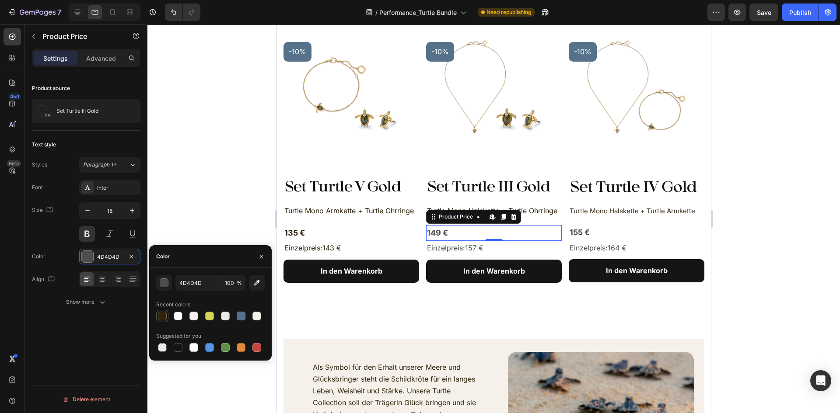
click at [160, 315] on div at bounding box center [162, 316] width 9 height 9
type input "30240E"
click at [577, 229] on div "155 €" at bounding box center [636, 233] width 136 height 16
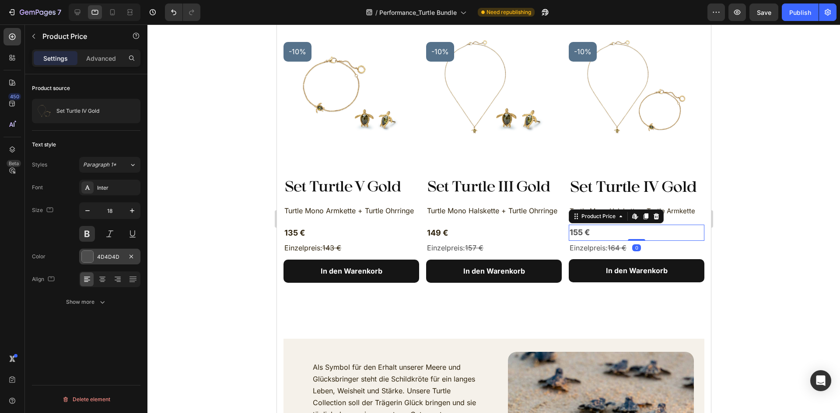
click at [101, 259] on div "4D4D4D" at bounding box center [109, 257] width 25 height 8
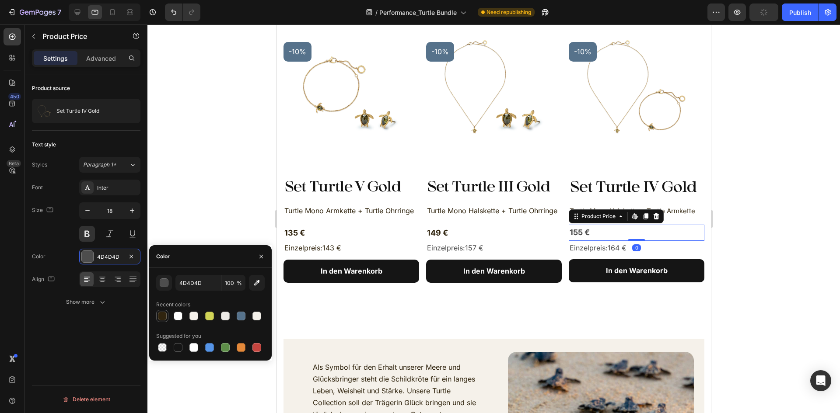
click at [163, 316] on div at bounding box center [162, 316] width 9 height 9
type input "30240E"
click at [486, 245] on p "Einzelpreis: 157 €" at bounding box center [494, 248] width 134 height 13
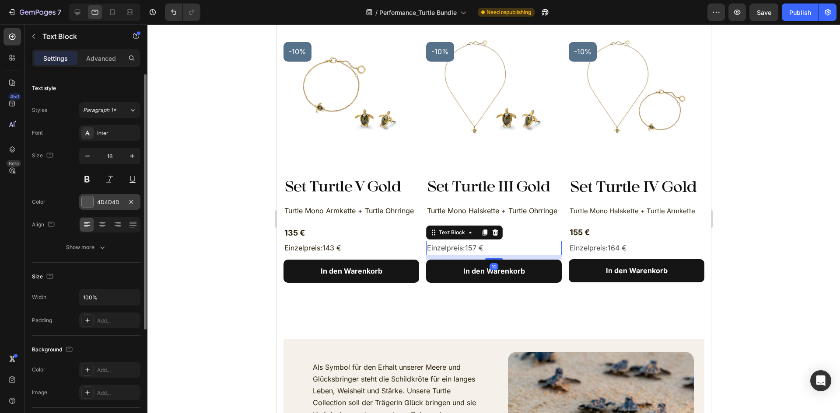
click at [93, 203] on div at bounding box center [87, 202] width 12 height 12
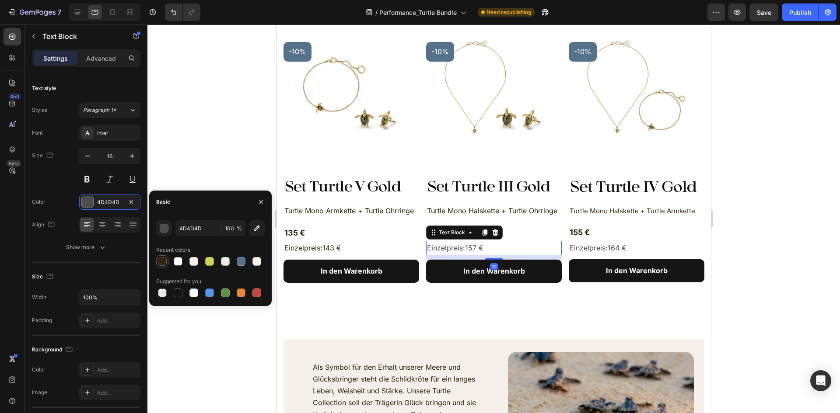
click at [164, 260] on div at bounding box center [162, 261] width 9 height 9
type input "30240E"
click at [607, 245] on s "164 €" at bounding box center [616, 248] width 19 height 9
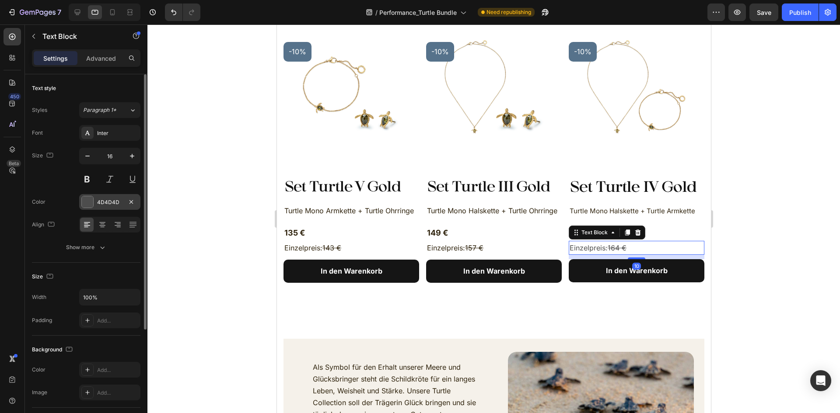
click at [88, 206] on div at bounding box center [87, 201] width 11 height 11
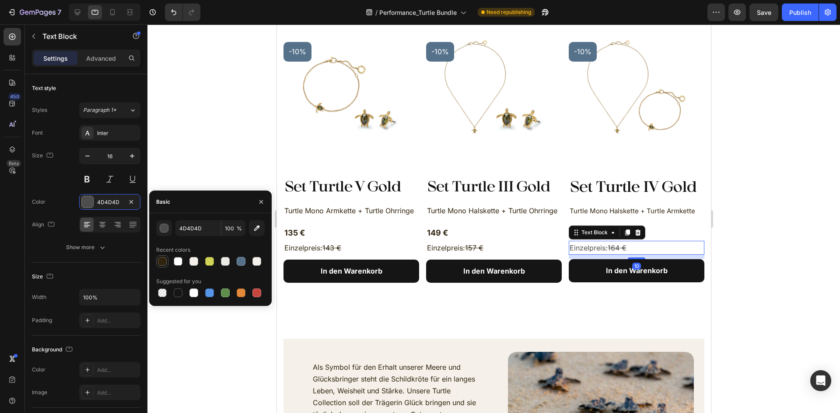
click at [164, 262] on div at bounding box center [162, 261] width 9 height 9
type input "30240E"
click at [761, 195] on div at bounding box center [493, 218] width 692 height 389
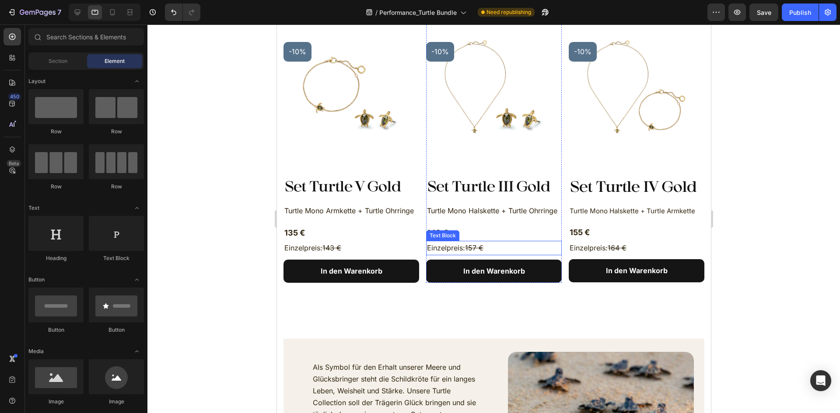
click at [473, 247] on s "157 €" at bounding box center [474, 248] width 18 height 9
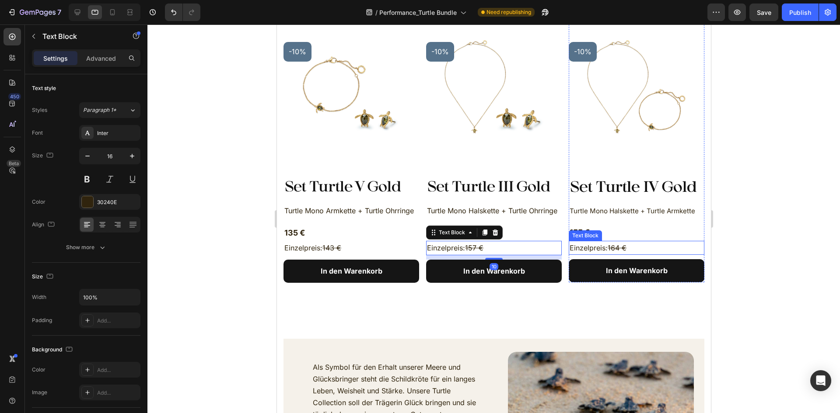
click at [604, 244] on p "Einzelpreis: 164 €" at bounding box center [636, 248] width 134 height 13
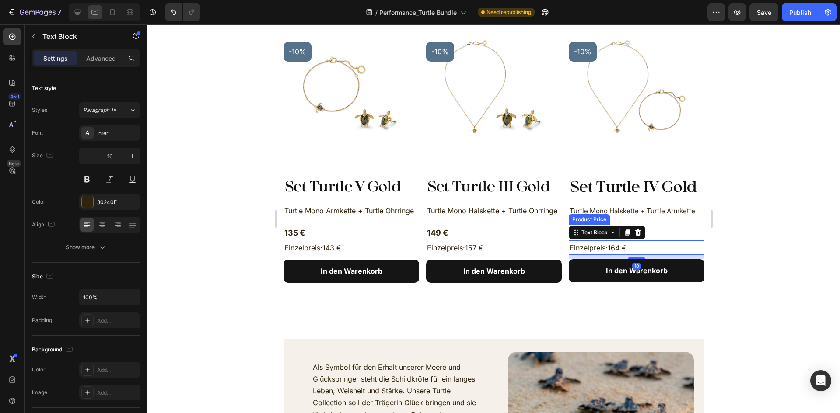
click at [673, 227] on div "155 €" at bounding box center [636, 233] width 136 height 16
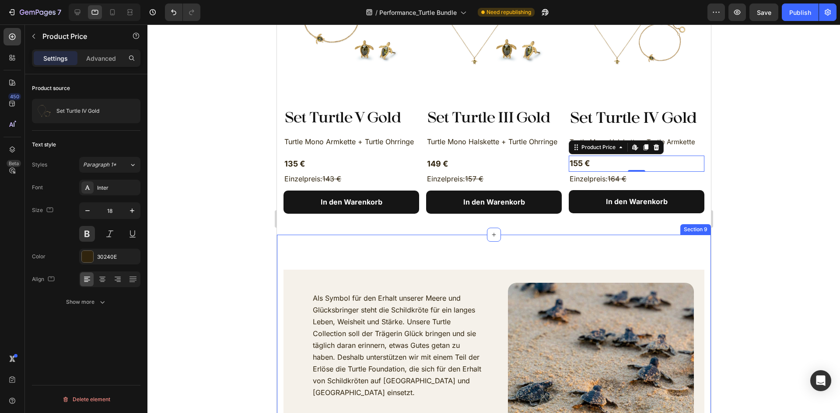
scroll to position [525, 0]
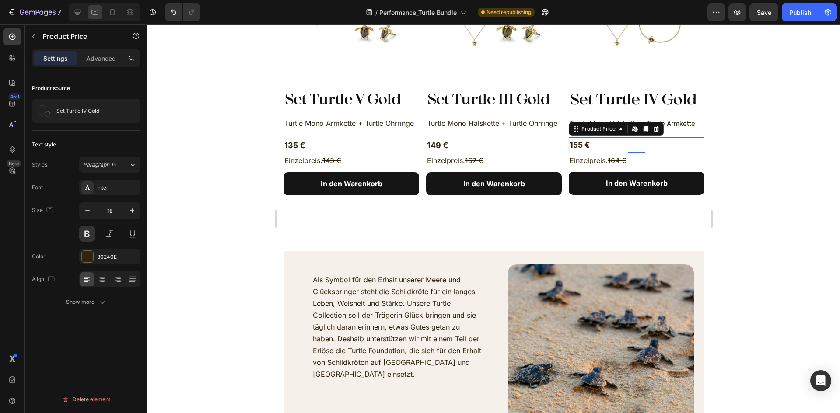
click at [782, 216] on div at bounding box center [493, 218] width 692 height 389
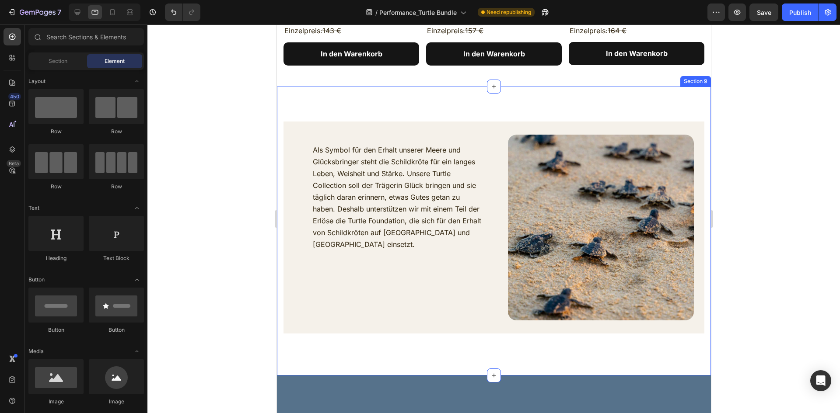
scroll to position [656, 0]
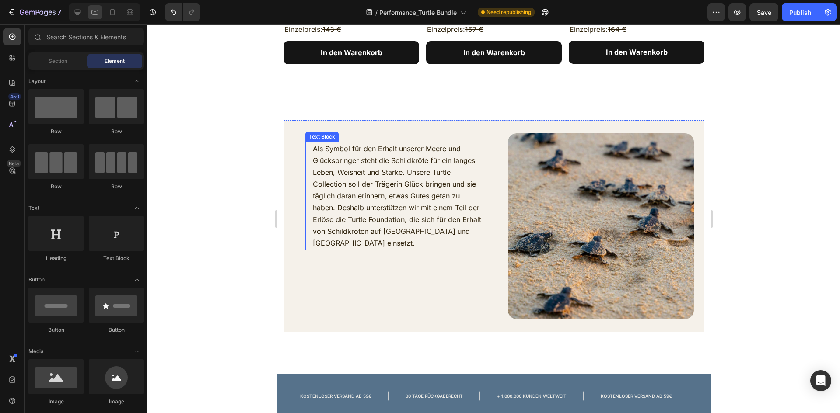
click at [394, 209] on span "Als Symbol für den Erhalt unserer Meere und Glücksbringer steht die Schildkröte…" at bounding box center [396, 195] width 168 height 103
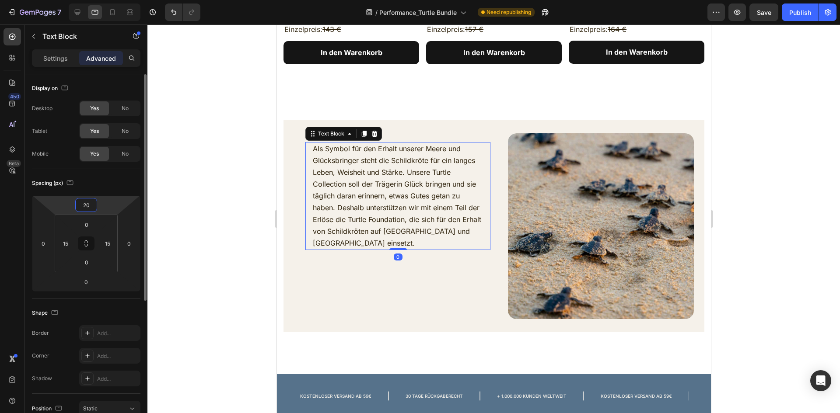
click at [89, 206] on input "20" at bounding box center [85, 205] width 17 height 13
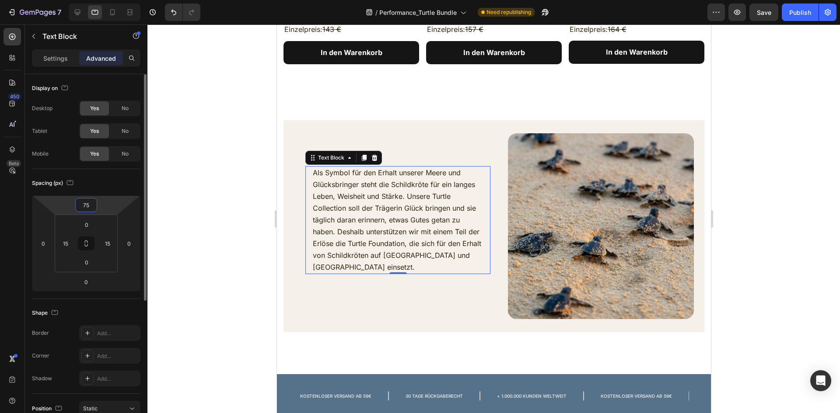
type input "7"
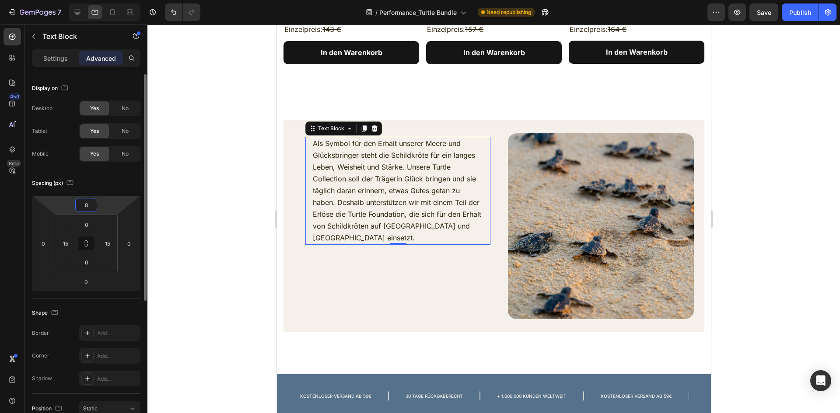
type input "80"
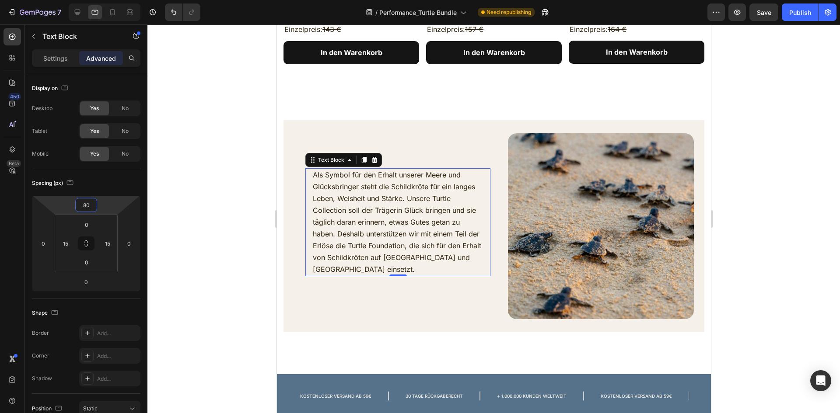
click at [746, 174] on div at bounding box center [493, 218] width 692 height 389
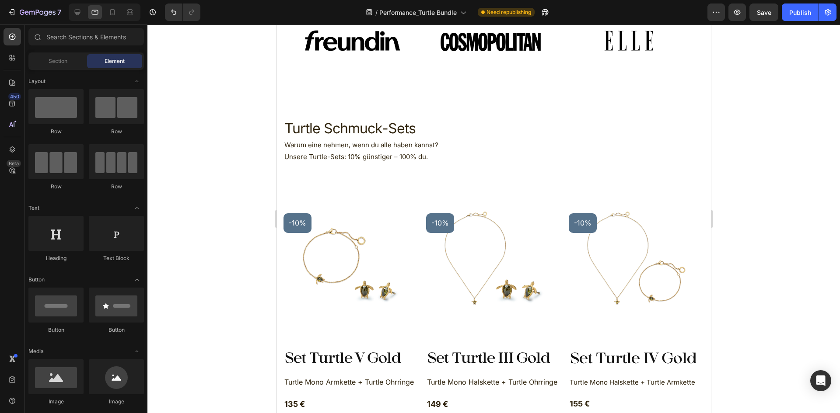
scroll to position [262, 0]
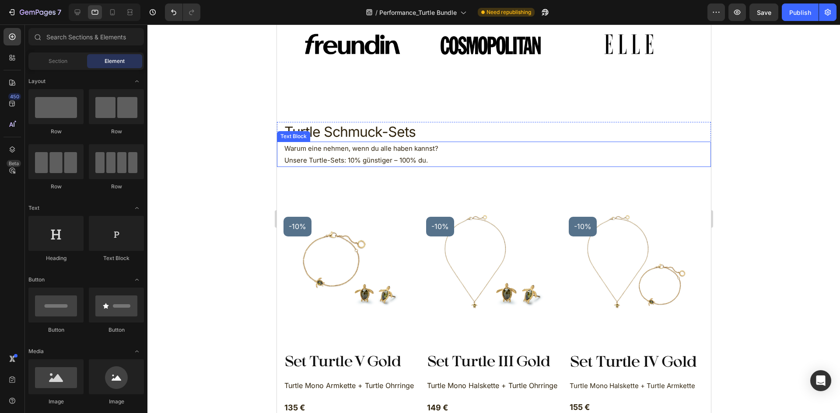
click at [439, 154] on p "Warum eine nehmen, wenn du alle haben kannst?" at bounding box center [493, 149] width 419 height 12
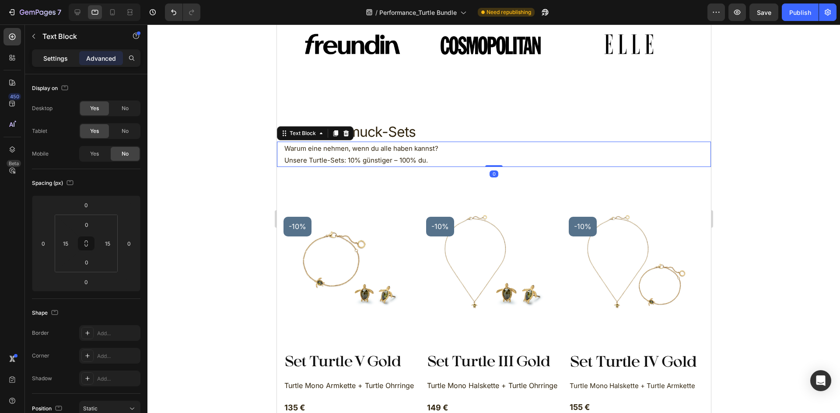
click at [55, 56] on p "Settings" at bounding box center [55, 58] width 24 height 9
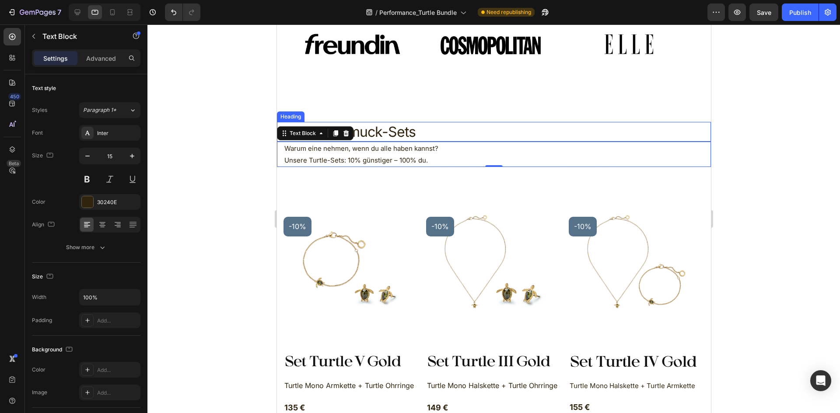
click at [372, 126] on h2 "Turtle Schmuck-Sets" at bounding box center [493, 132] width 421 height 20
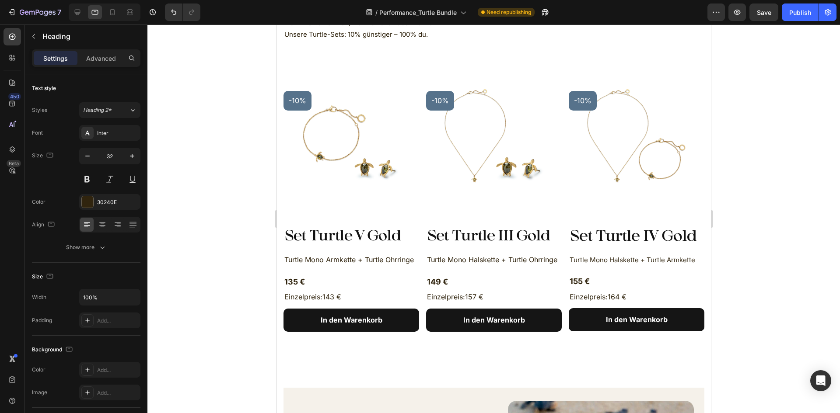
scroll to position [394, 0]
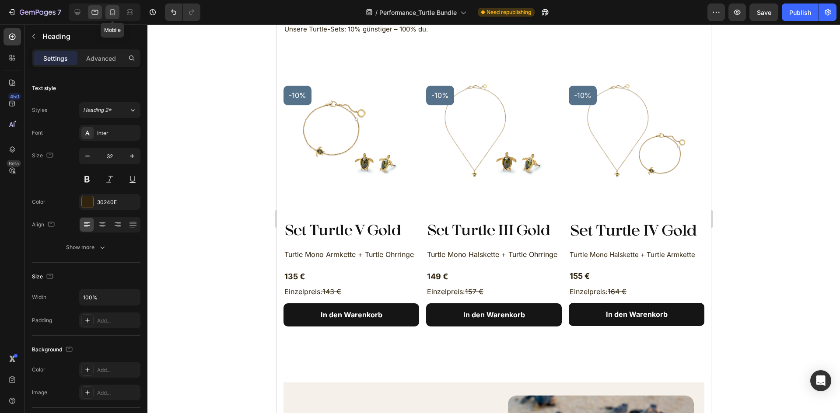
drag, startPoint x: 115, startPoint y: 12, endPoint x: 10, endPoint y: 172, distance: 191.0
click at [115, 12] on icon at bounding box center [112, 12] width 5 height 6
type input "24"
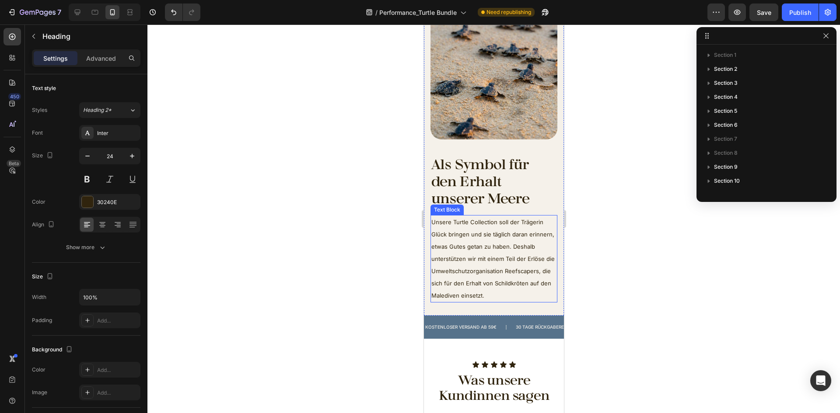
scroll to position [1484, 0]
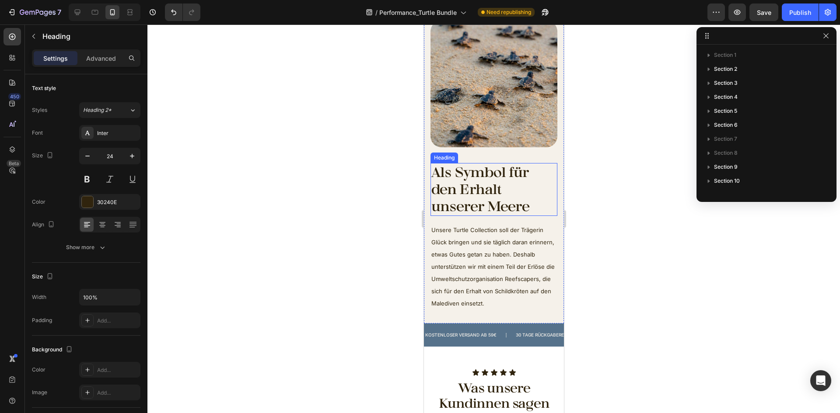
click at [493, 183] on span "Als Symbol für den Erhalt unserer Meere" at bounding box center [480, 189] width 98 height 51
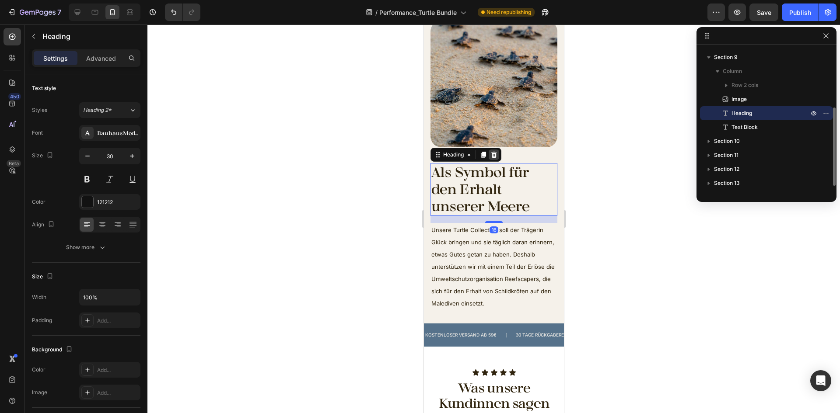
click at [494, 152] on icon at bounding box center [494, 155] width 6 height 6
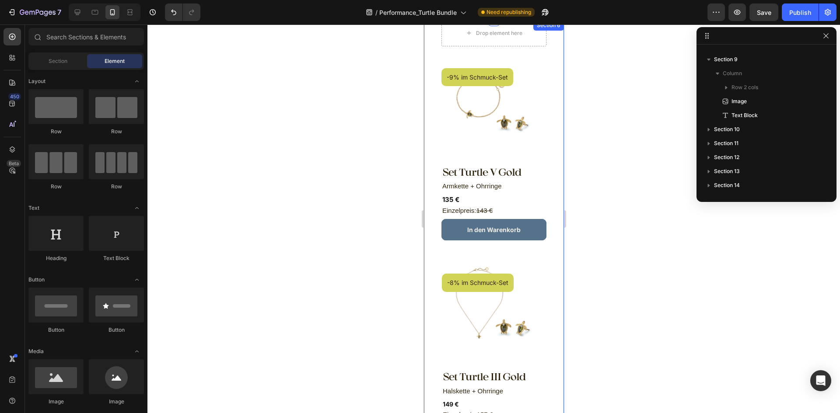
scroll to position [325, 0]
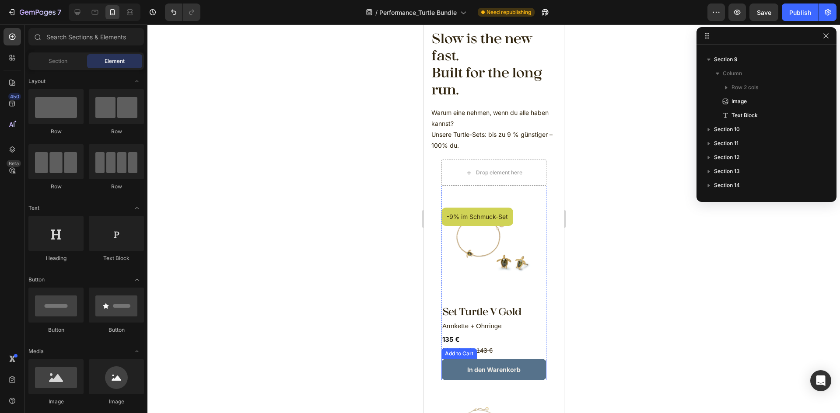
click at [529, 360] on button "In den Warenkorb" at bounding box center [493, 369] width 105 height 21
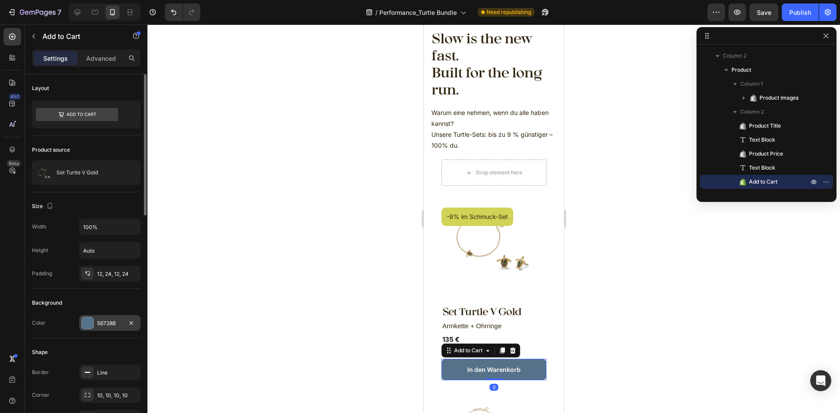
click at [107, 325] on div "56728B" at bounding box center [109, 324] width 25 height 8
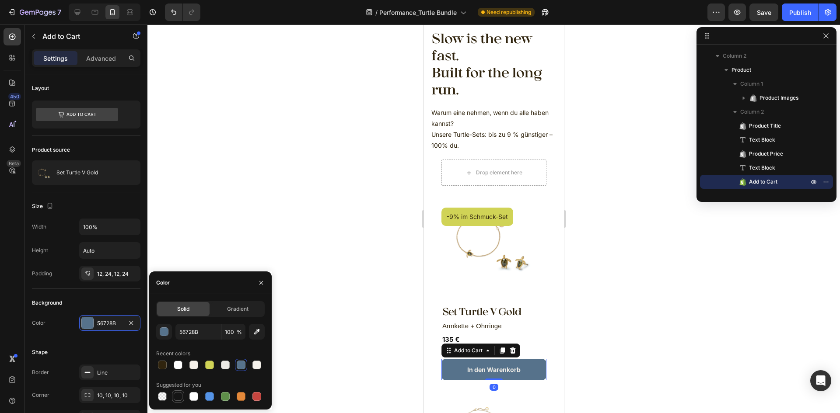
click at [174, 396] on div at bounding box center [178, 396] width 9 height 9
type input "151515"
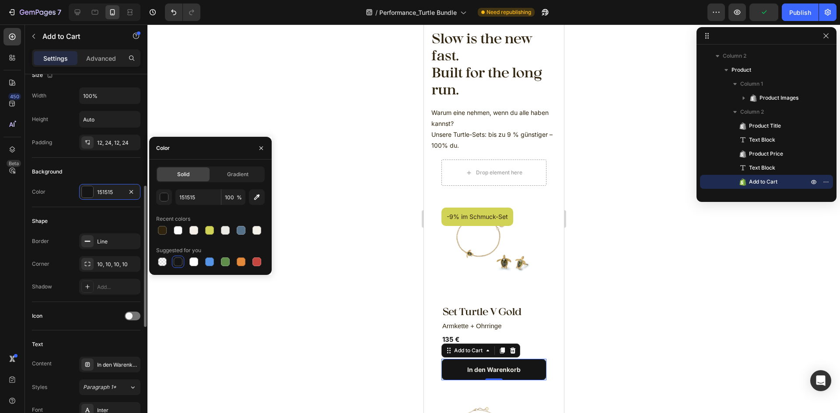
scroll to position [262, 0]
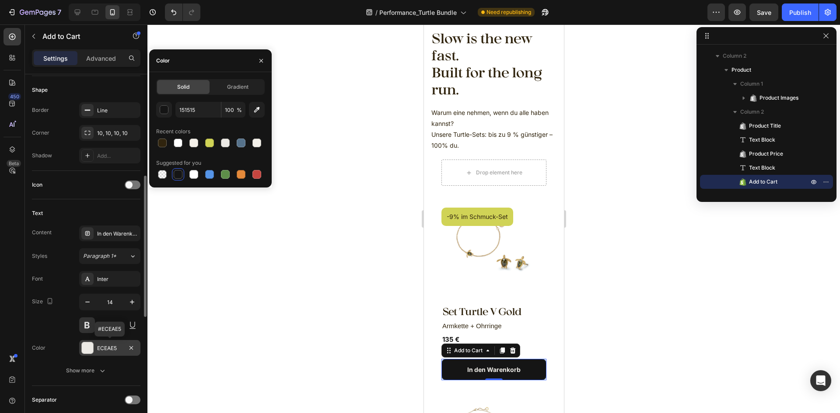
click at [112, 343] on div "ECEAE5" at bounding box center [109, 348] width 61 height 16
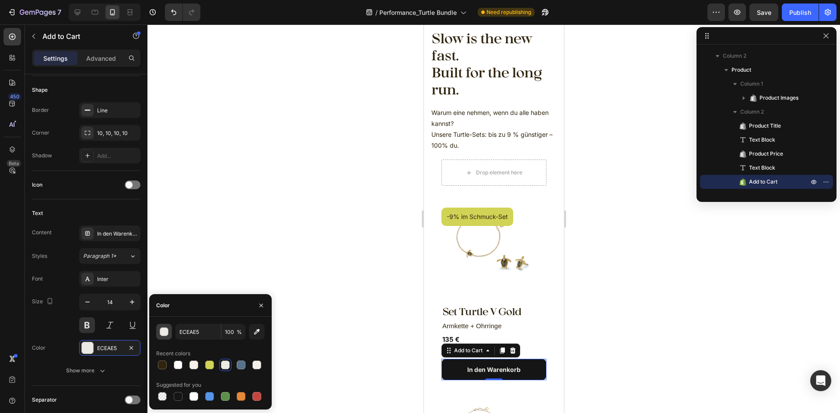
click at [163, 334] on div "button" at bounding box center [164, 332] width 9 height 9
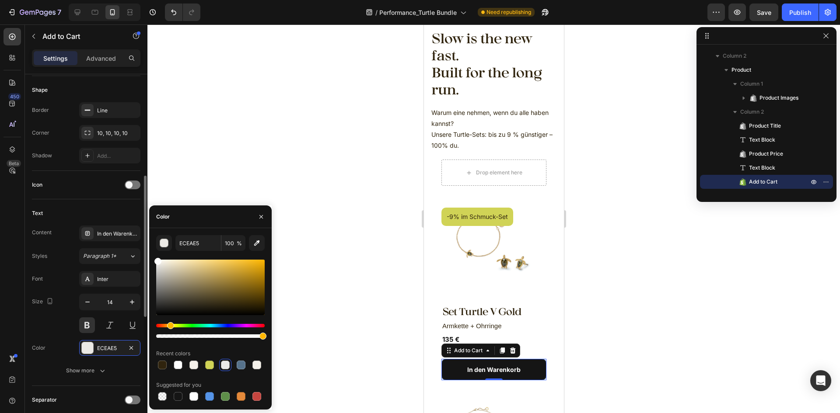
drag, startPoint x: 197, startPoint y: 284, endPoint x: 67, endPoint y: 235, distance: 138.4
click at [67, 235] on div "450 Beta Sections(18) Elements(83) Section Element Hero Section Product Detail …" at bounding box center [73, 218] width 147 height 389
type input "FFFFFF"
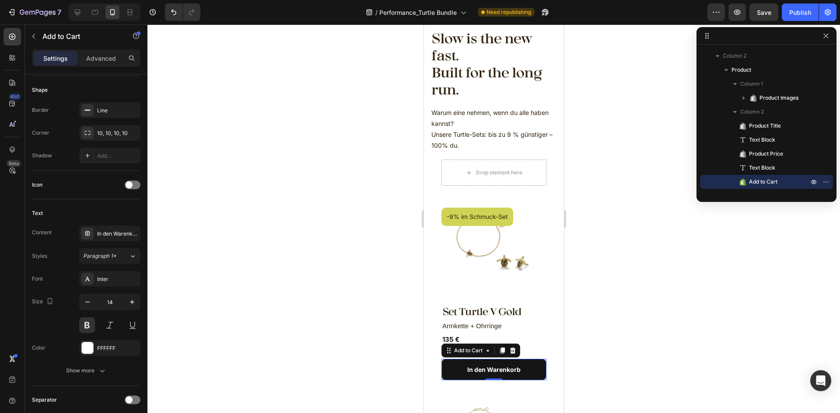
click at [279, 136] on div at bounding box center [493, 218] width 692 height 389
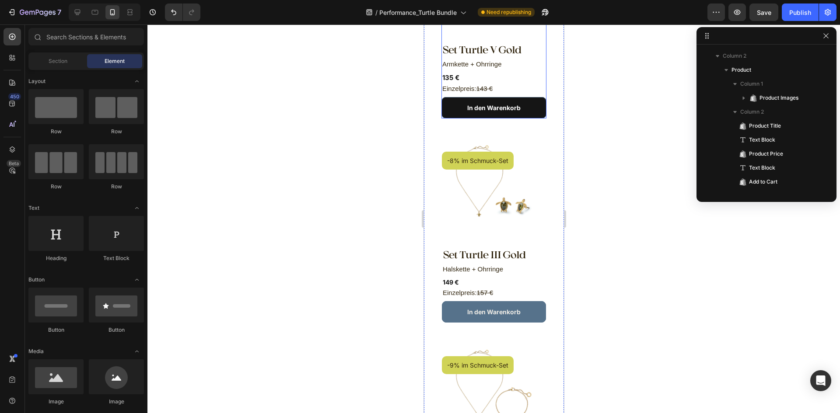
scroll to position [587, 0]
click at [532, 301] on button "In den Warenkorb" at bounding box center [493, 311] width 104 height 21
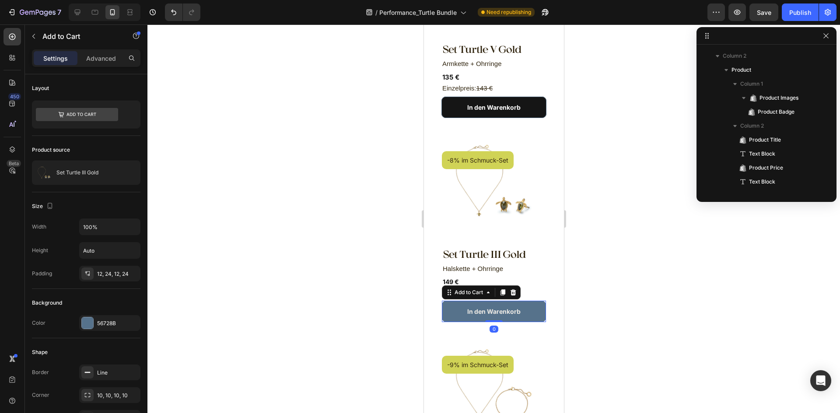
scroll to position [330, 0]
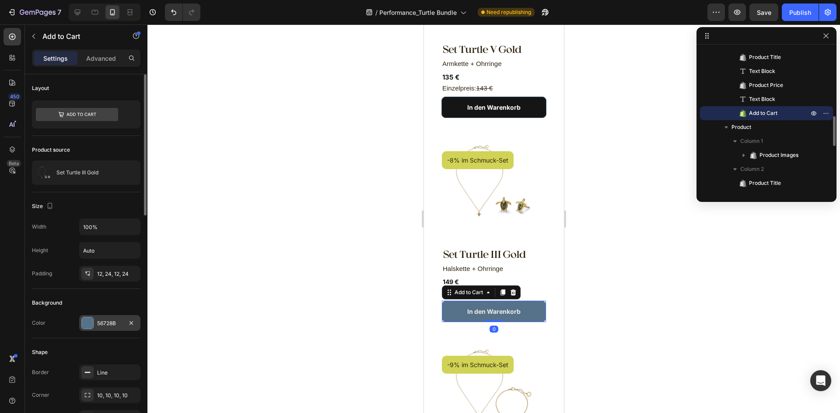
click at [94, 318] on div "56728B" at bounding box center [109, 323] width 61 height 16
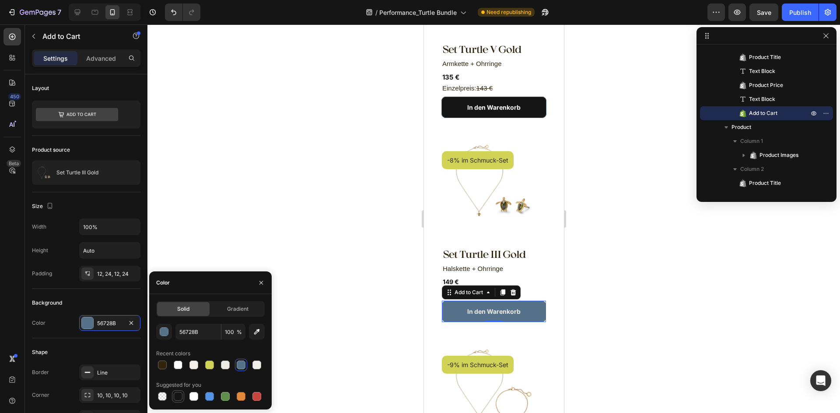
click at [175, 392] on div at bounding box center [178, 397] width 12 height 12
type input "151515"
click at [627, 303] on div at bounding box center [493, 218] width 692 height 389
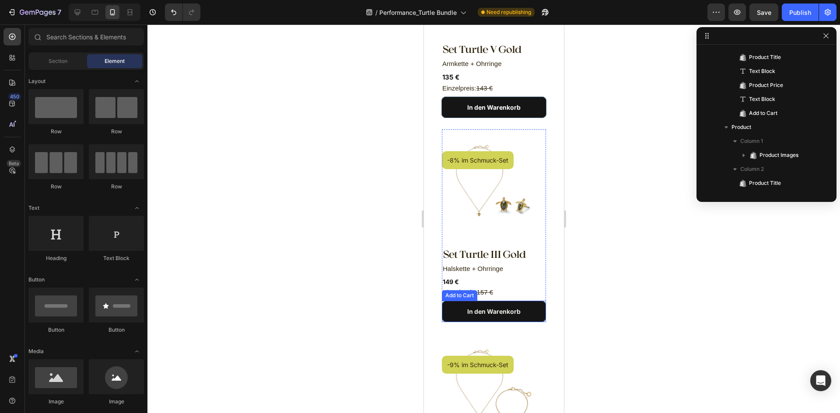
click at [528, 301] on button "In den Warenkorb" at bounding box center [493, 311] width 104 height 21
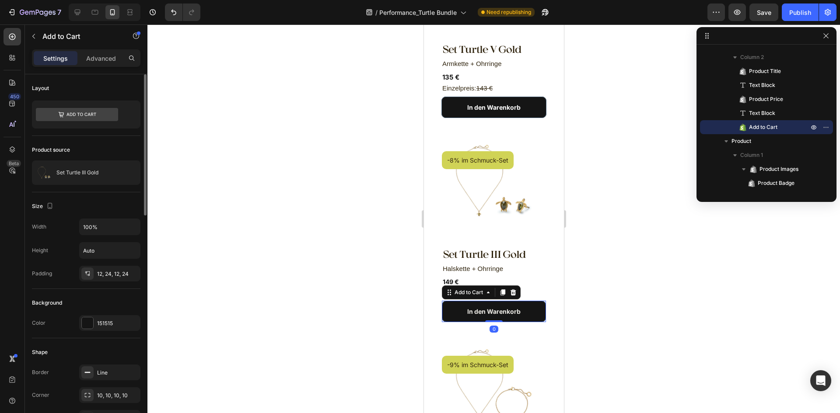
scroll to position [87, 0]
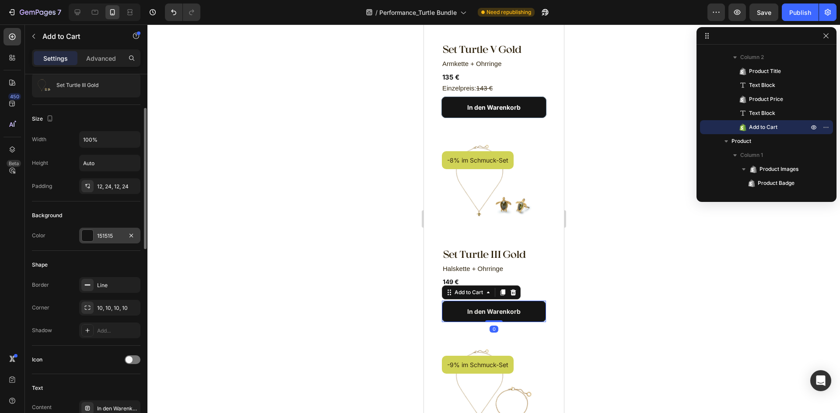
click at [102, 240] on div "151515" at bounding box center [109, 236] width 25 height 8
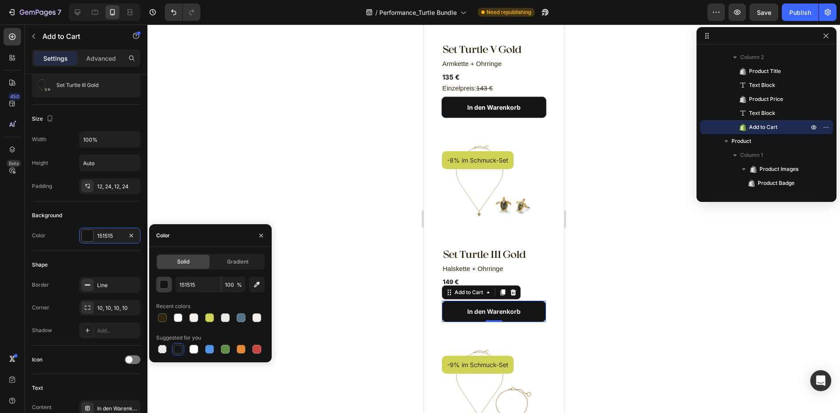
click at [165, 285] on div "button" at bounding box center [164, 285] width 9 height 9
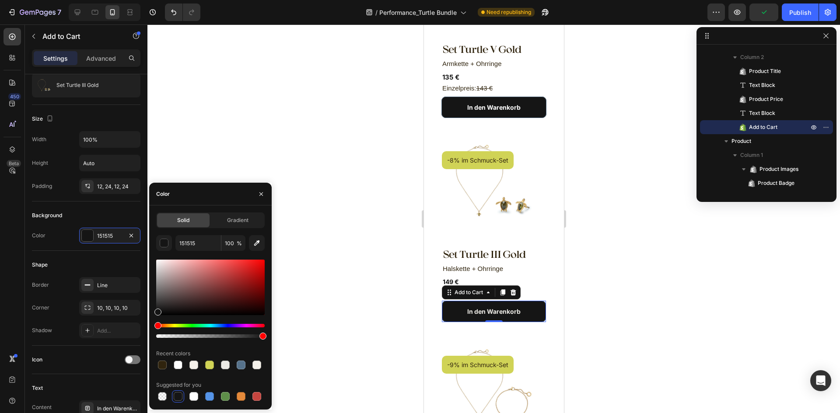
click at [587, 169] on div at bounding box center [493, 218] width 692 height 389
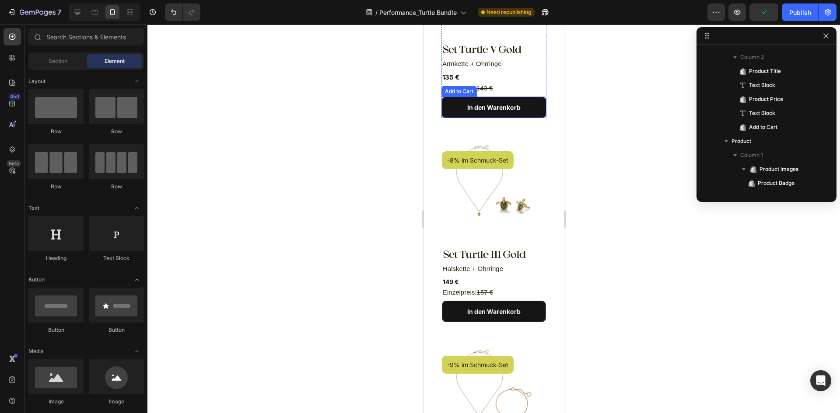
click at [531, 98] on button "In den Warenkorb" at bounding box center [493, 107] width 105 height 21
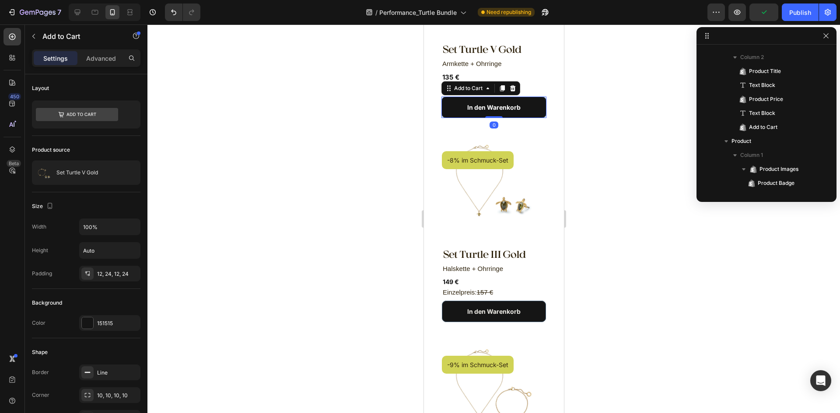
scroll to position [190, 0]
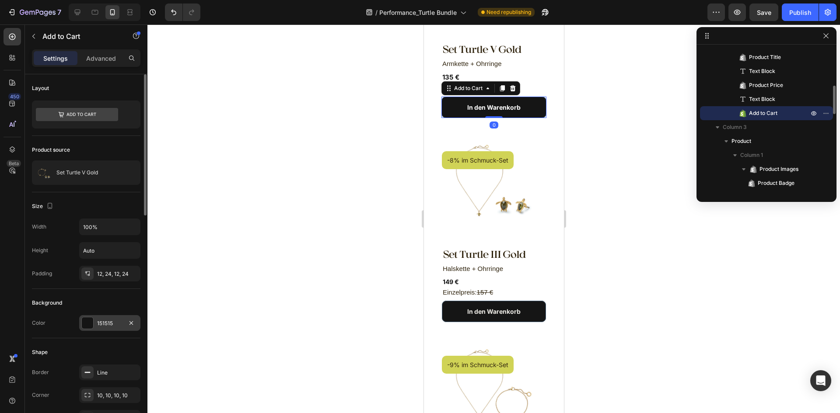
click at [104, 322] on div "151515" at bounding box center [109, 324] width 25 height 8
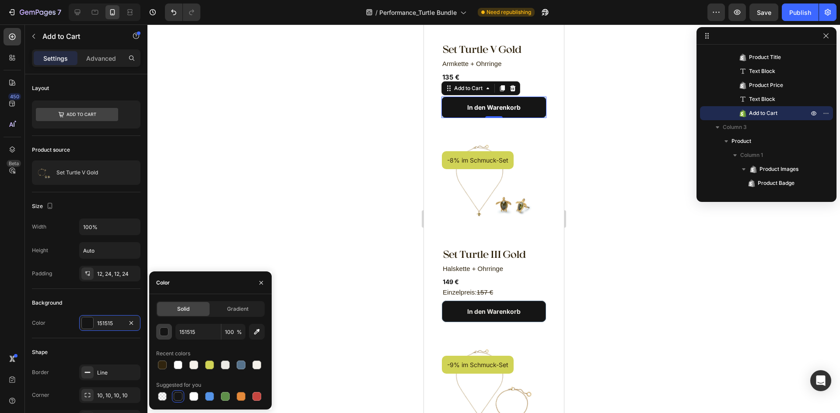
click at [163, 329] on div "button" at bounding box center [164, 332] width 9 height 9
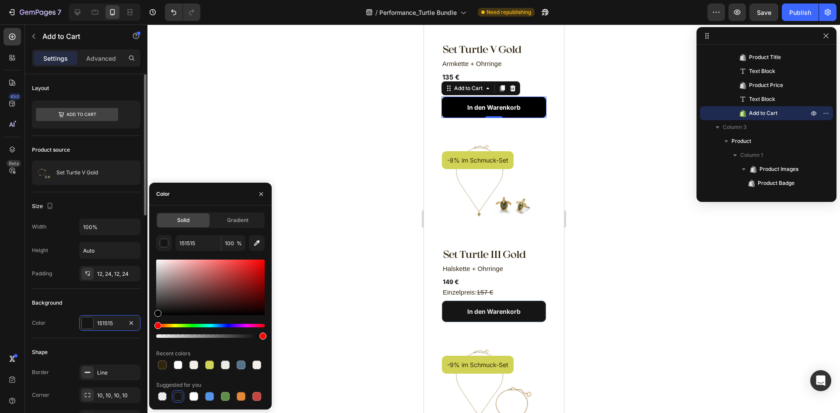
drag, startPoint x: 185, startPoint y: 289, endPoint x: 139, endPoint y: 351, distance: 77.0
click at [139, 351] on div "450 Beta Sections(18) Elements(83) Section Element Hero Section Product Detail …" at bounding box center [73, 218] width 147 height 389
type input "000000"
click at [645, 325] on div at bounding box center [493, 218] width 692 height 389
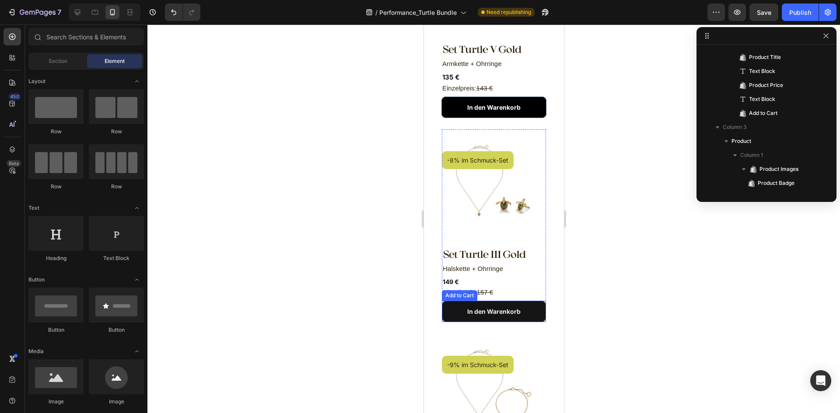
click at [529, 301] on button "In den Warenkorb" at bounding box center [493, 311] width 104 height 21
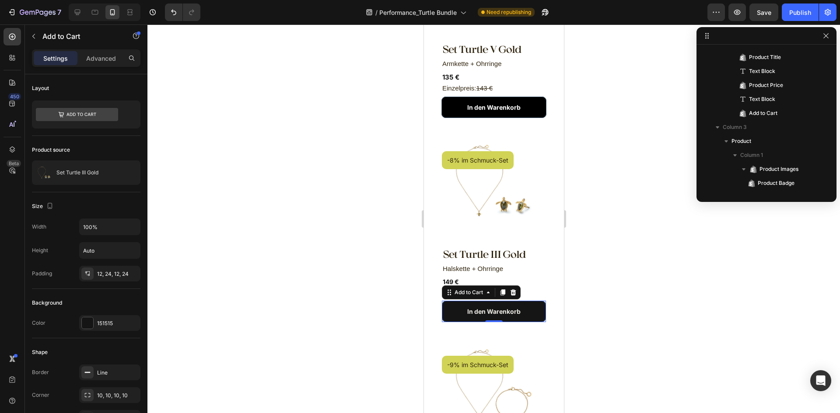
scroll to position [344, 0]
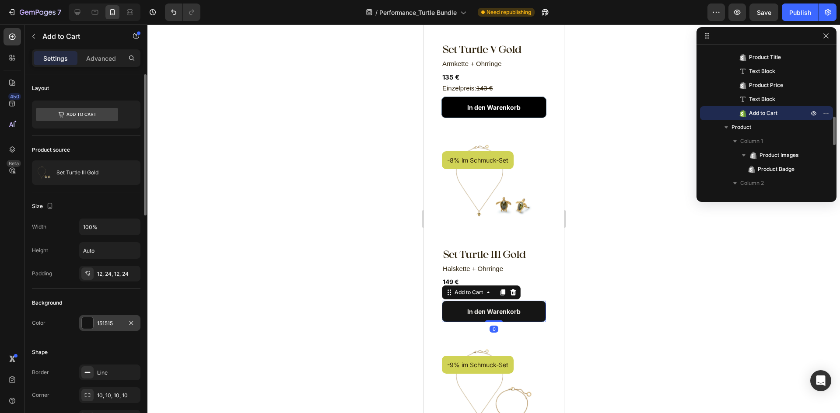
click at [105, 320] on div "151515" at bounding box center [109, 324] width 25 height 8
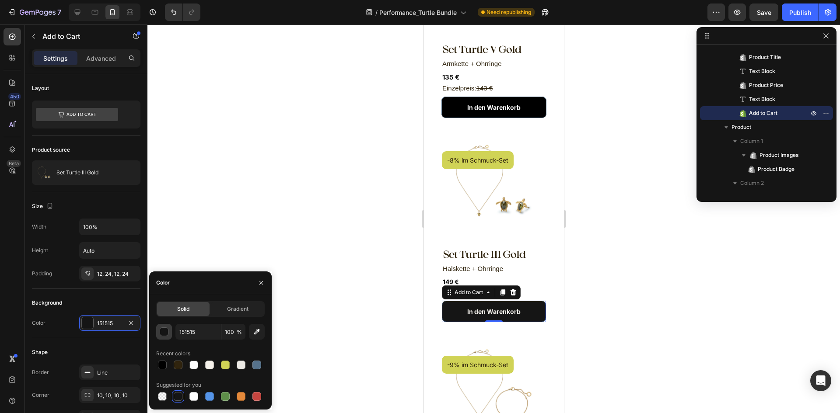
click at [168, 339] on button "button" at bounding box center [164, 332] width 16 height 16
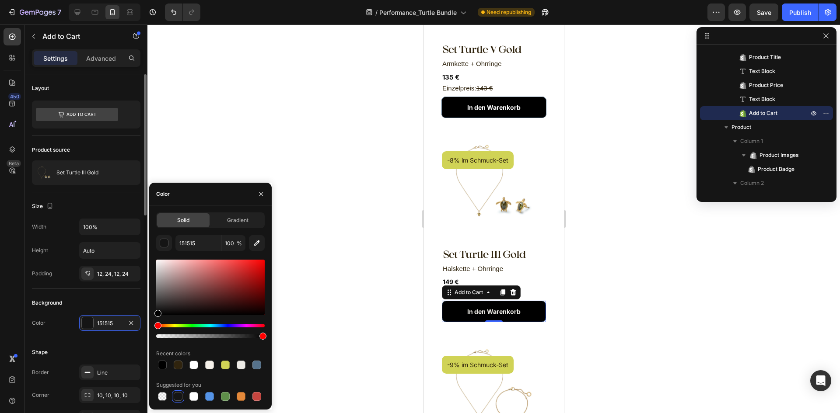
drag, startPoint x: 171, startPoint y: 297, endPoint x: 133, endPoint y: 359, distance: 72.6
click at [133, 359] on div "450 Beta Sections(18) Elements(83) Section Element Hero Section Product Detail …" at bounding box center [73, 218] width 147 height 389
type input "000000"
drag, startPoint x: 129, startPoint y: 309, endPoint x: 611, endPoint y: 346, distance: 483.0
click at [622, 347] on div at bounding box center [493, 218] width 692 height 389
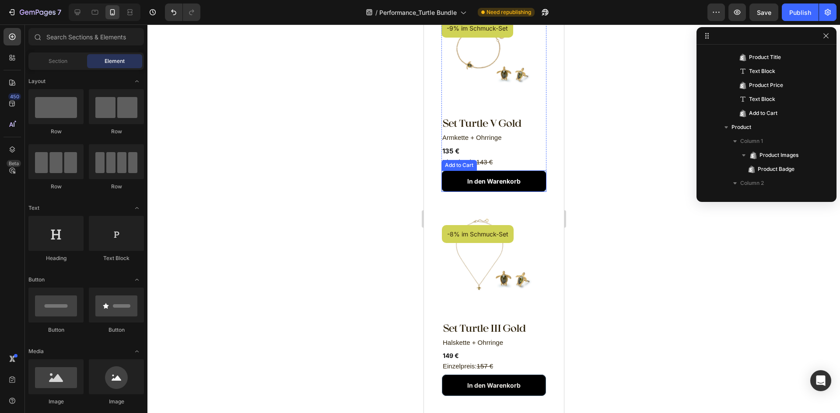
scroll to position [412, 0]
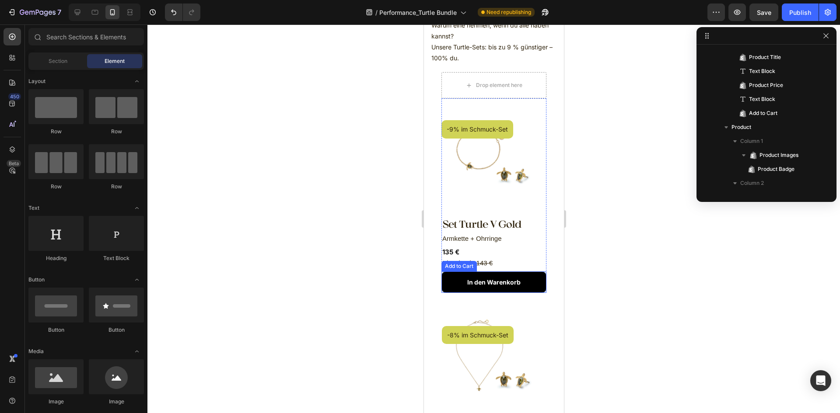
click at [530, 273] on button "In den Warenkorb" at bounding box center [493, 282] width 105 height 21
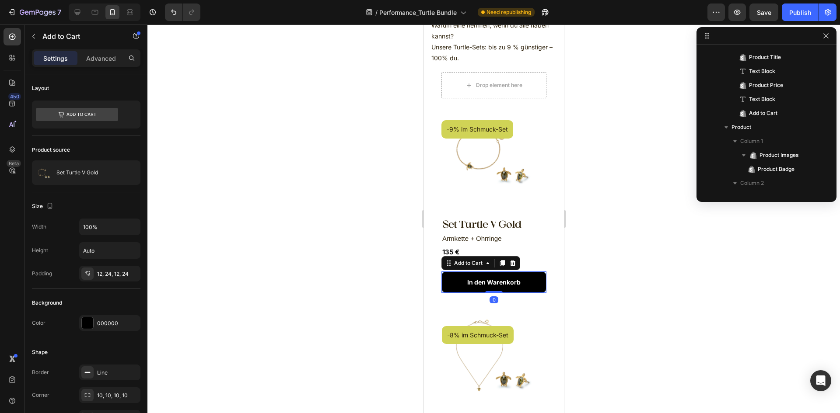
scroll to position [190, 0]
